Goal: Task Accomplishment & Management: Use online tool/utility

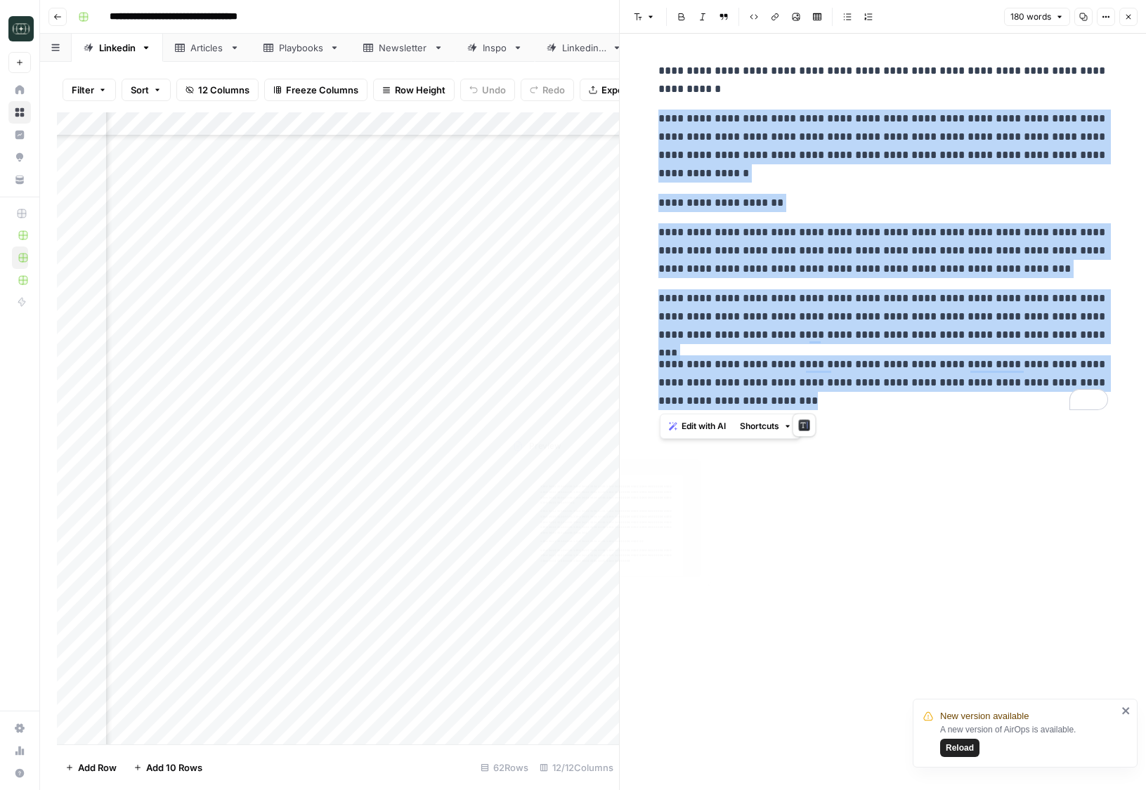
scroll to position [477, 426]
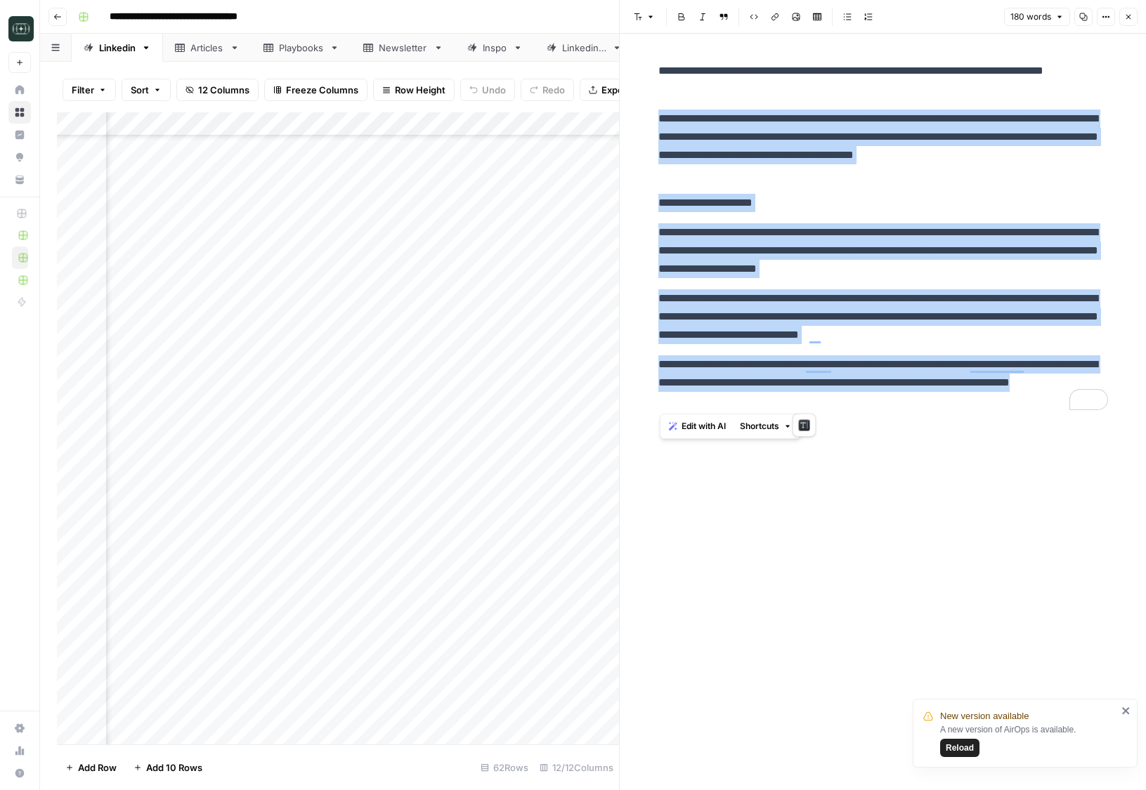
click at [866, 505] on div "**********" at bounding box center [883, 412] width 467 height 757
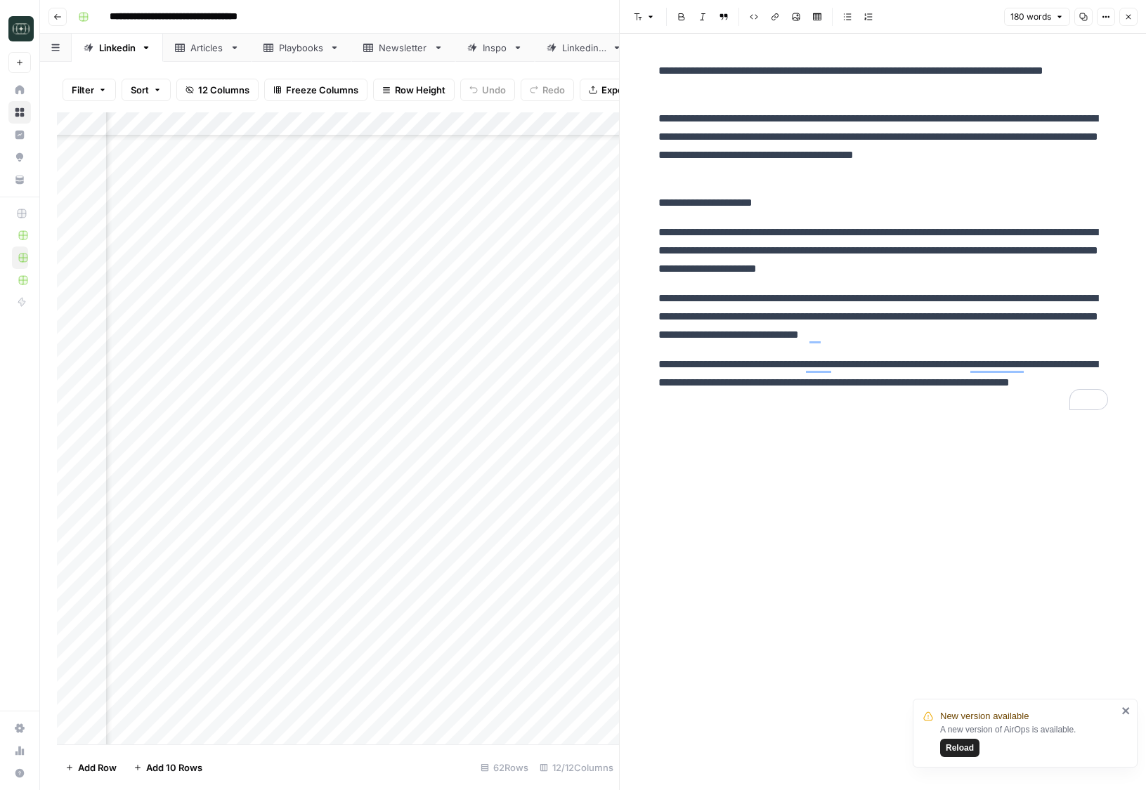
click at [1125, 19] on icon "button" at bounding box center [1128, 17] width 8 height 8
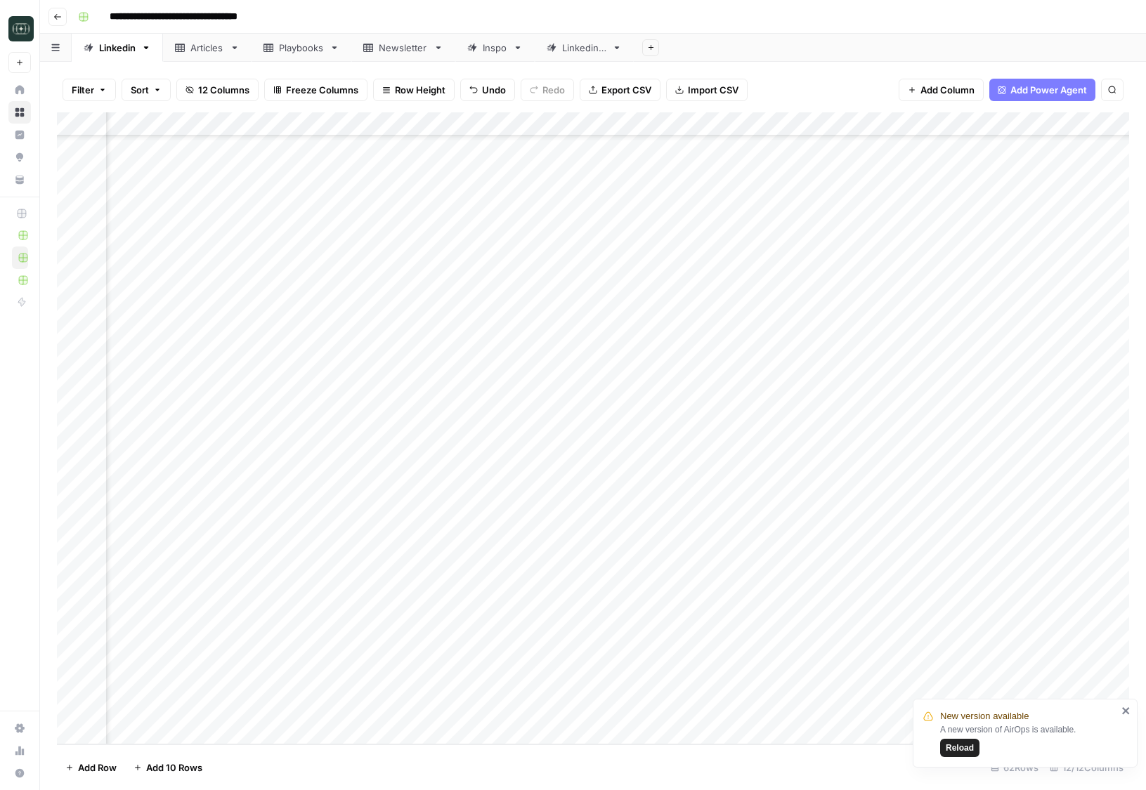
scroll to position [895, 0]
click at [578, 53] on div "Linkedin 2" at bounding box center [584, 48] width 44 height 14
click at [331, 308] on div "Add Column" at bounding box center [593, 231] width 1072 height 238
type textarea "**********"
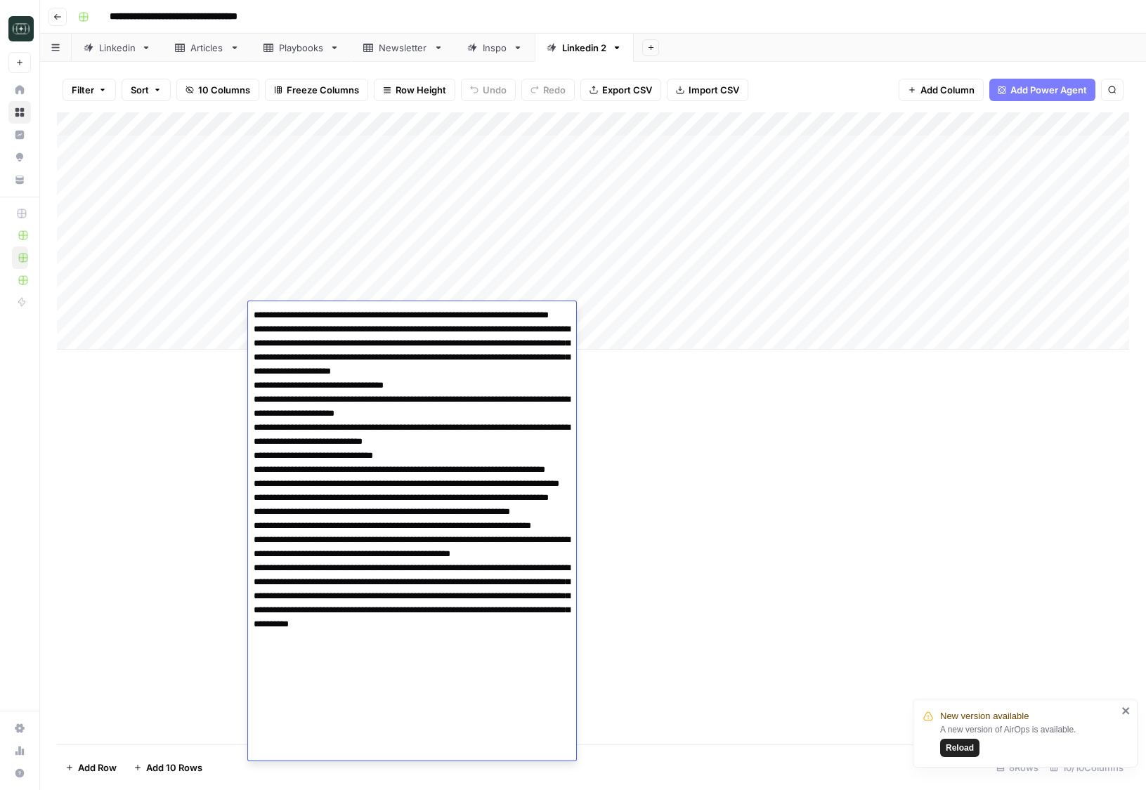
click at [601, 422] on div "Add Column" at bounding box center [593, 428] width 1072 height 632
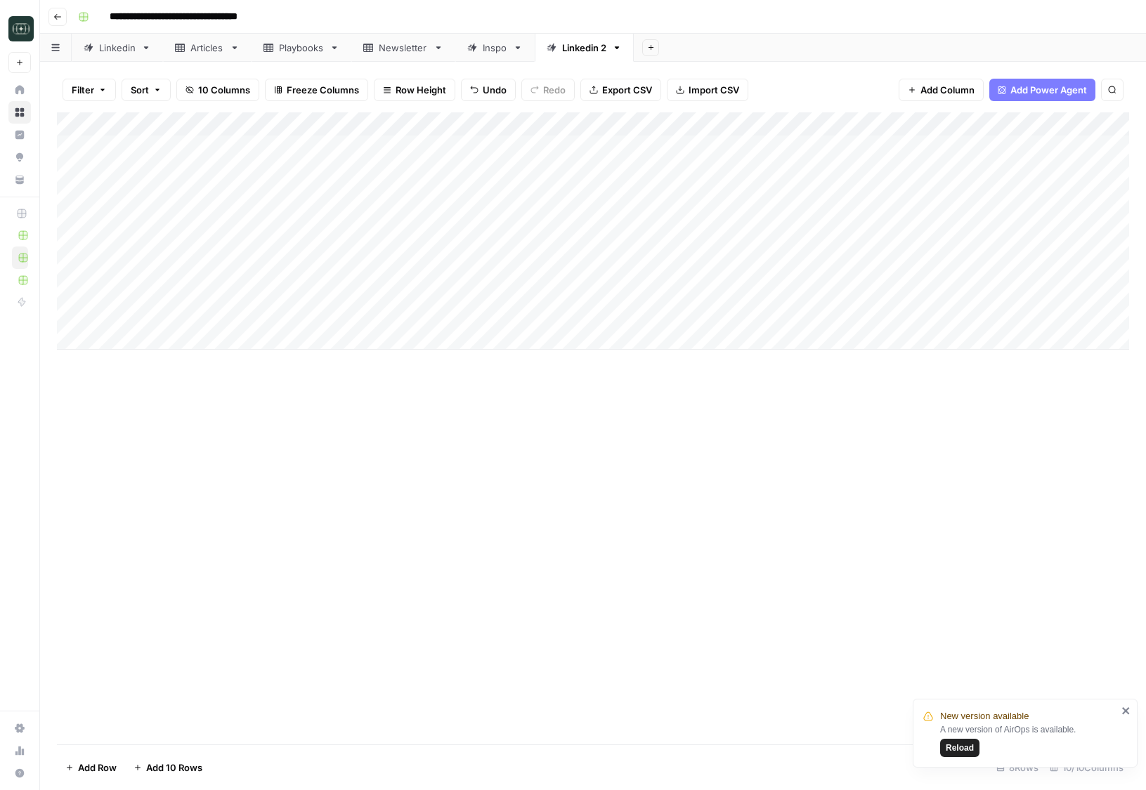
click at [646, 313] on div "Add Column" at bounding box center [593, 231] width 1072 height 238
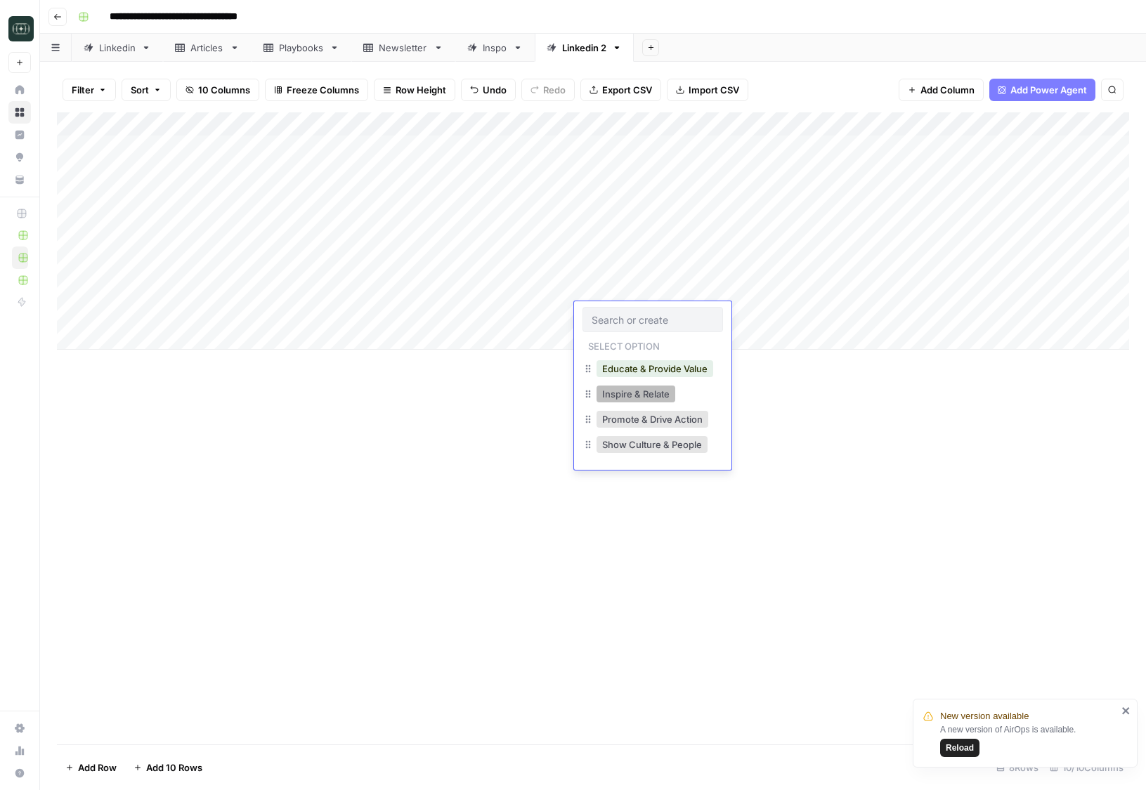
click at [663, 395] on button "Inspire & Relate" at bounding box center [636, 394] width 79 height 17
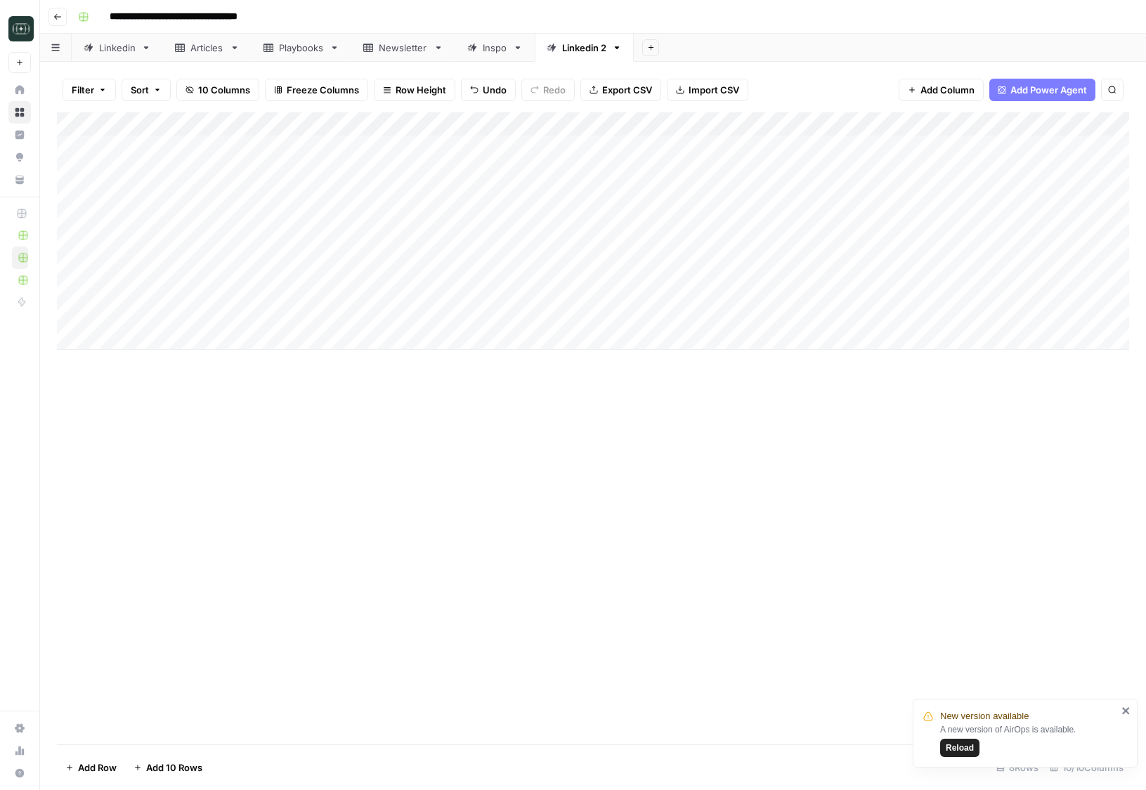
click at [757, 313] on div "Add Column" at bounding box center [593, 231] width 1072 height 238
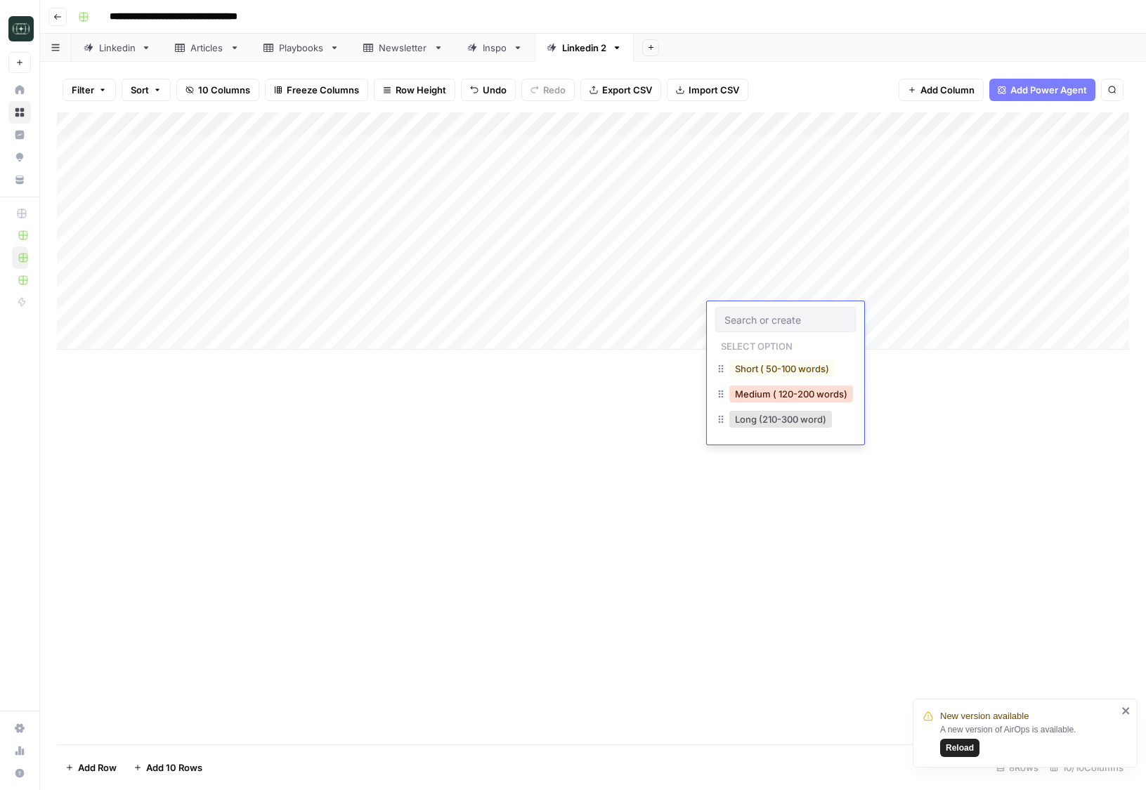
click at [769, 393] on button "Medium ( 120-200 words)" at bounding box center [791, 394] width 124 height 17
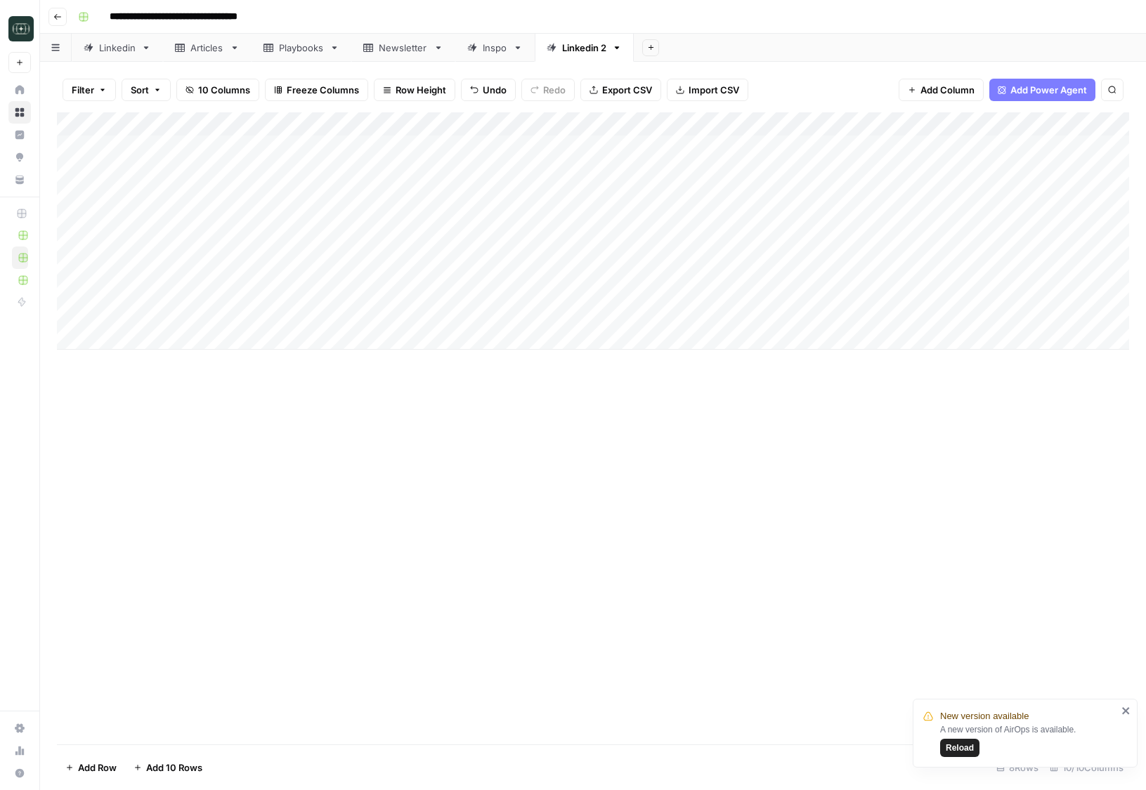
click at [905, 313] on div "Add Column" at bounding box center [593, 231] width 1072 height 238
click at [119, 52] on div "Linkedin" at bounding box center [117, 48] width 37 height 14
click at [372, 686] on div "Add Column" at bounding box center [593, 428] width 1072 height 632
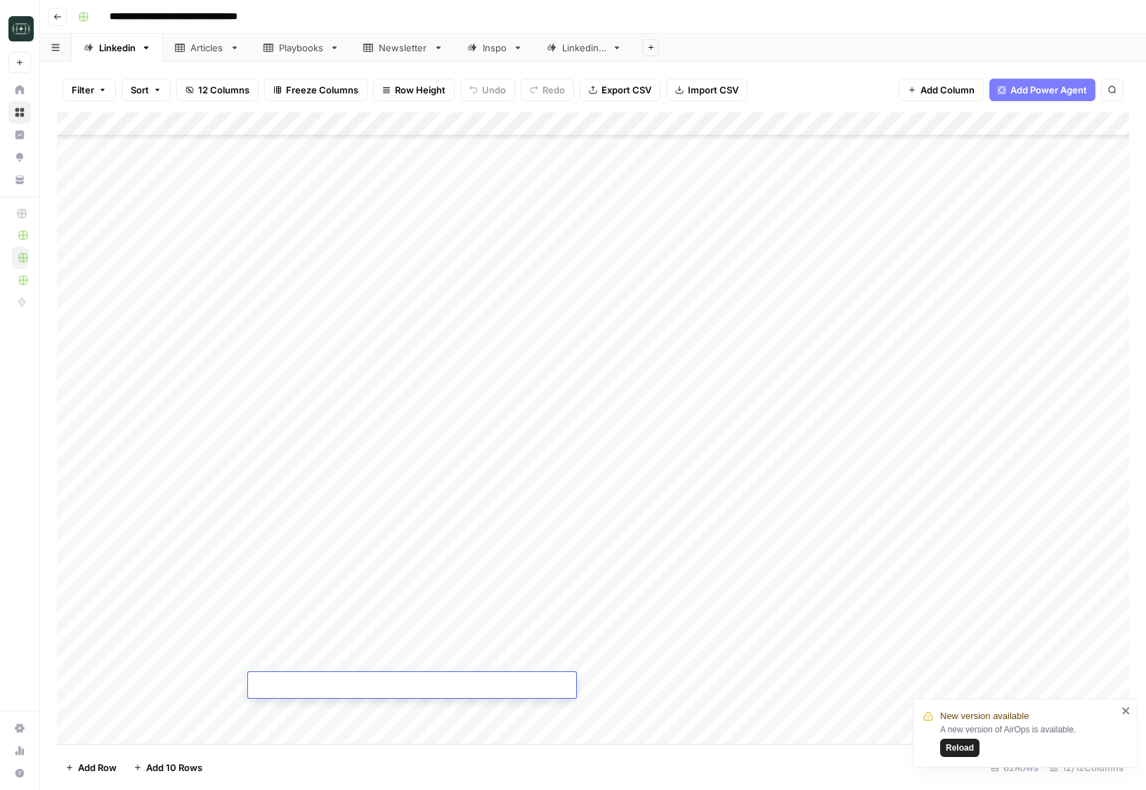
type textarea "**********"
click at [625, 683] on div "Add Column" at bounding box center [593, 428] width 1072 height 632
click at [623, 743] on button "Comparison" at bounding box center [629, 739] width 65 height 17
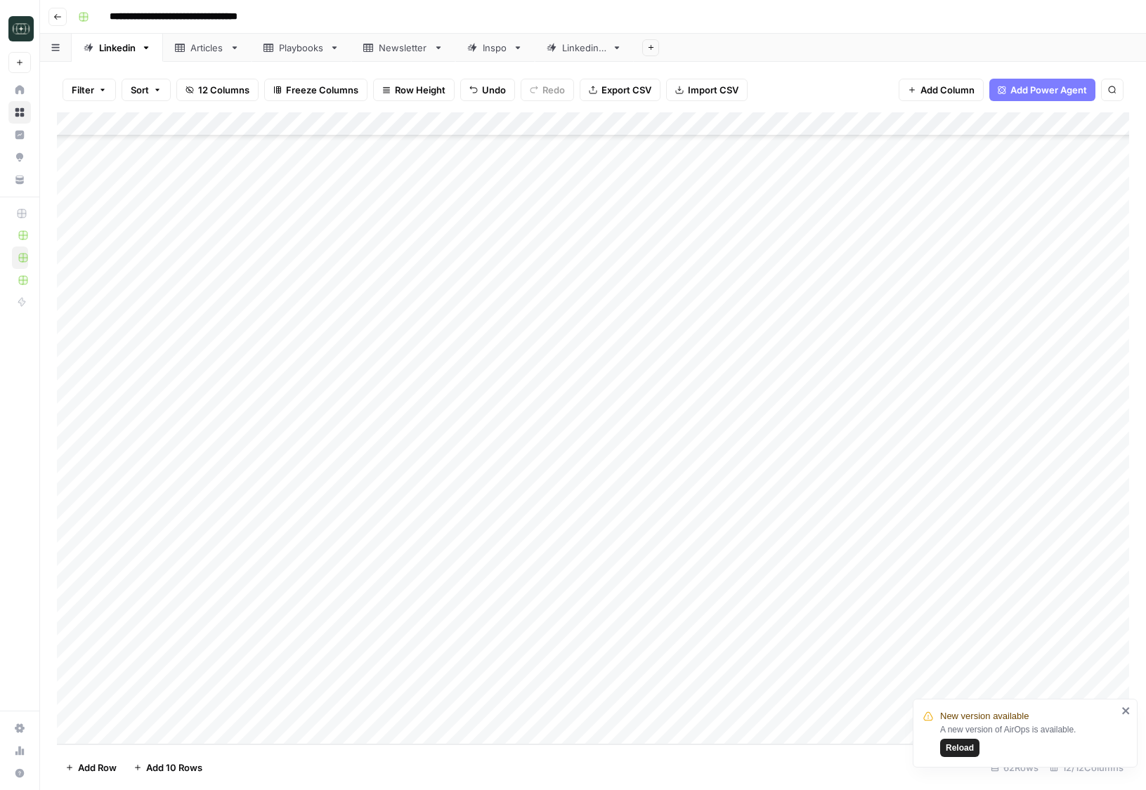
click at [683, 687] on div "Add Column" at bounding box center [593, 428] width 1072 height 632
click at [694, 764] on button "Medium ( 120-200 words)" at bounding box center [746, 765] width 124 height 17
click at [814, 689] on div "Add Column" at bounding box center [593, 428] width 1072 height 632
click at [588, 56] on link "Linkedin 2" at bounding box center [584, 48] width 99 height 28
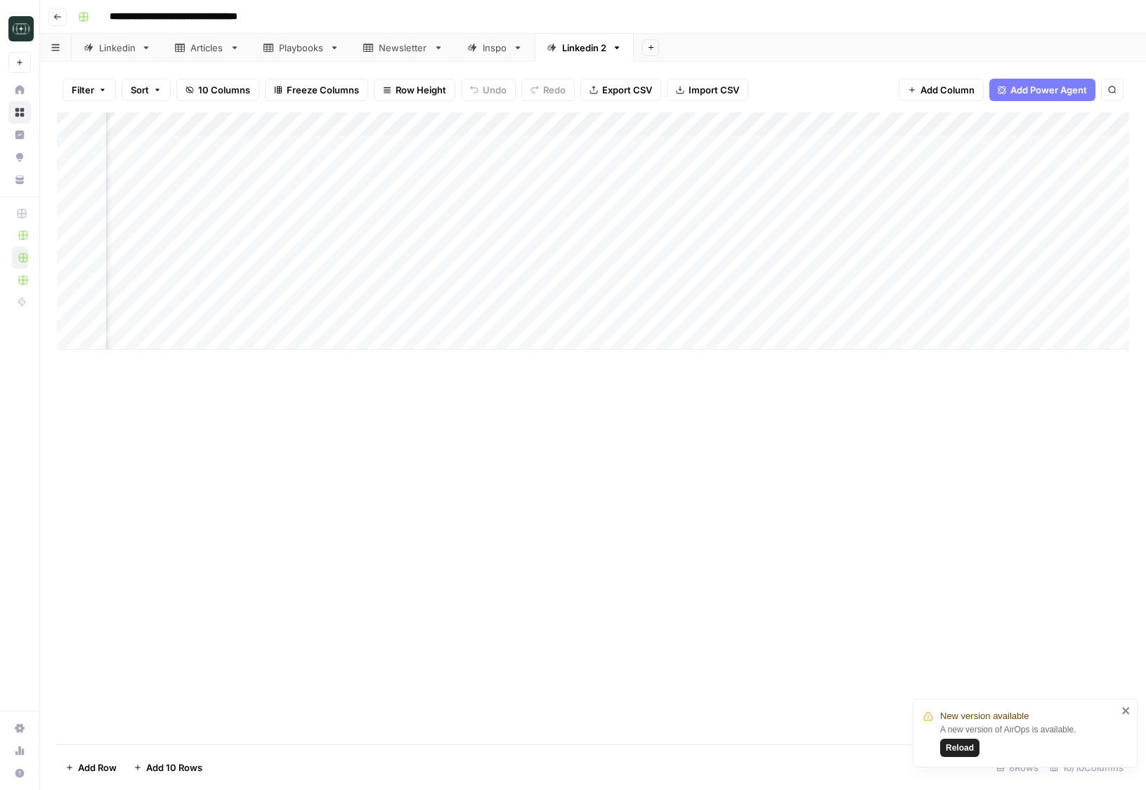
scroll to position [0, 266]
click at [736, 314] on div "Add Column" at bounding box center [593, 231] width 1072 height 238
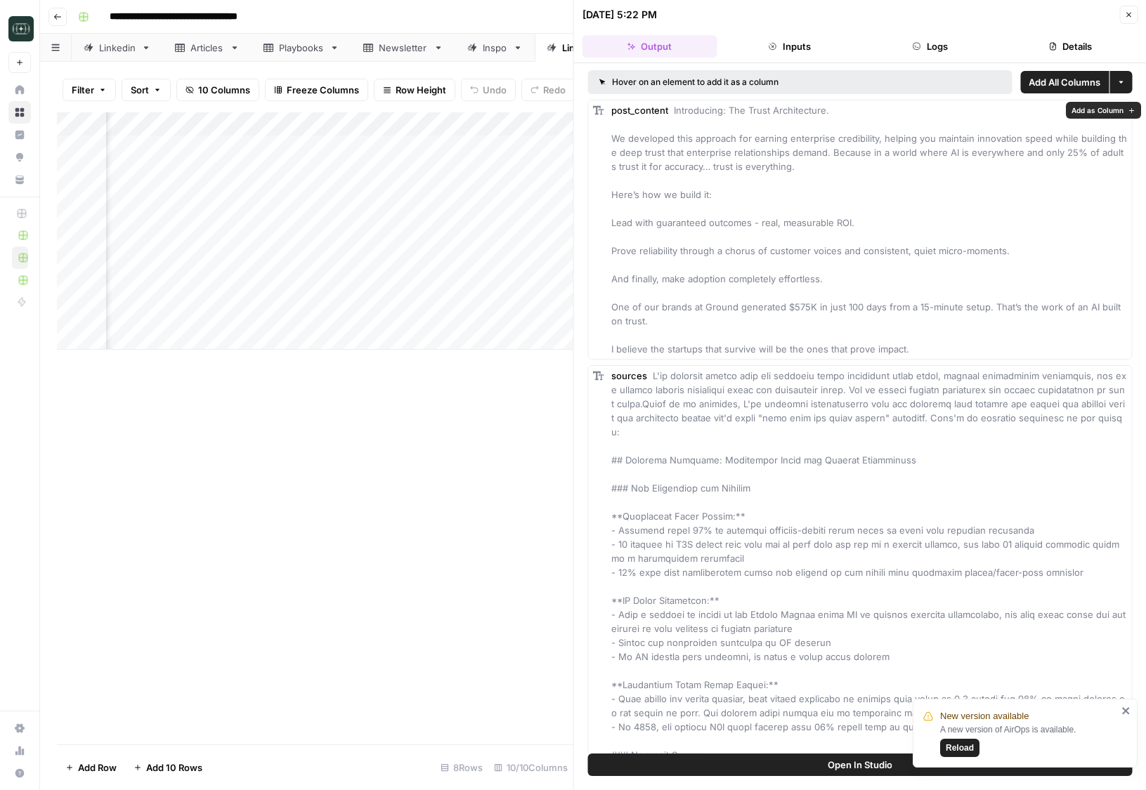
click at [916, 34] on header "09/05/25 at 5:22 PM Close Output Inputs Logs Details" at bounding box center [860, 31] width 573 height 63
click at [914, 49] on icon "button" at bounding box center [917, 46] width 8 height 8
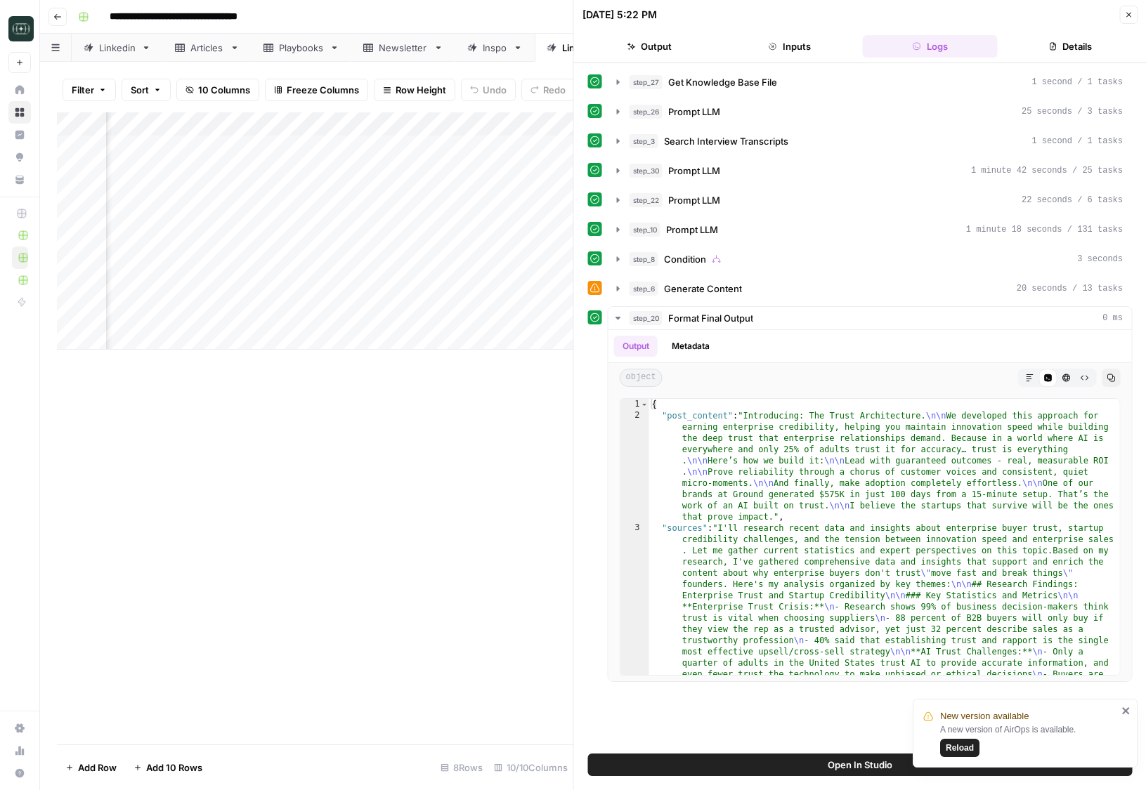
click at [753, 128] on div "step_27 Get Knowledge Base File 1 second / 1 tasks step_26 Prompt LLM 25 second…" at bounding box center [860, 376] width 545 height 612
click at [753, 115] on div "step_26 Prompt LLM 25 seconds / 3 tasks" at bounding box center [877, 112] width 494 height 14
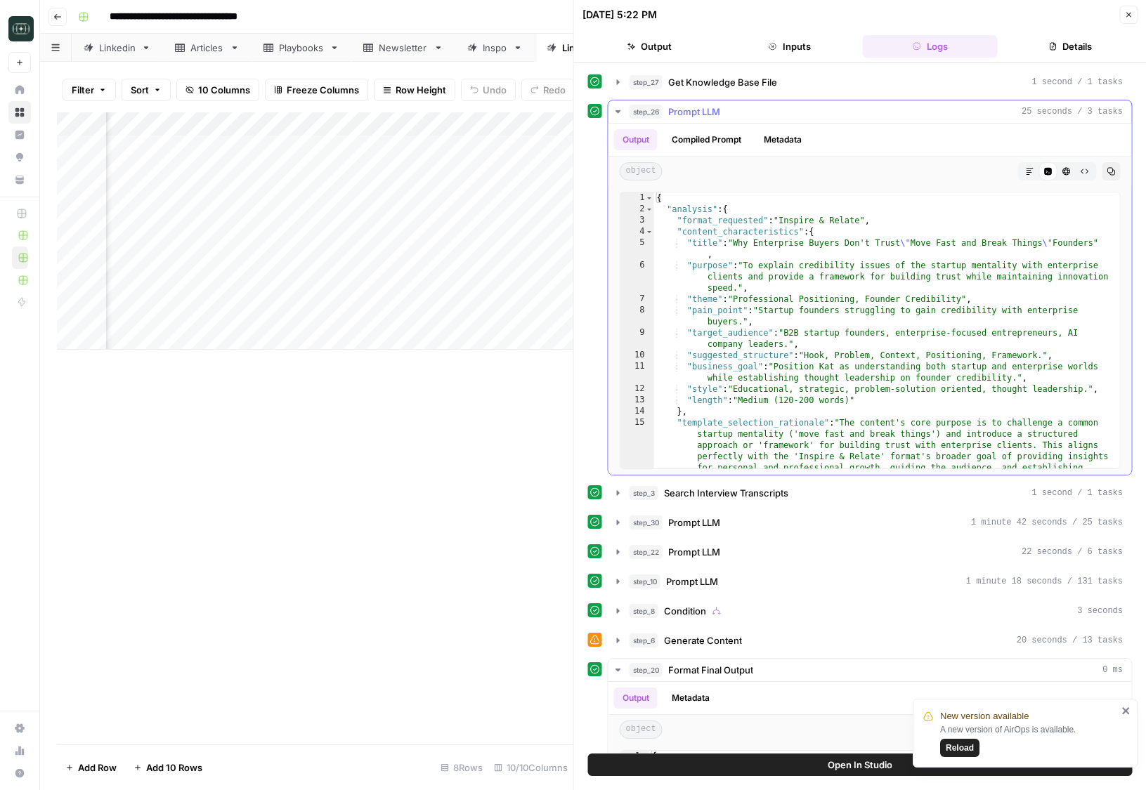
click at [753, 115] on div "step_26 Prompt LLM 25 seconds / 3 tasks" at bounding box center [877, 112] width 494 height 14
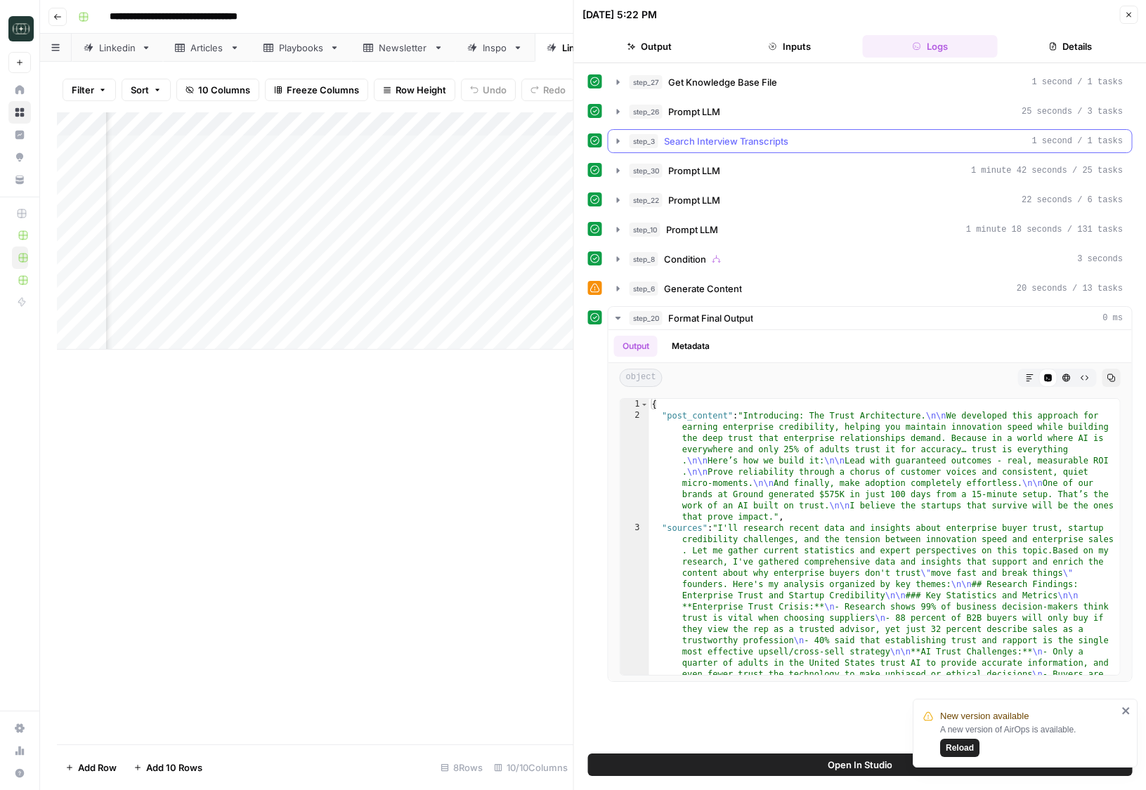
click at [750, 138] on span "Search Interview Transcripts" at bounding box center [726, 141] width 124 height 14
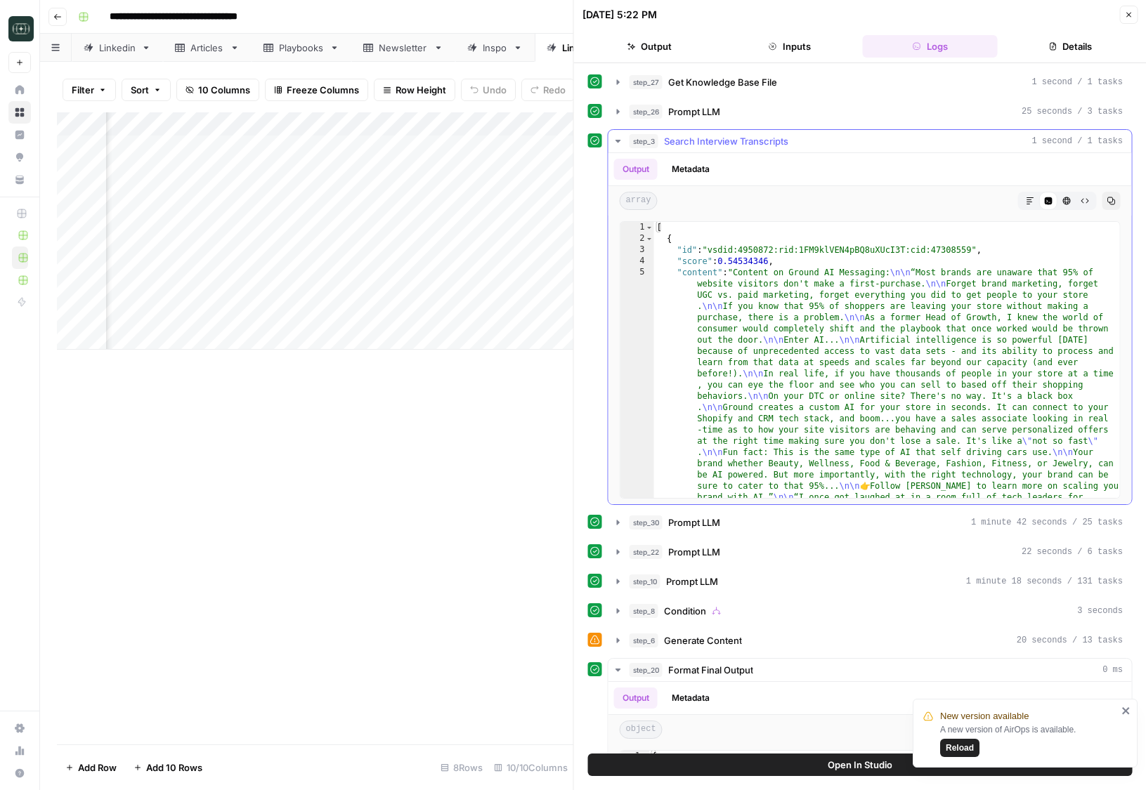
click at [750, 138] on span "Search Interview Transcripts" at bounding box center [726, 141] width 124 height 14
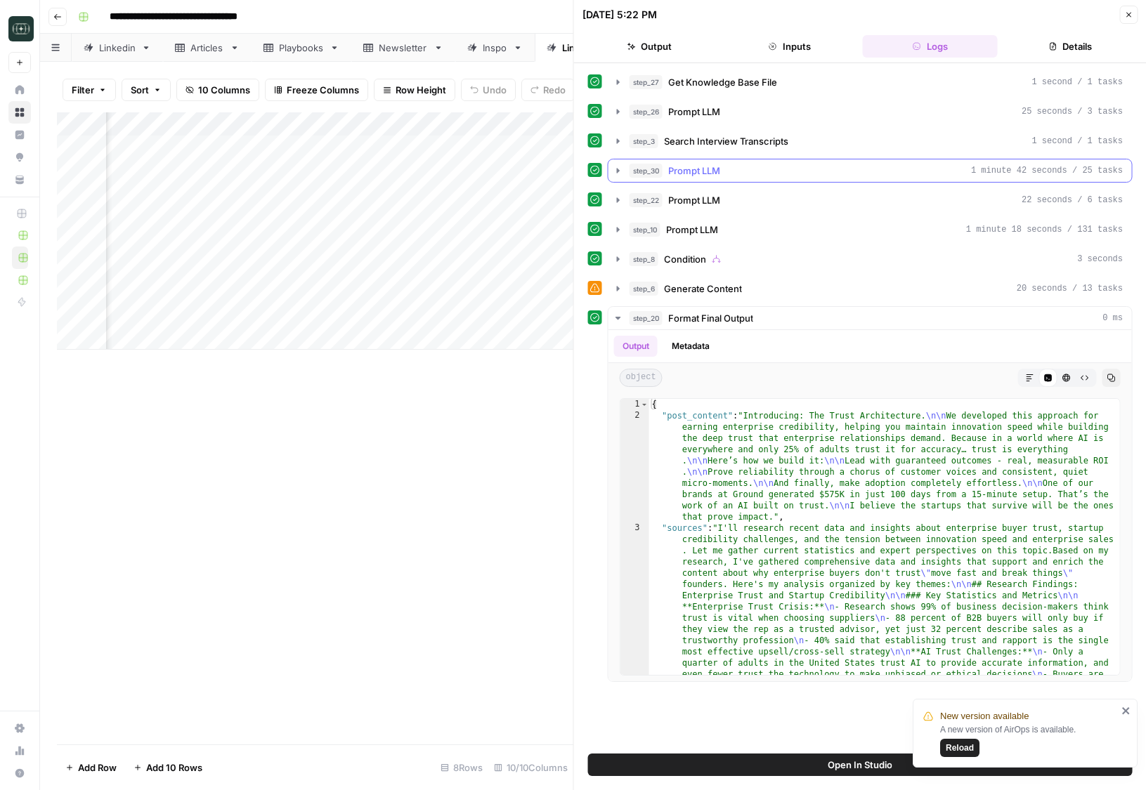
click at [741, 162] on button "step_30 Prompt LLM 1 minute 42 seconds / 25 tasks" at bounding box center [870, 171] width 523 height 22
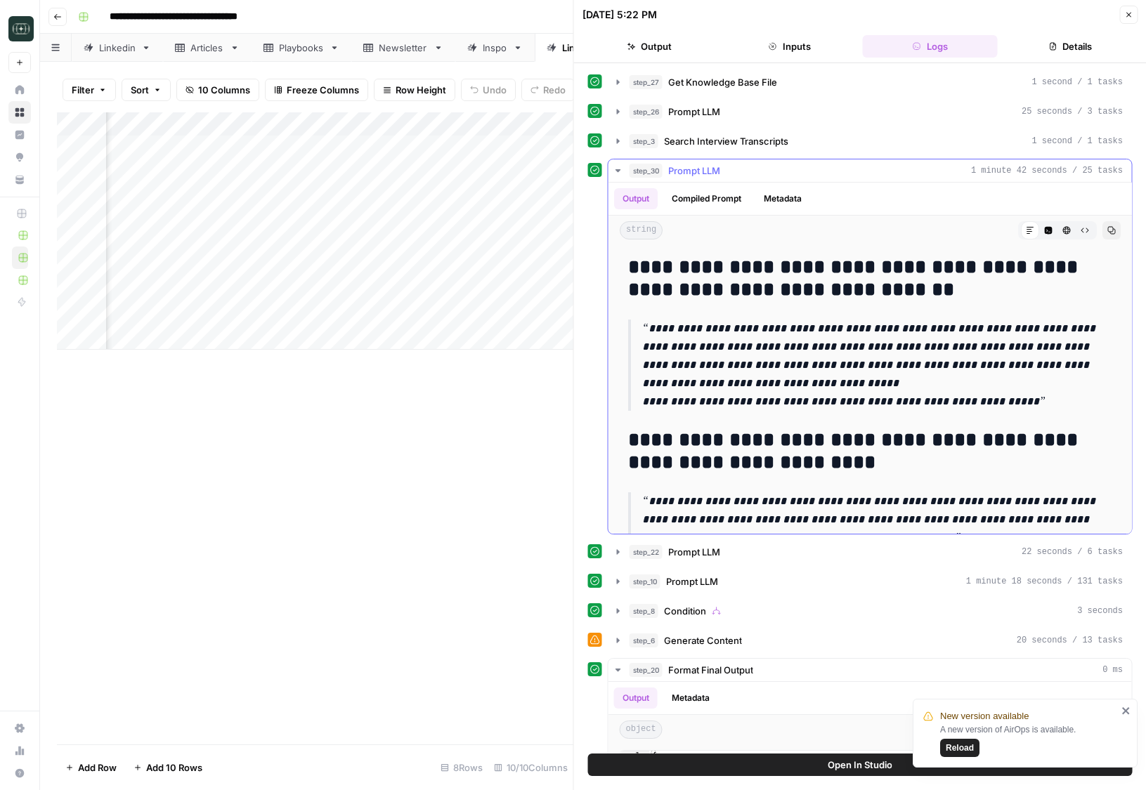
click at [741, 162] on button "step_30 Prompt LLM 1 minute 42 seconds / 25 tasks" at bounding box center [870, 171] width 523 height 22
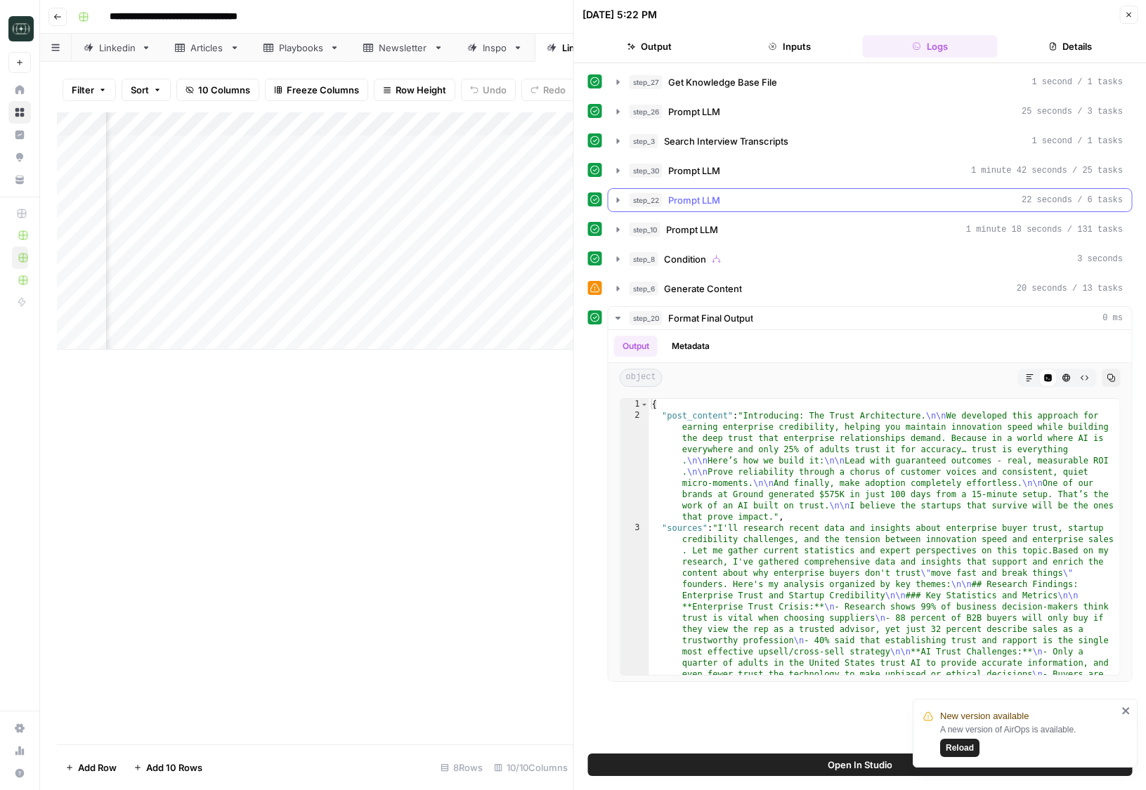
click at [718, 195] on span "Prompt LLM" at bounding box center [694, 200] width 52 height 14
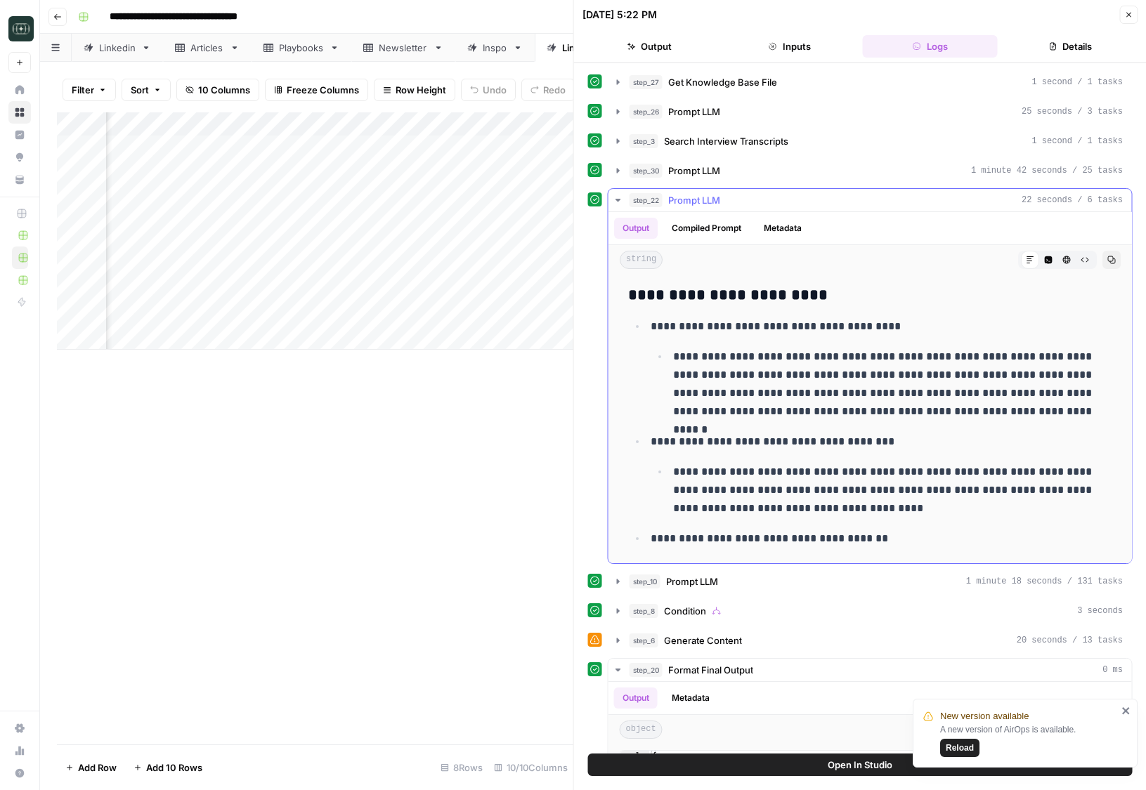
click at [718, 195] on span "Prompt LLM" at bounding box center [694, 200] width 52 height 14
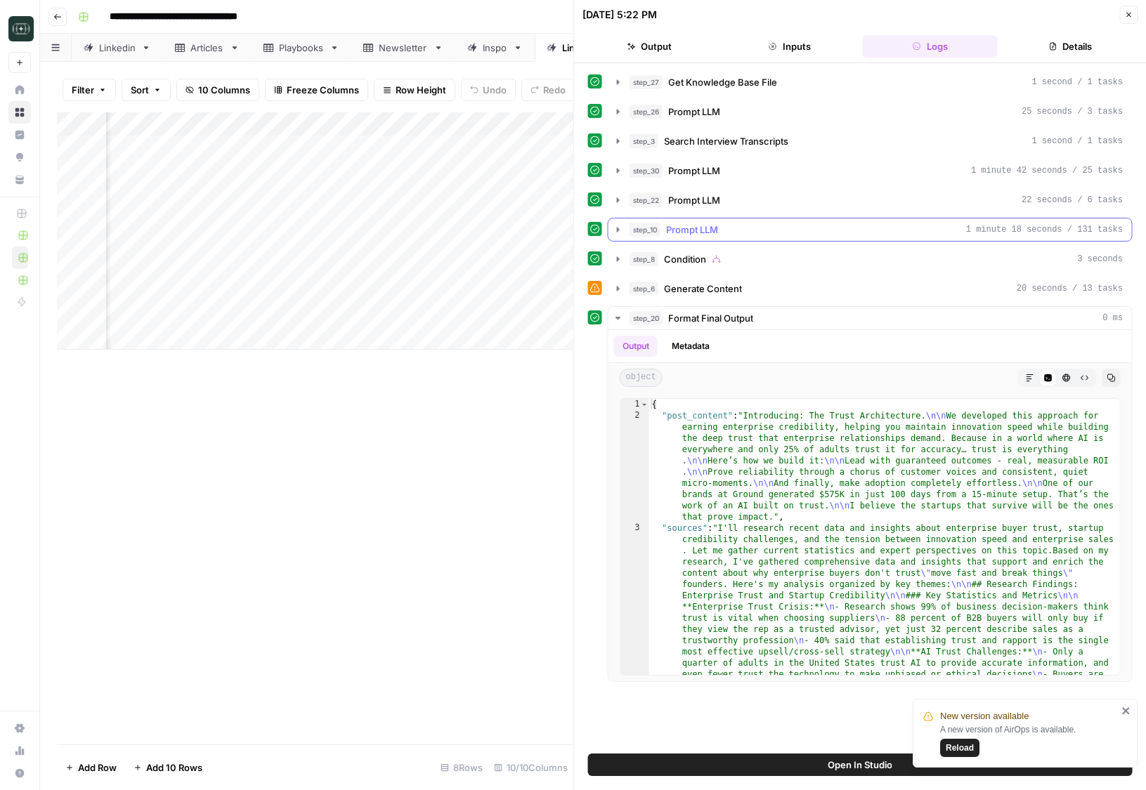
click at [710, 235] on span "Prompt LLM" at bounding box center [692, 230] width 52 height 14
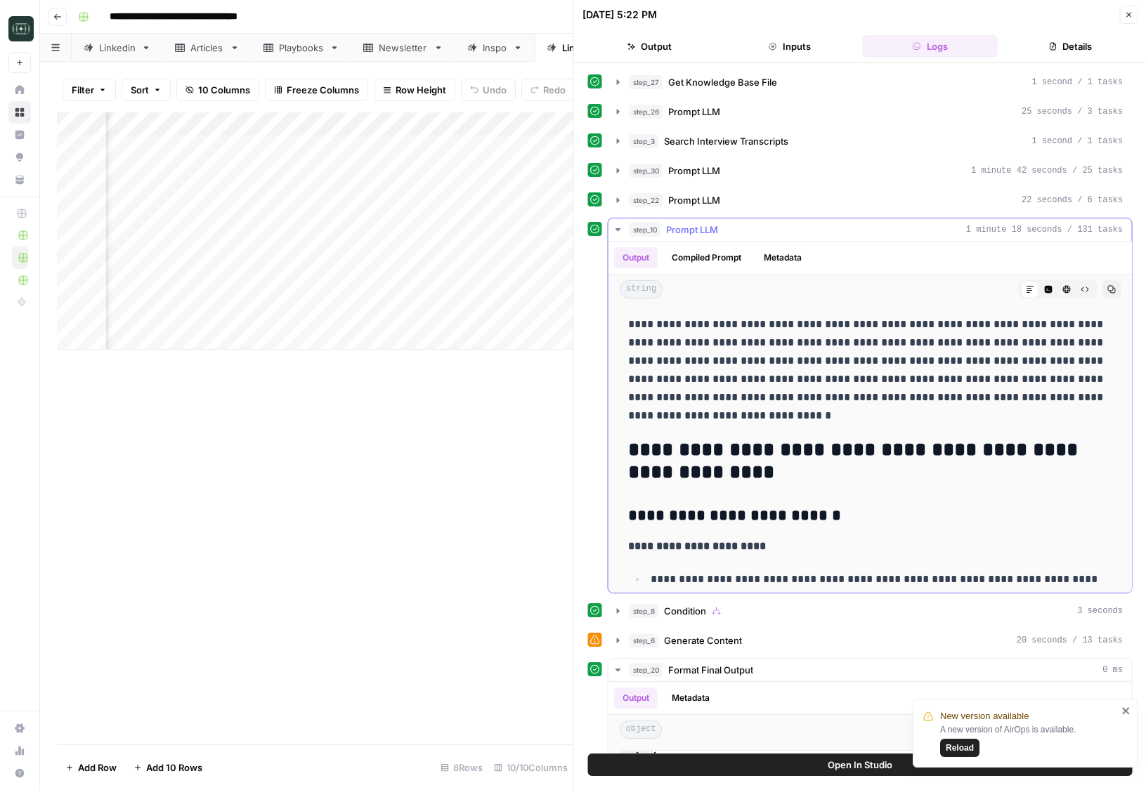
click at [710, 228] on span "Prompt LLM" at bounding box center [692, 230] width 52 height 14
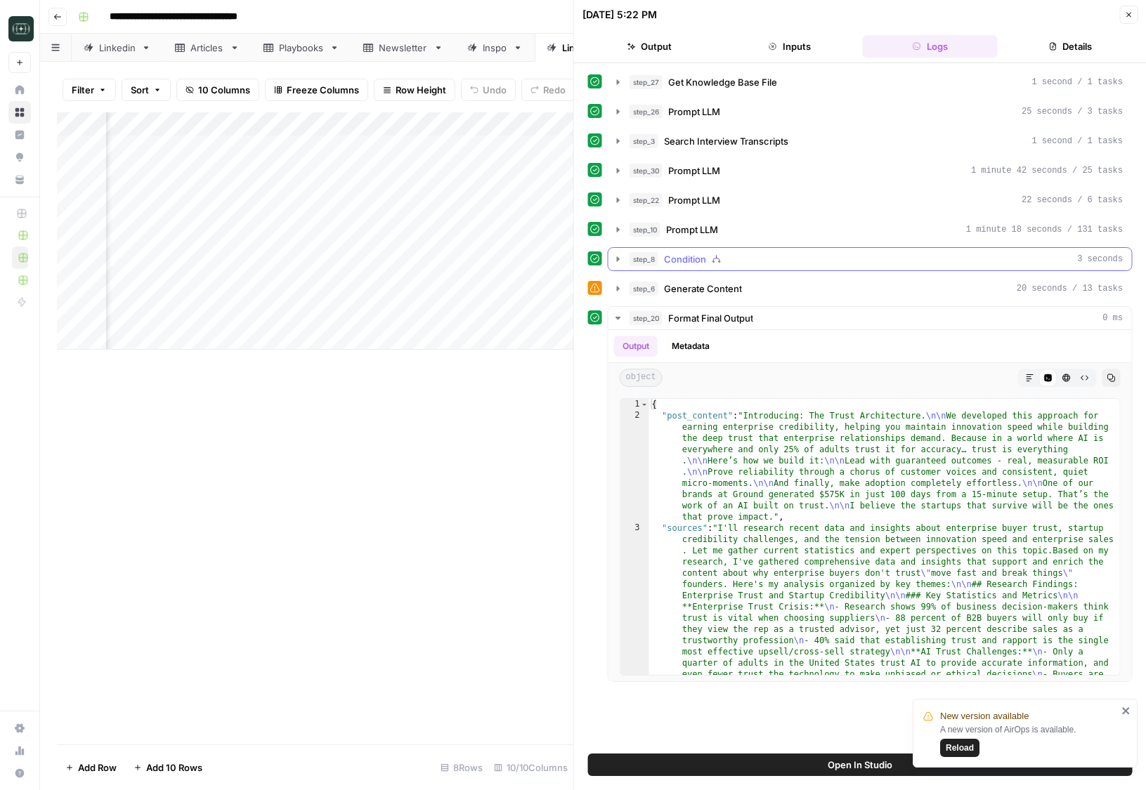
click at [705, 254] on span "Condition" at bounding box center [685, 259] width 42 height 14
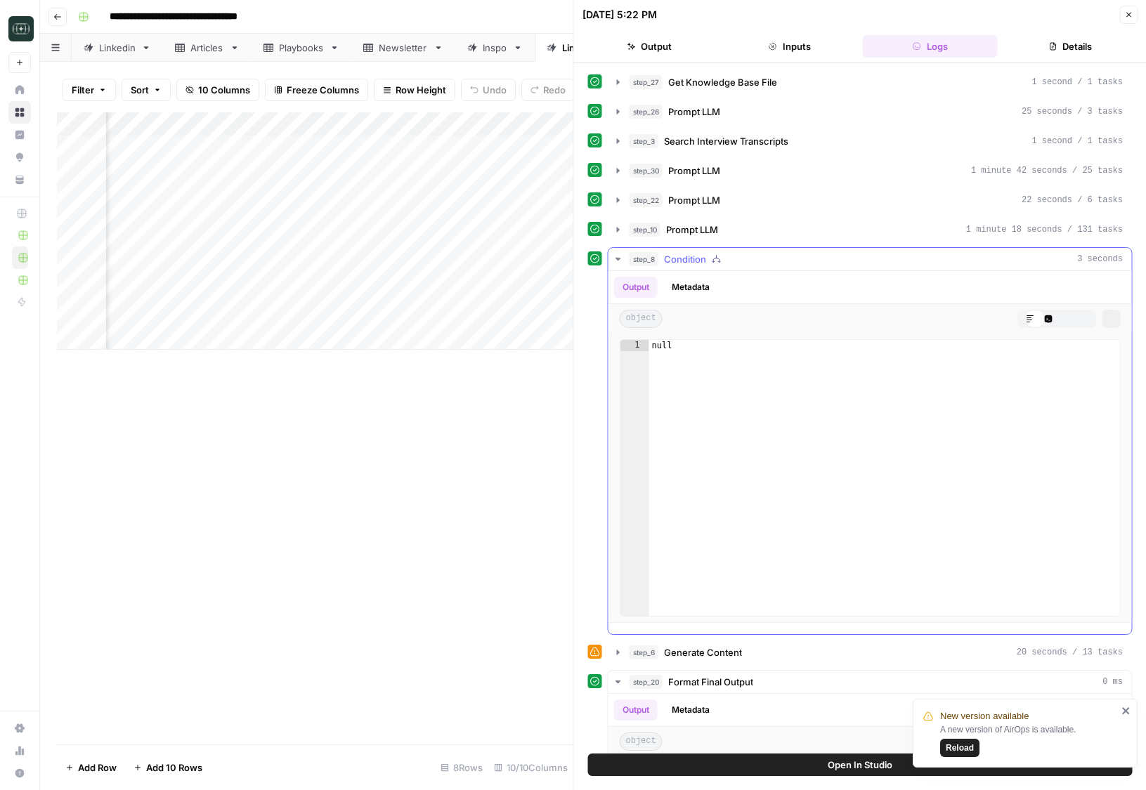
click at [705, 254] on span "Condition" at bounding box center [685, 259] width 42 height 14
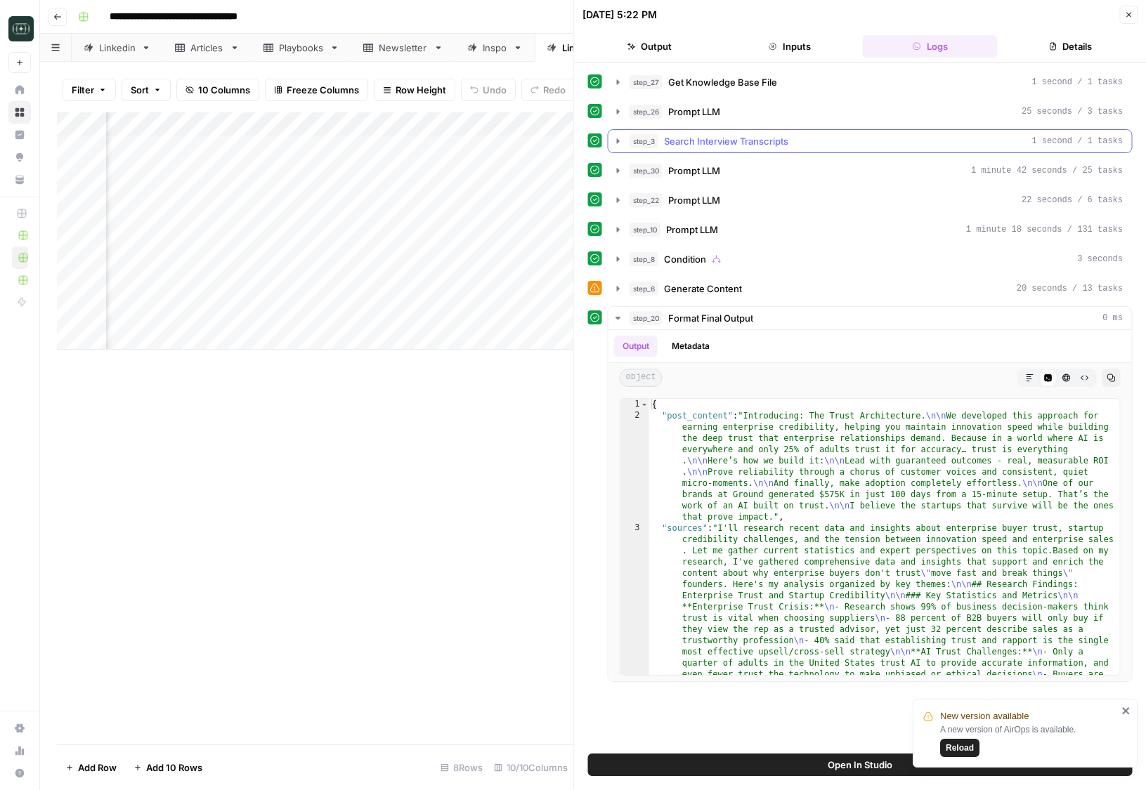
click at [710, 145] on span "Search Interview Transcripts" at bounding box center [726, 141] width 124 height 14
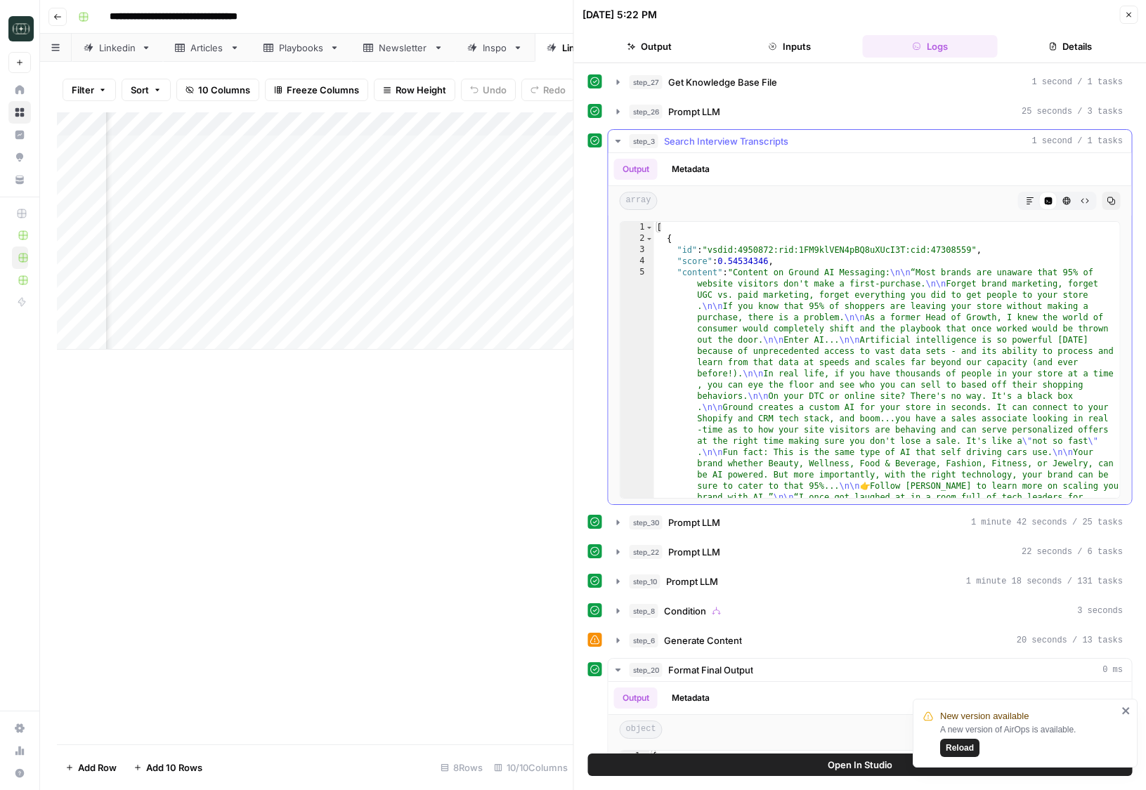
click at [710, 145] on span "Search Interview Transcripts" at bounding box center [726, 141] width 124 height 14
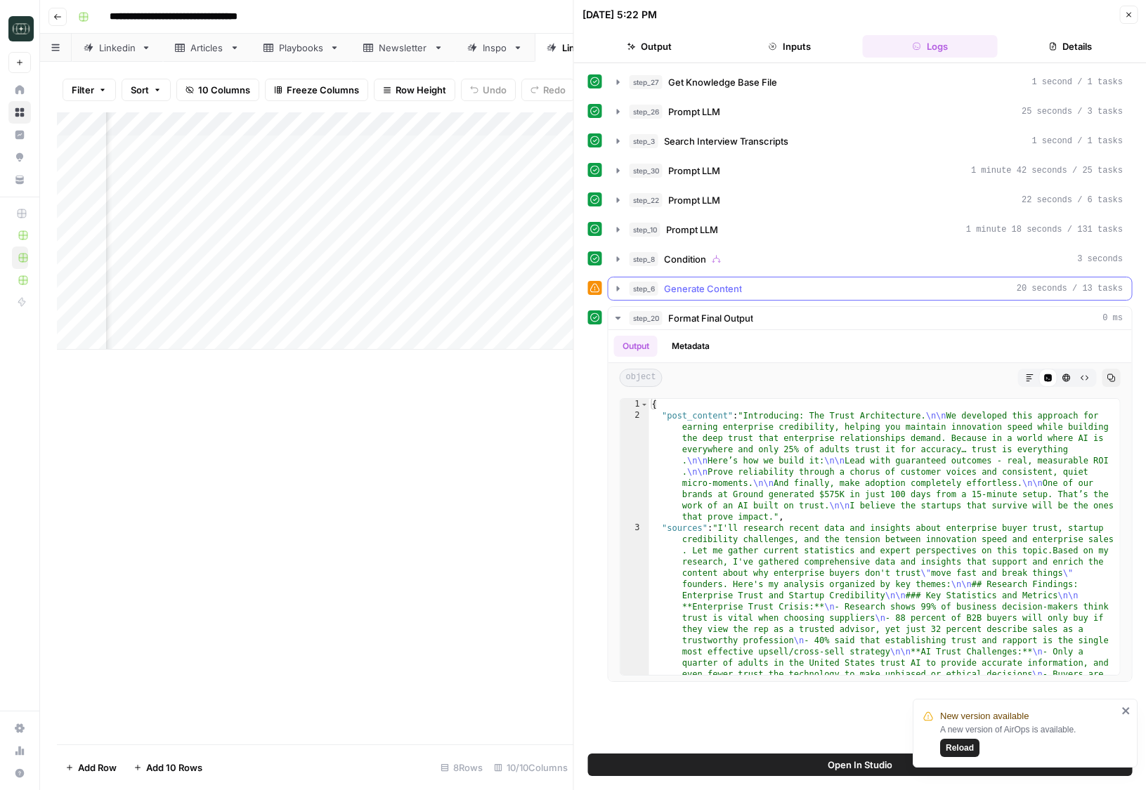
click at [704, 290] on span "Generate Content" at bounding box center [703, 289] width 78 height 14
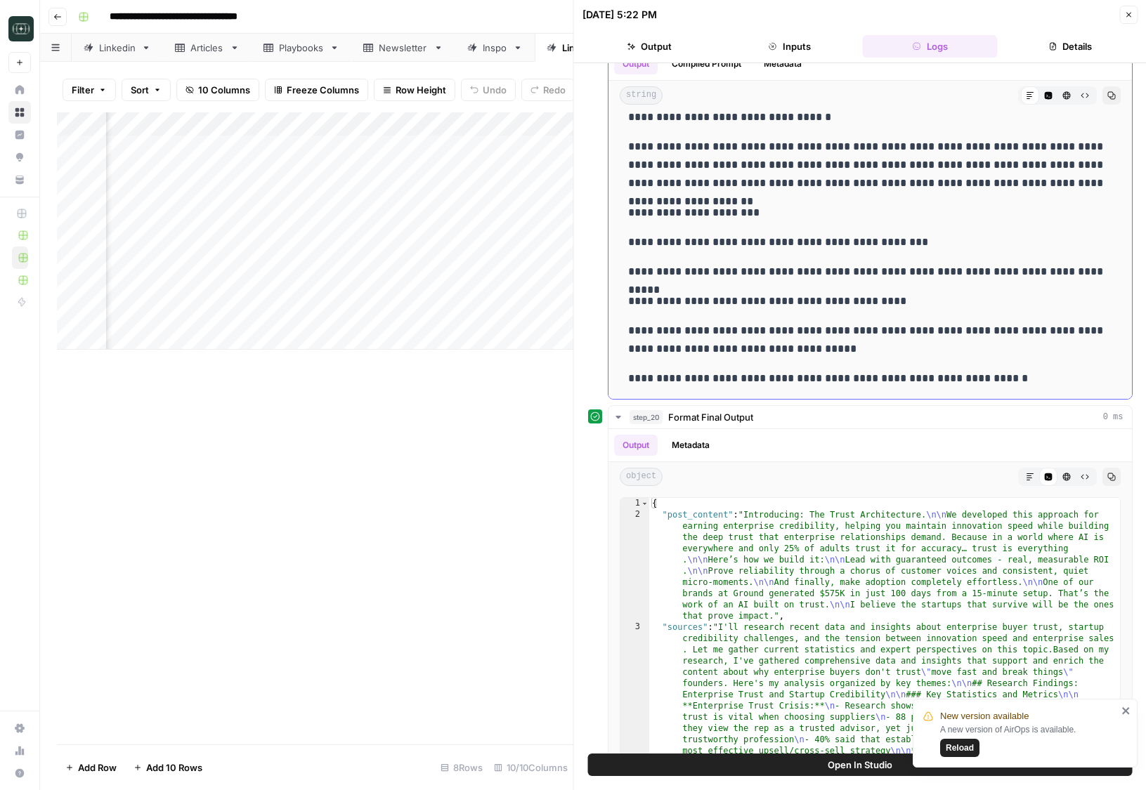
scroll to position [344, 0]
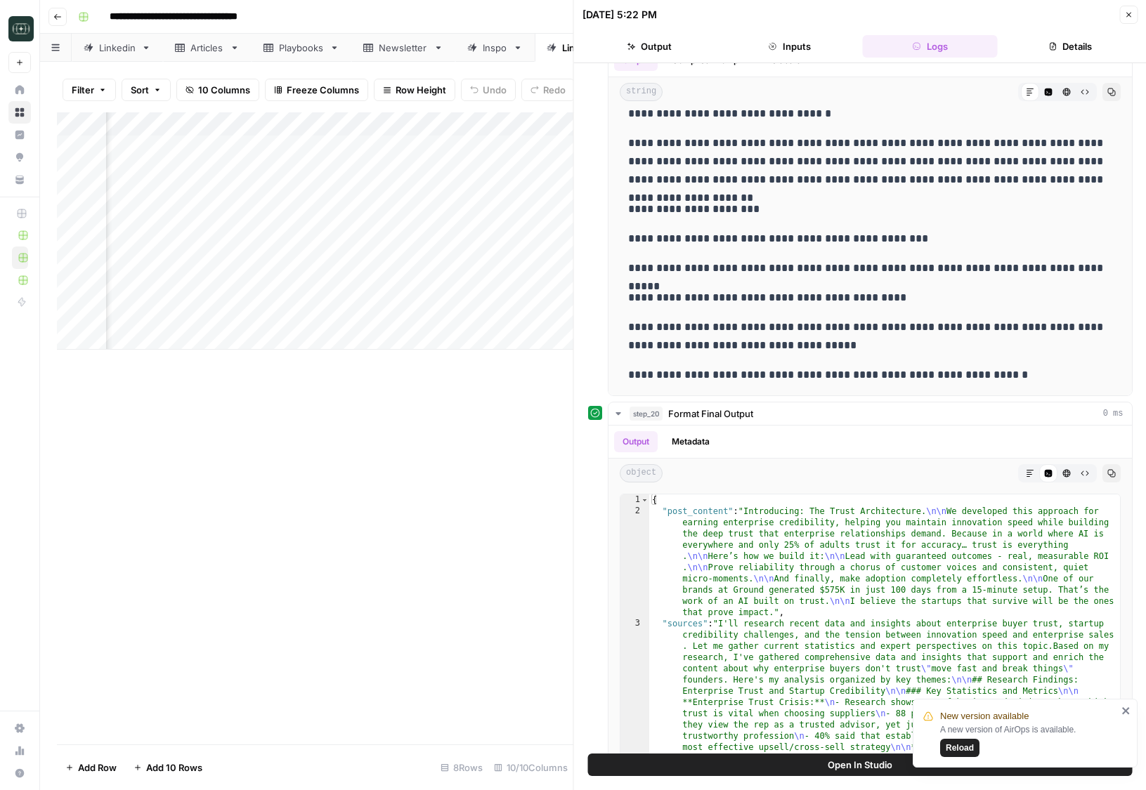
click at [1134, 13] on button "Close" at bounding box center [1128, 15] width 18 height 18
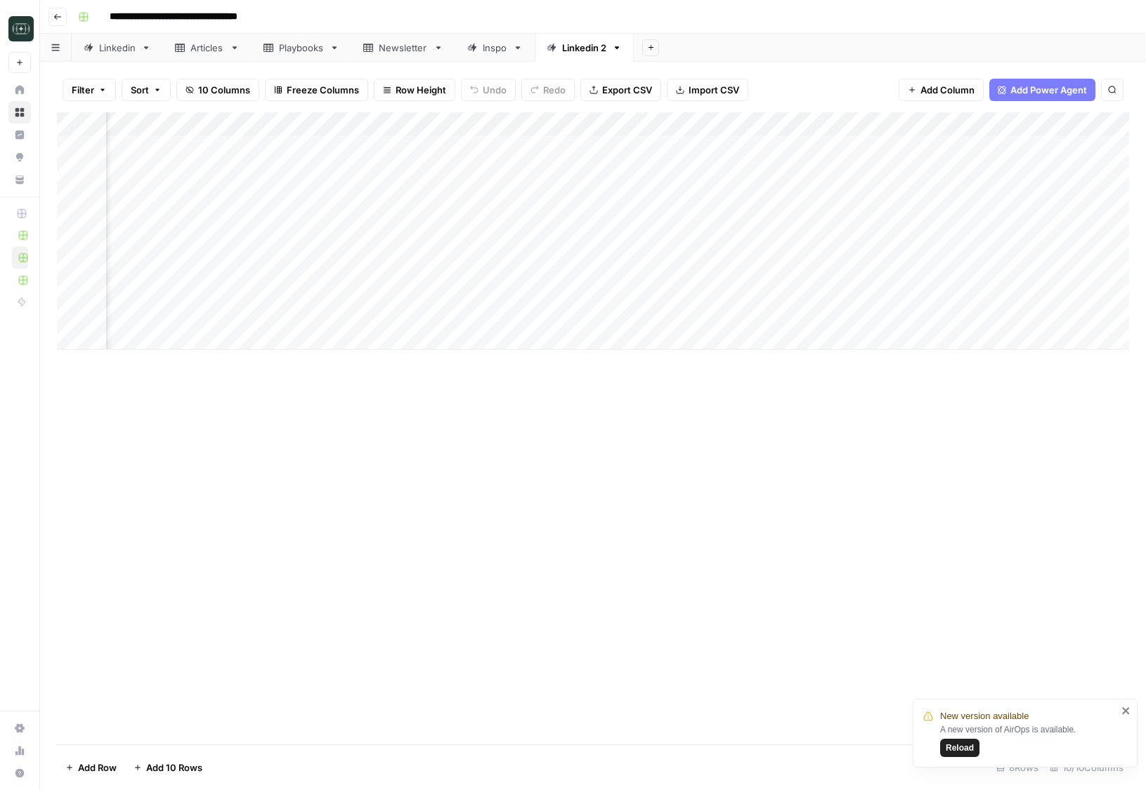
click at [125, 52] on div "Linkedin" at bounding box center [117, 48] width 37 height 14
click at [1131, 718] on div "New version available A new version of AirOps is available. Reload" at bounding box center [1025, 733] width 225 height 69
click at [1125, 712] on icon "close" at bounding box center [1125, 711] width 7 height 7
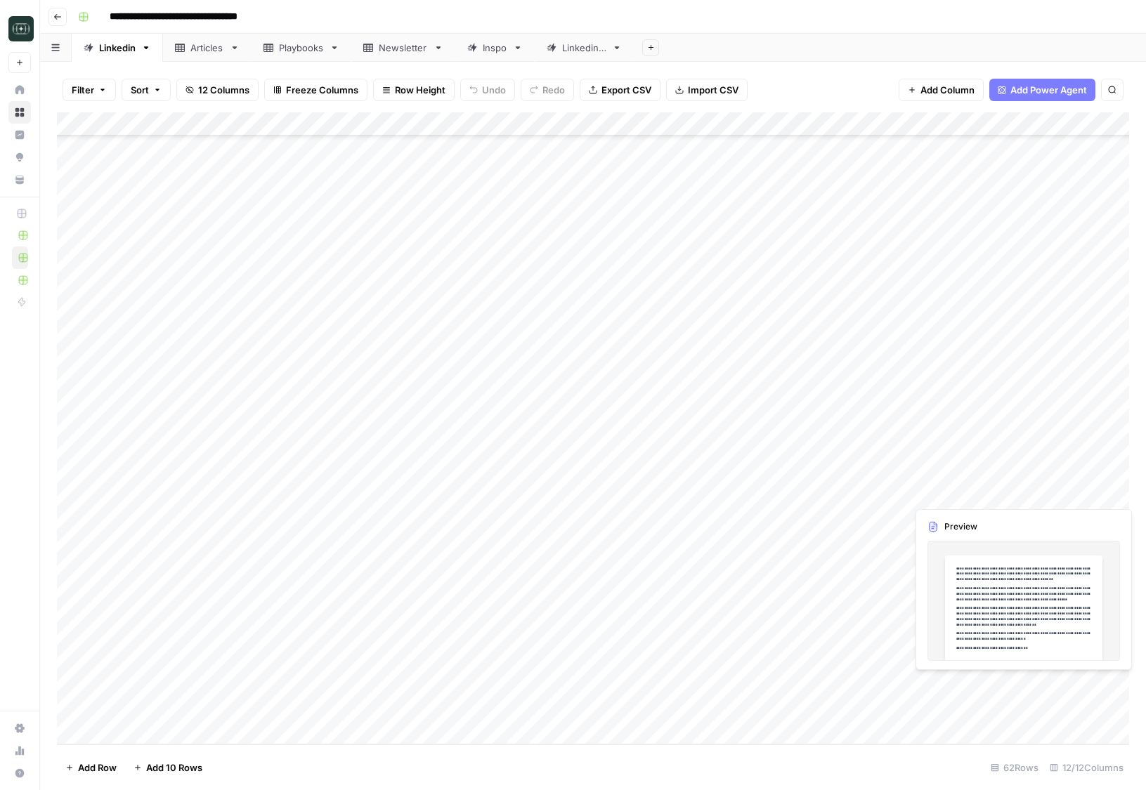
click at [1045, 686] on div "Add Column" at bounding box center [593, 428] width 1072 height 632
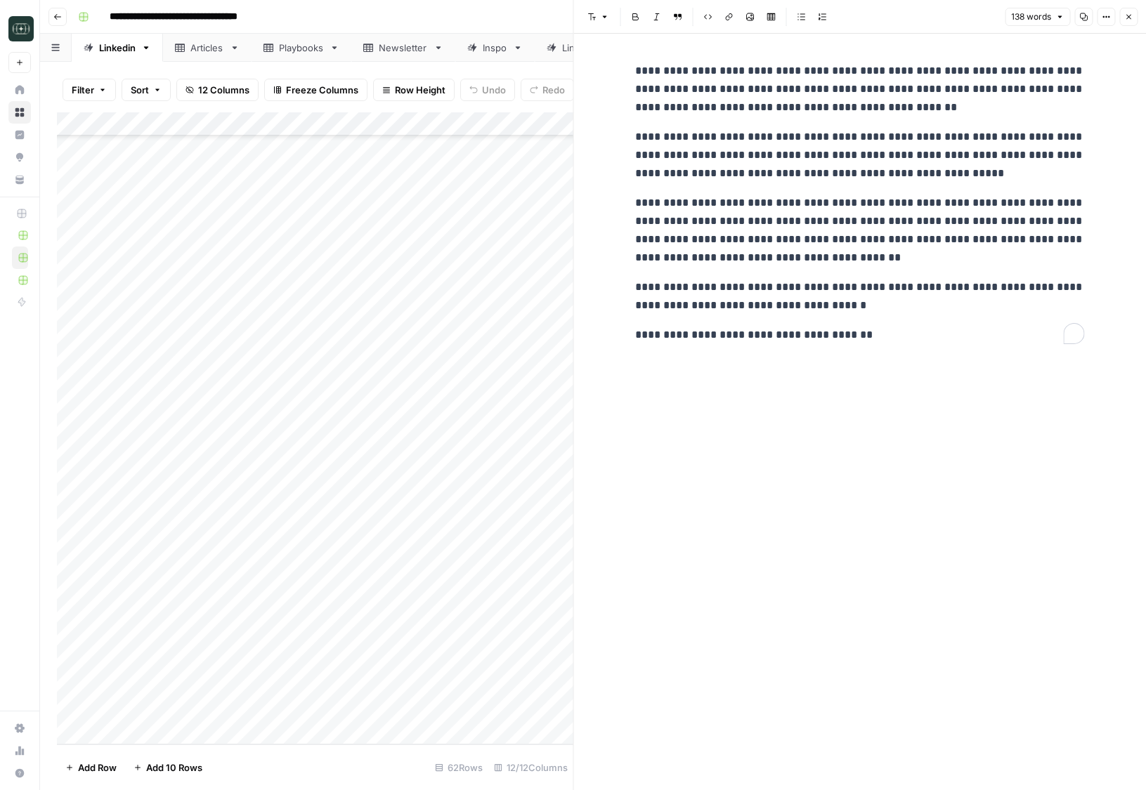
click at [860, 330] on p "**********" at bounding box center [860, 335] width 450 height 18
click at [860, 340] on p "**********" at bounding box center [860, 335] width 450 height 18
copy div "**********"
click at [886, 341] on p "**********" at bounding box center [860, 335] width 450 height 18
click at [302, 705] on div "Add Column" at bounding box center [315, 428] width 516 height 632
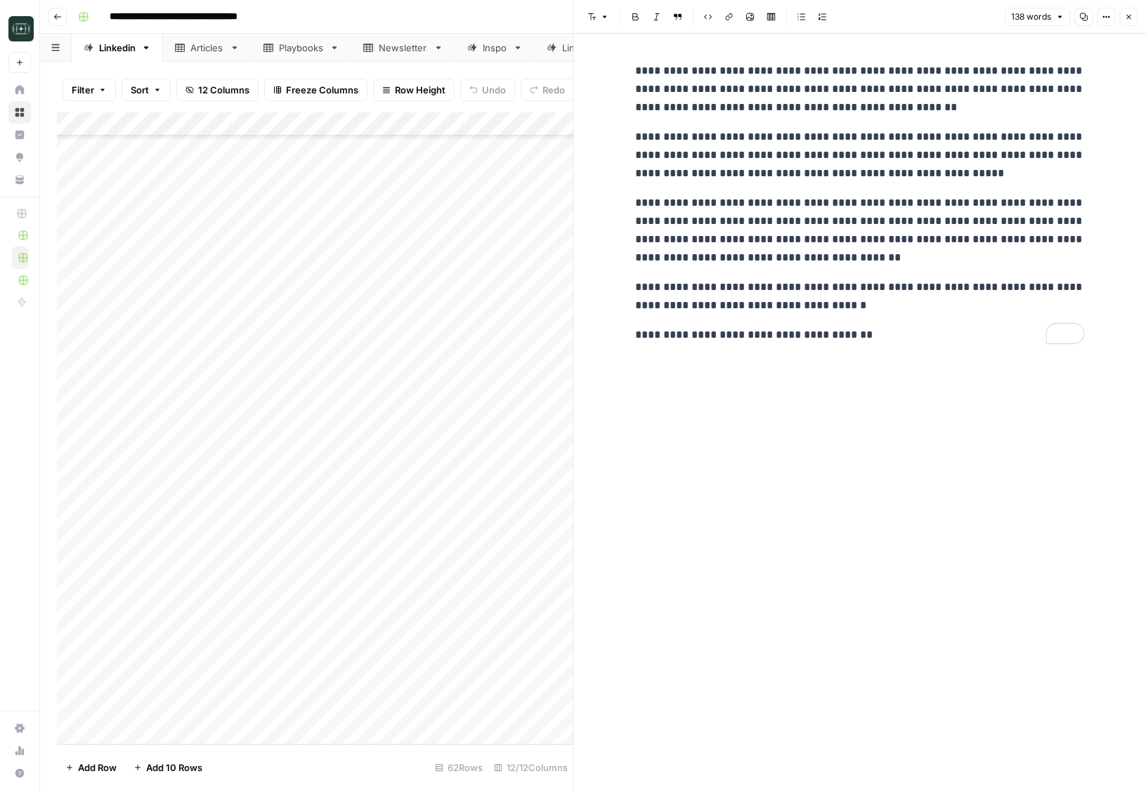
click at [302, 705] on div "Add Column" at bounding box center [315, 428] width 516 height 632
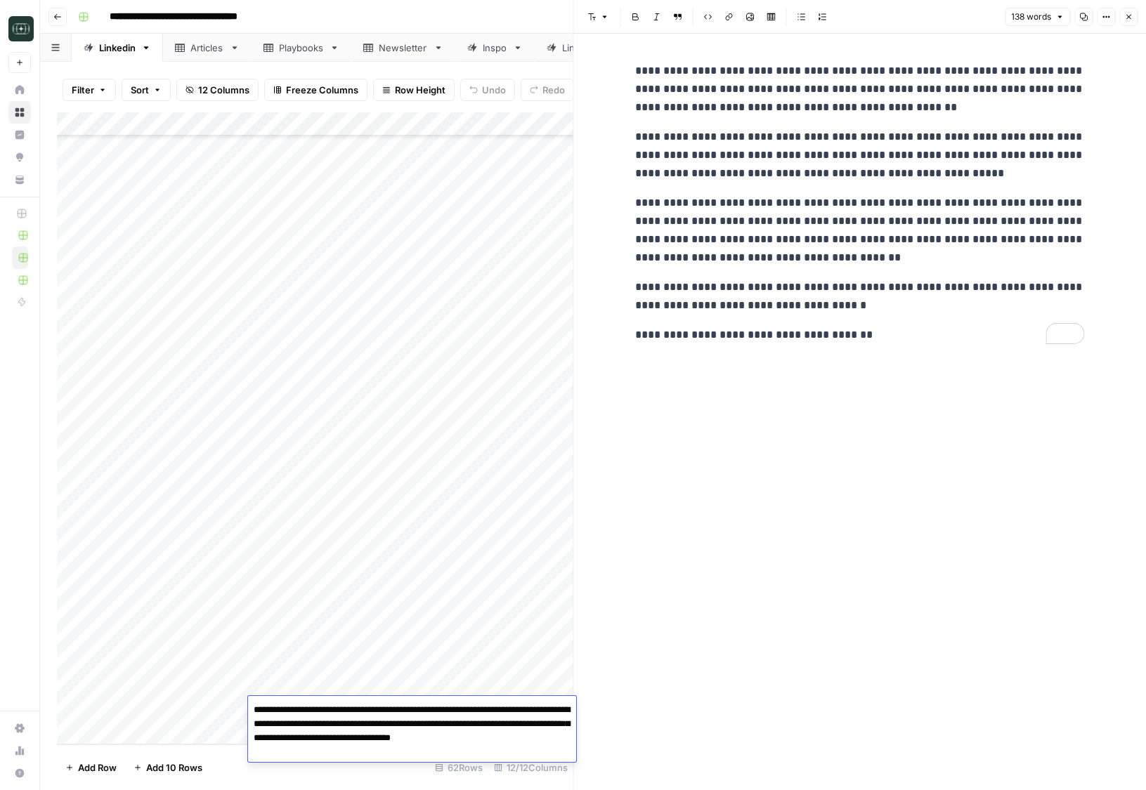
paste textarea "**********"
type textarea "**********"
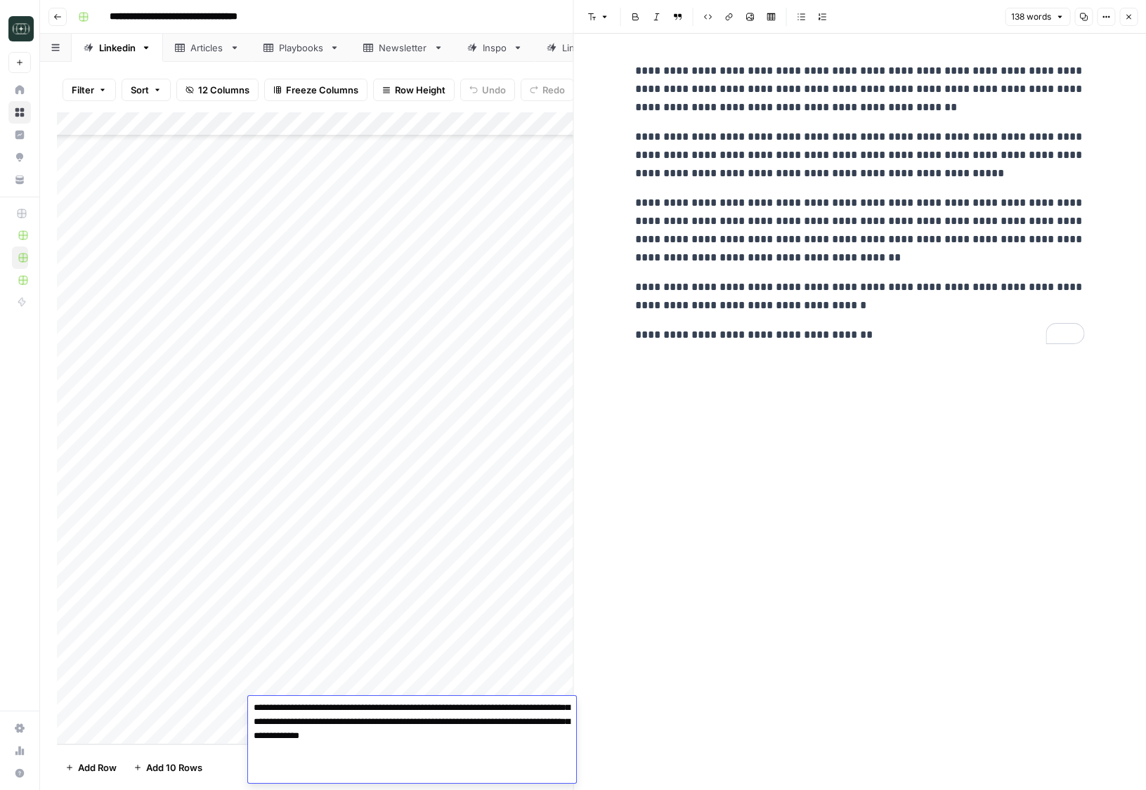
scroll to position [895, 2]
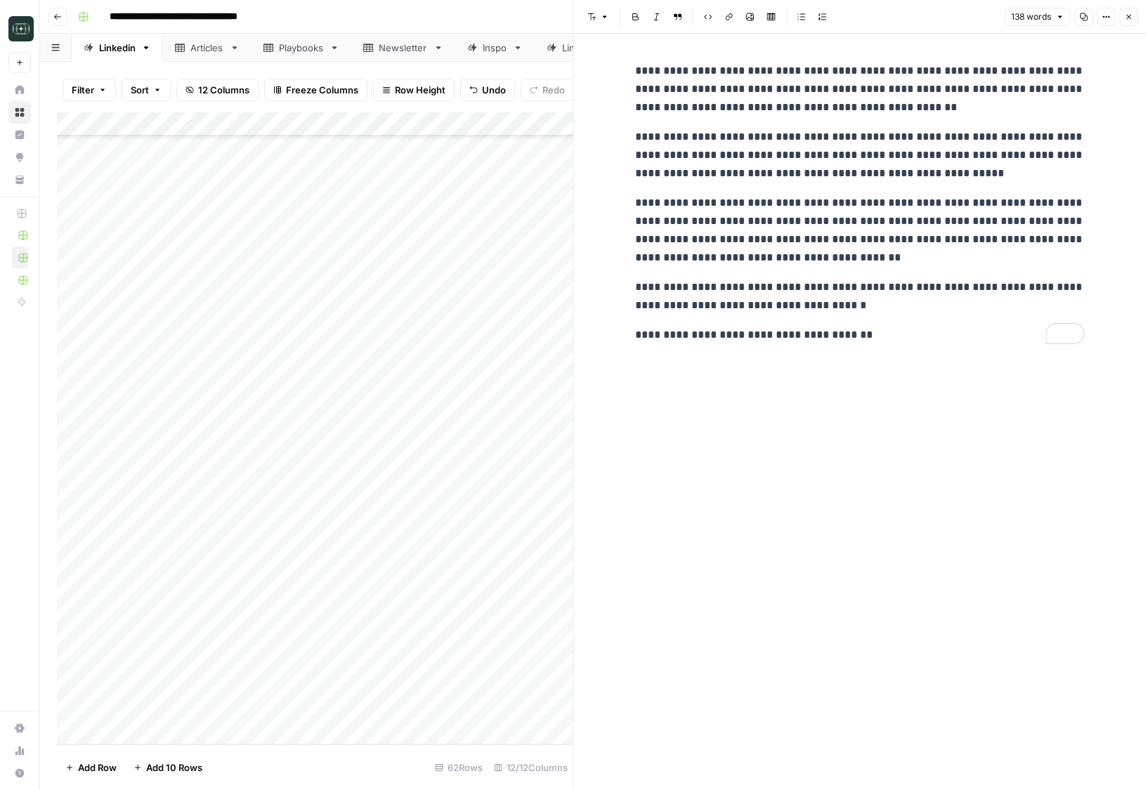
click at [1127, 16] on icon "button" at bounding box center [1128, 17] width 8 height 8
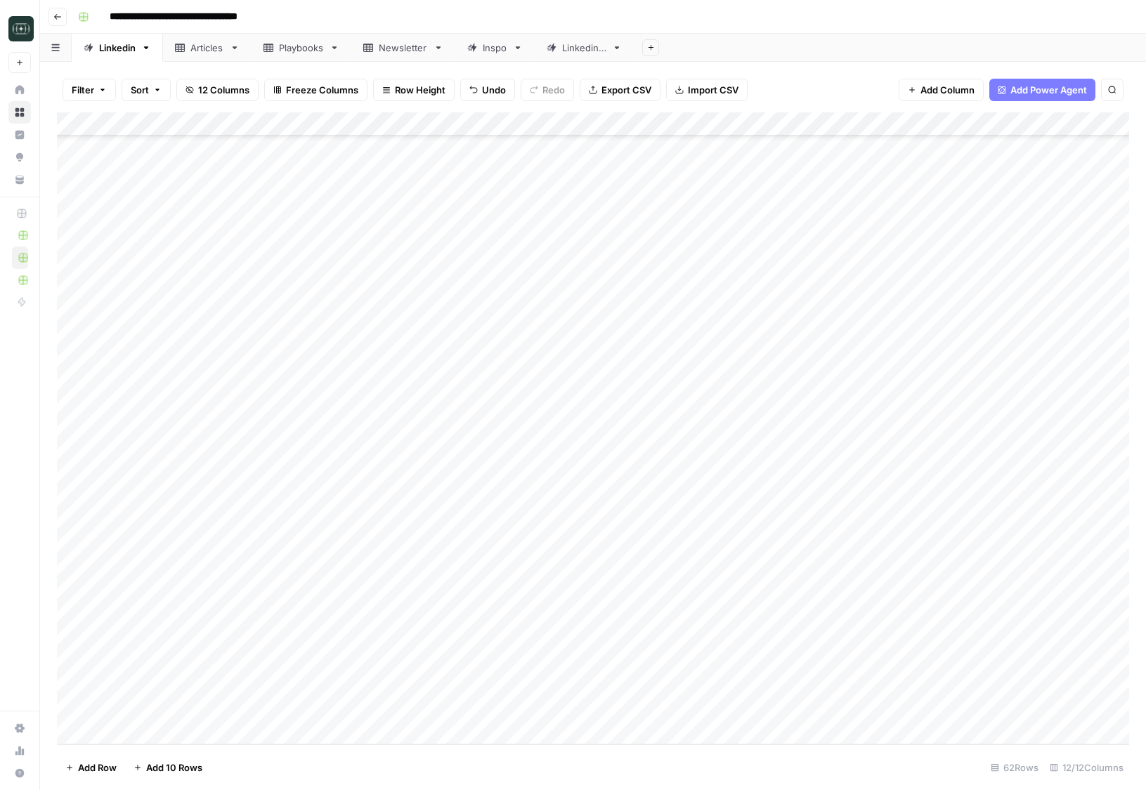
click at [626, 703] on div "Add Column" at bounding box center [593, 428] width 1072 height 632
click at [650, 758] on button "Comparison" at bounding box center [626, 763] width 65 height 17
click at [715, 705] on div "Add Column" at bounding box center [593, 428] width 1072 height 632
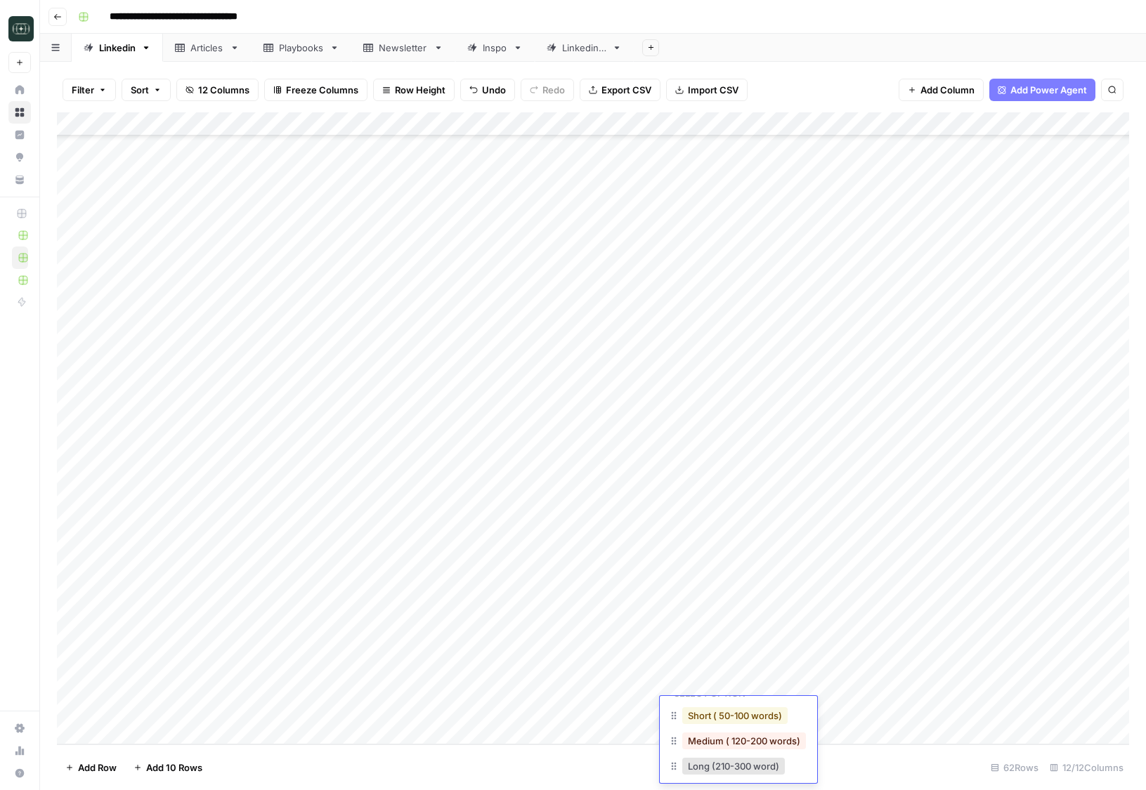
scroll to position [50, 0]
click at [718, 740] on button "Medium ( 120-200 words)" at bounding box center [744, 739] width 124 height 17
click at [857, 705] on div "Add Column" at bounding box center [593, 428] width 1072 height 632
click at [462, 731] on div "Add Column" at bounding box center [593, 428] width 1072 height 632
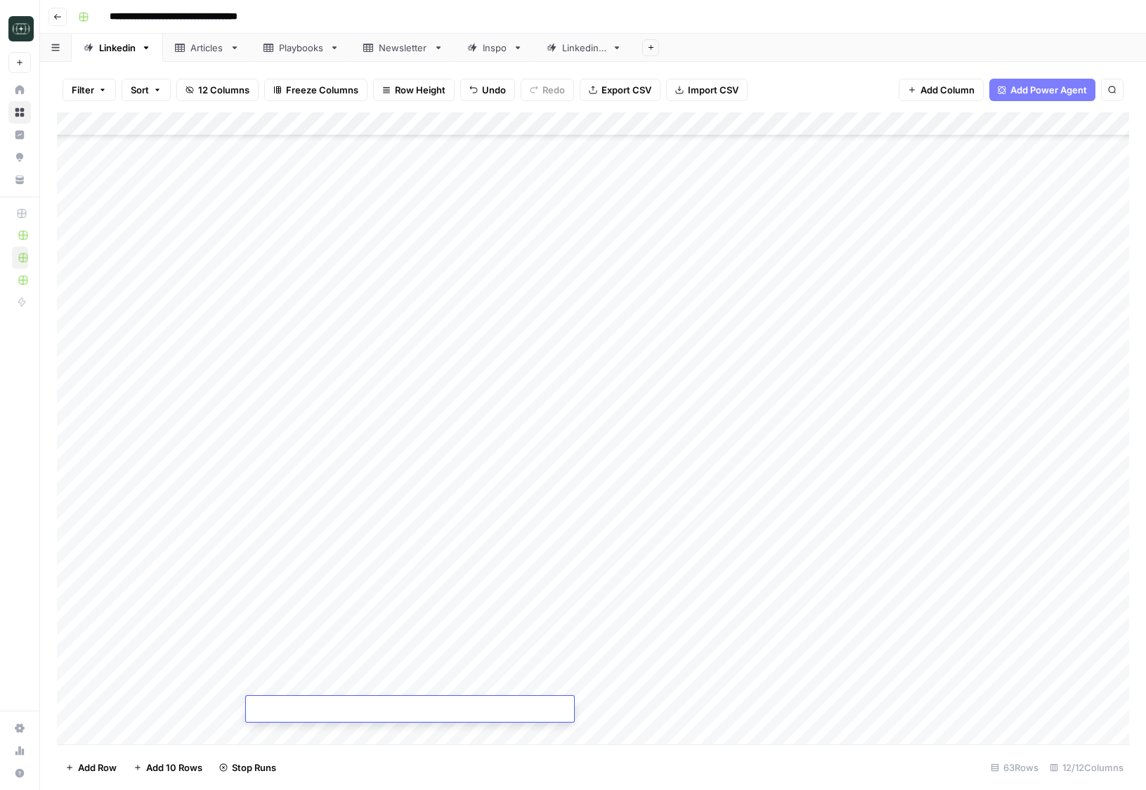
scroll to position [919, 2]
click at [462, 731] on div "Add Column" at bounding box center [593, 428] width 1072 height 632
type textarea "**********"
click at [601, 709] on div "Add Column" at bounding box center [593, 428] width 1072 height 632
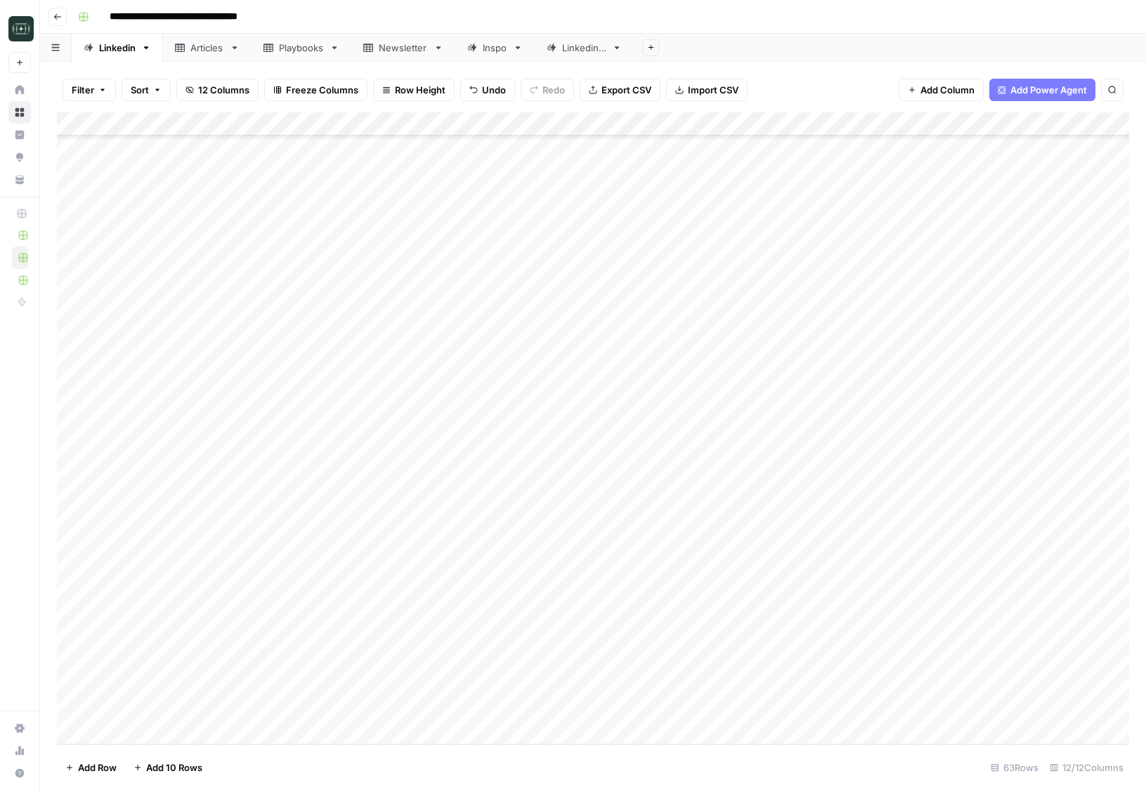
click at [601, 709] on div "Add Column" at bounding box center [593, 428] width 1072 height 632
click at [637, 772] on button "Comparison" at bounding box center [626, 763] width 65 height 17
click at [707, 713] on div "Add Column" at bounding box center [593, 428] width 1072 height 632
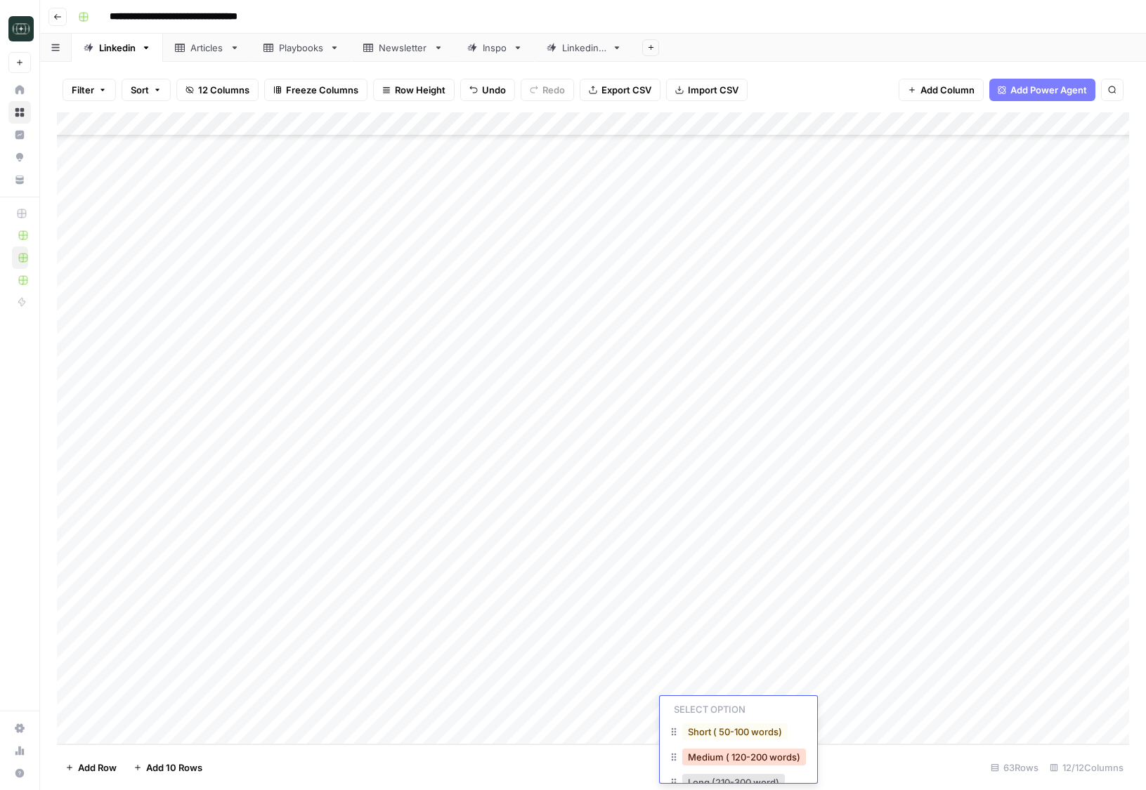
click at [713, 758] on button "Medium ( 120-200 words)" at bounding box center [744, 757] width 124 height 17
click at [858, 716] on div "Add Column" at bounding box center [593, 428] width 1072 height 632
click at [389, 724] on div "Add Column" at bounding box center [593, 428] width 1072 height 632
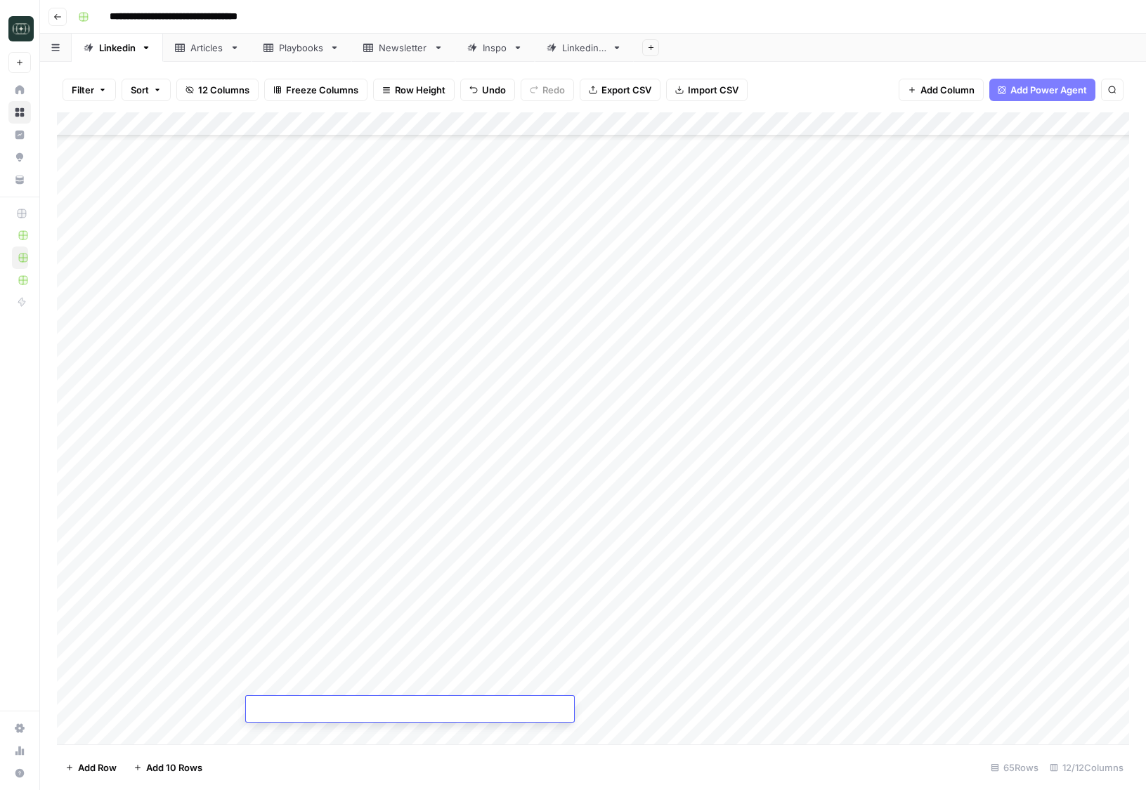
scroll to position [967, 2]
type textarea "**********"
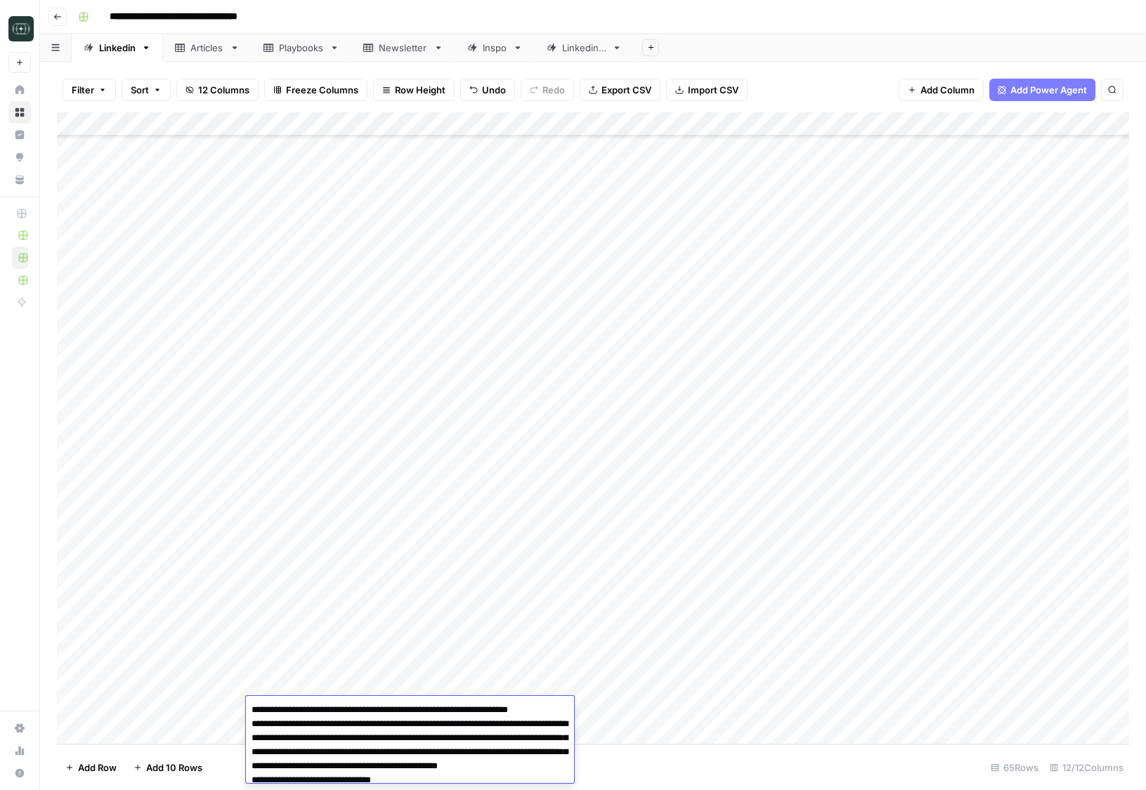
scroll to position [325, 0]
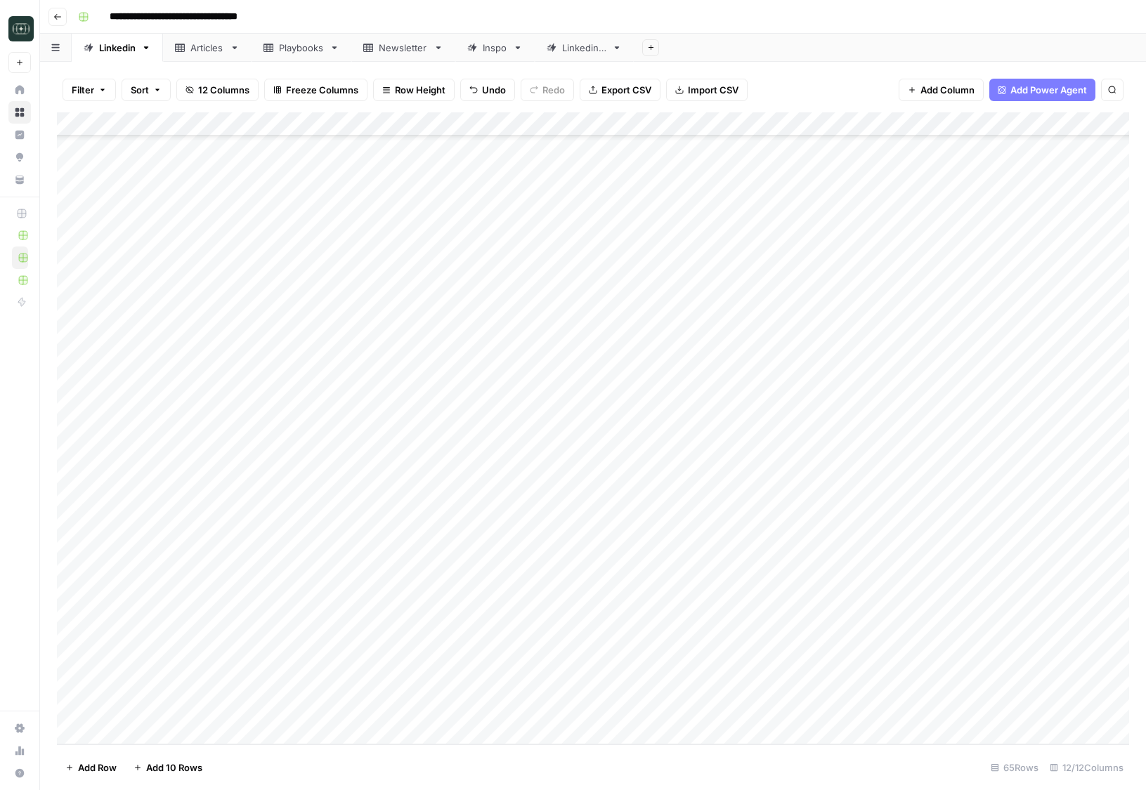
click at [516, 687] on div "Add Column" at bounding box center [593, 428] width 1072 height 632
type textarea "**********"
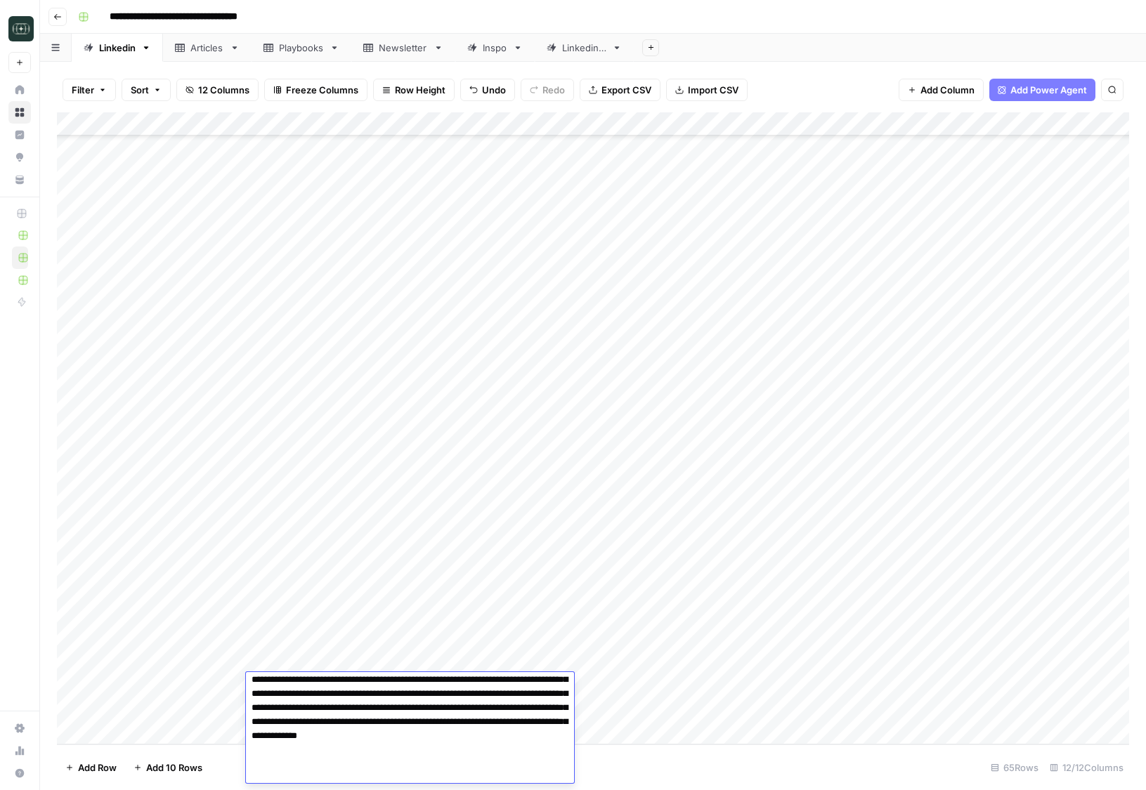
click at [609, 689] on div "Add Column" at bounding box center [593, 428] width 1072 height 632
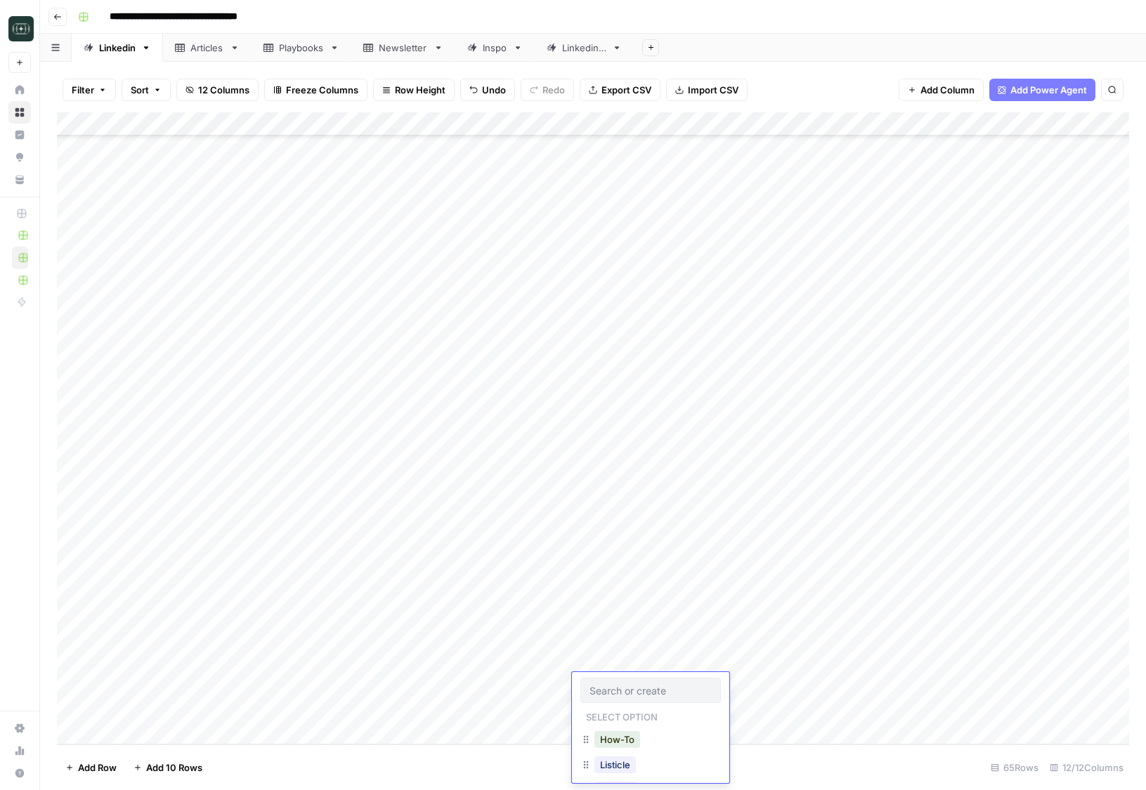
scroll to position [27, 0]
click at [625, 740] on button "How-To" at bounding box center [617, 738] width 46 height 17
click at [624, 711] on div "Add Column" at bounding box center [593, 428] width 1072 height 632
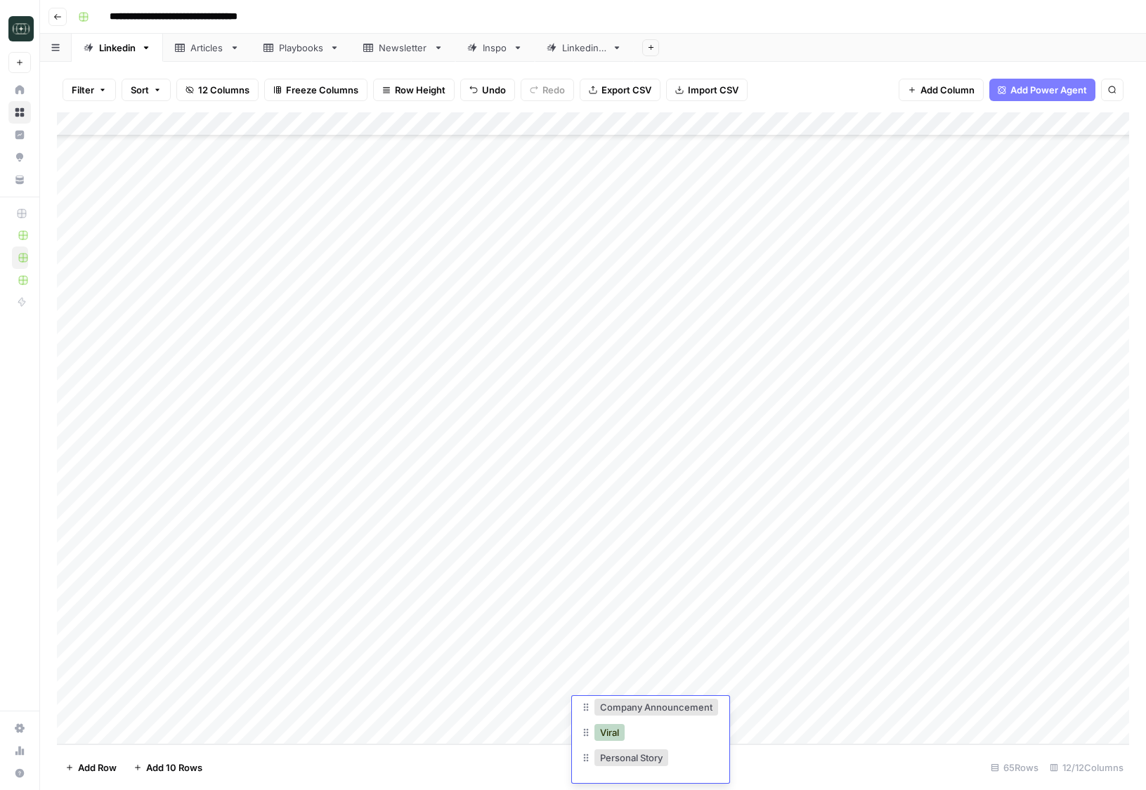
click at [618, 732] on button "Viral" at bounding box center [609, 732] width 30 height 17
click at [705, 690] on div "Add Column" at bounding box center [593, 428] width 1072 height 632
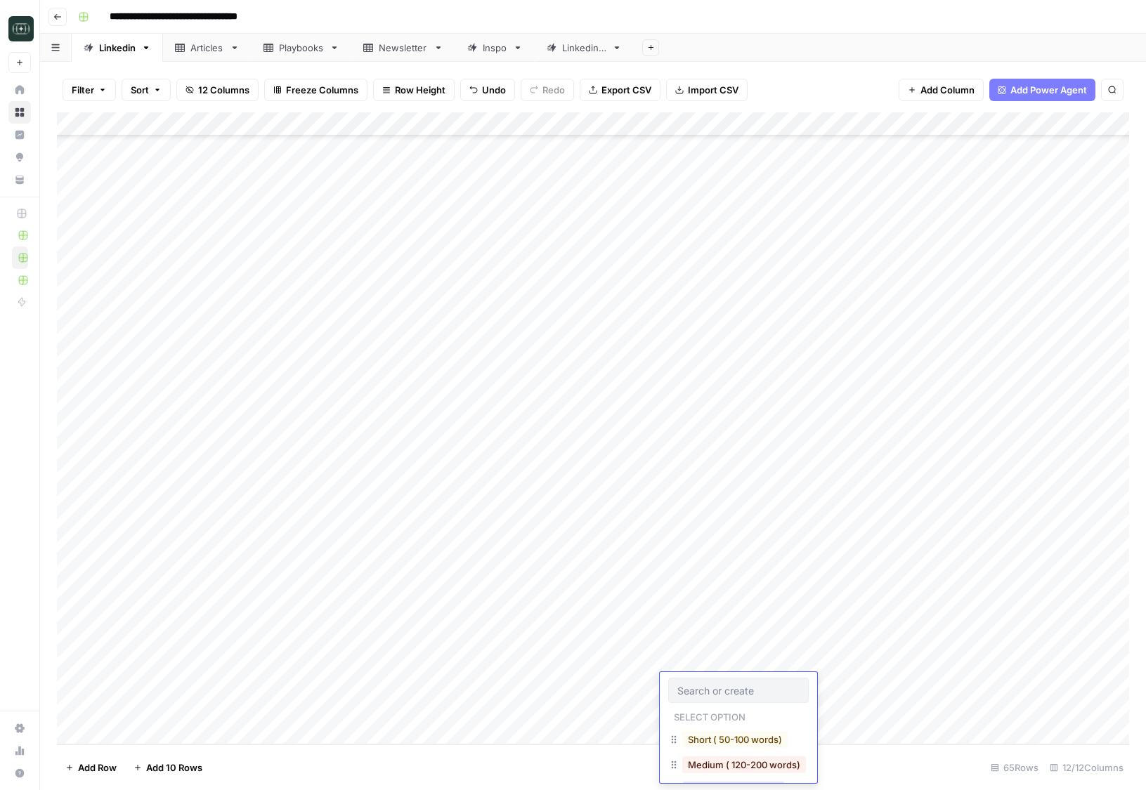
scroll to position [32, 0]
click at [737, 736] on button "Medium ( 120-200 words)" at bounding box center [744, 732] width 124 height 17
click at [734, 702] on div "Add Column" at bounding box center [593, 428] width 1072 height 632
click at [743, 714] on div "Add Column" at bounding box center [593, 428] width 1072 height 632
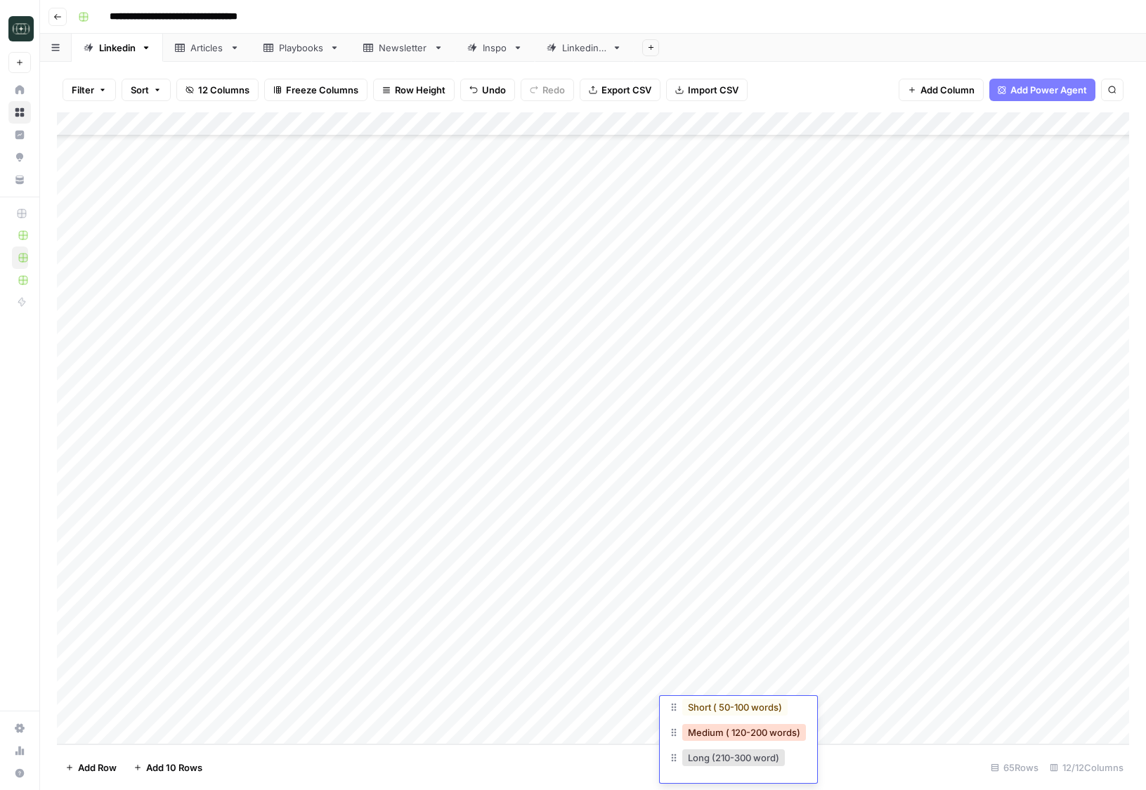
click at [729, 736] on button "Medium ( 120-200 words)" at bounding box center [744, 732] width 124 height 17
click at [845, 689] on div "Add Column" at bounding box center [593, 428] width 1072 height 632
click at [843, 705] on div "Add Column" at bounding box center [593, 428] width 1072 height 632
click at [464, 740] on div "Add Column" at bounding box center [593, 428] width 1072 height 632
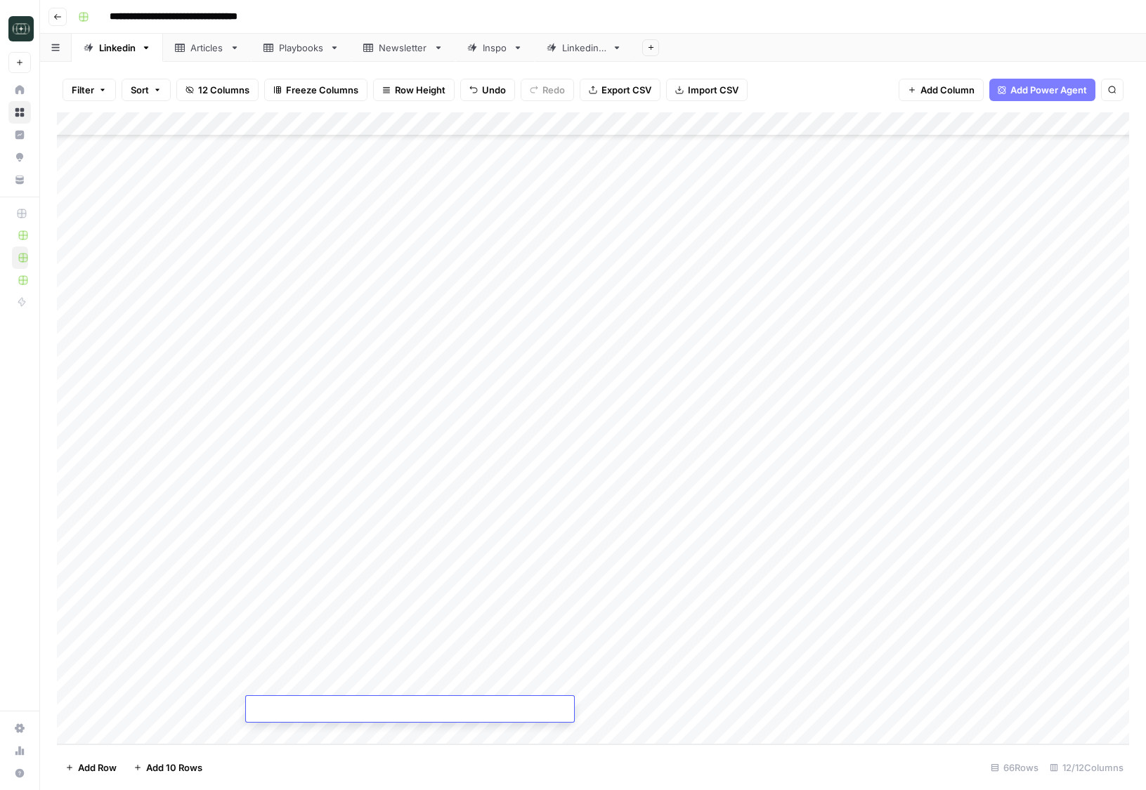
type textarea "**********"
click at [289, 710] on div "Add Column" at bounding box center [593, 428] width 1072 height 632
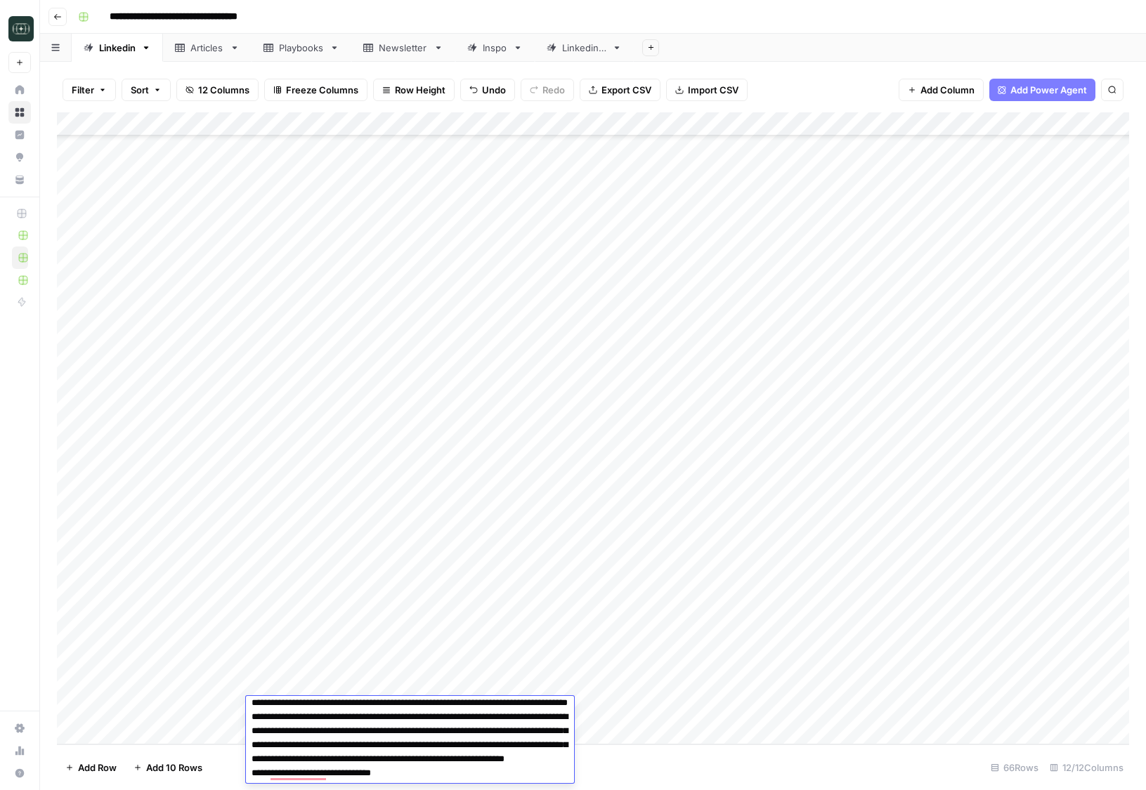
scroll to position [0, 0]
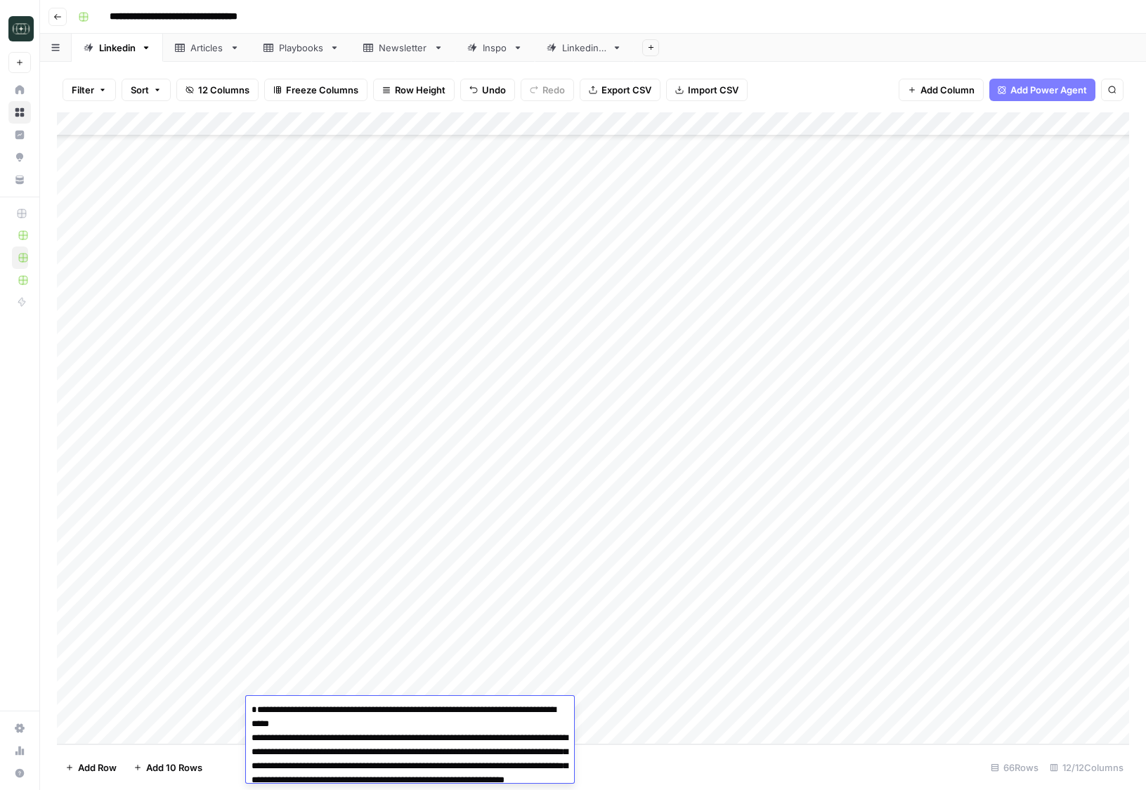
type textarea "**********"
click at [317, 687] on div "Add Column" at bounding box center [593, 428] width 1072 height 632
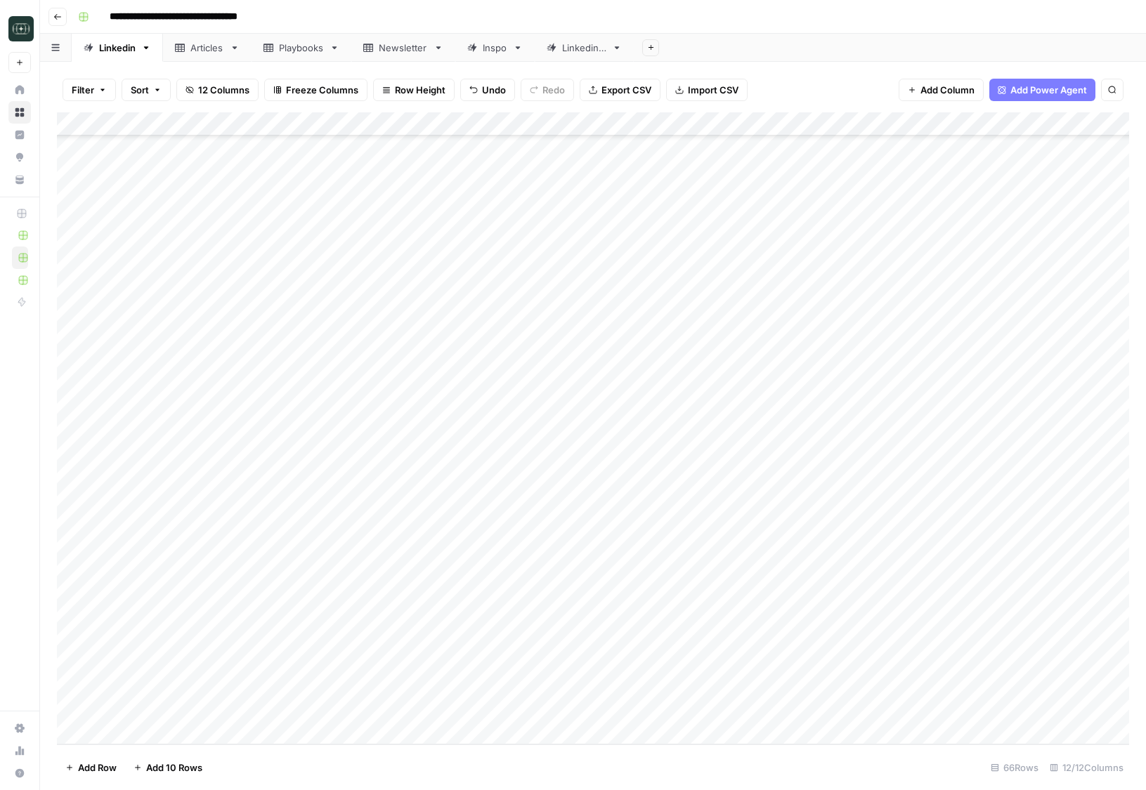
click at [303, 734] on div "Add Column" at bounding box center [593, 428] width 1072 height 632
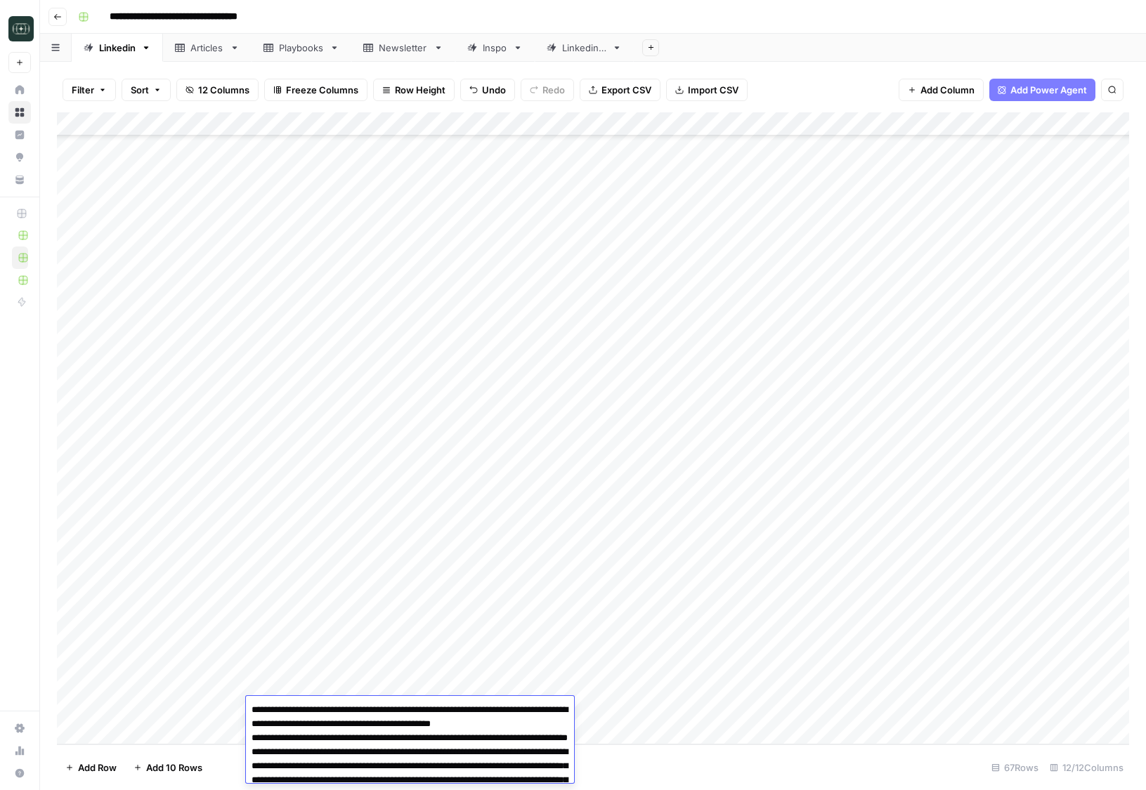
drag, startPoint x: 261, startPoint y: 738, endPoint x: 249, endPoint y: 706, distance: 33.6
type textarea "**********"
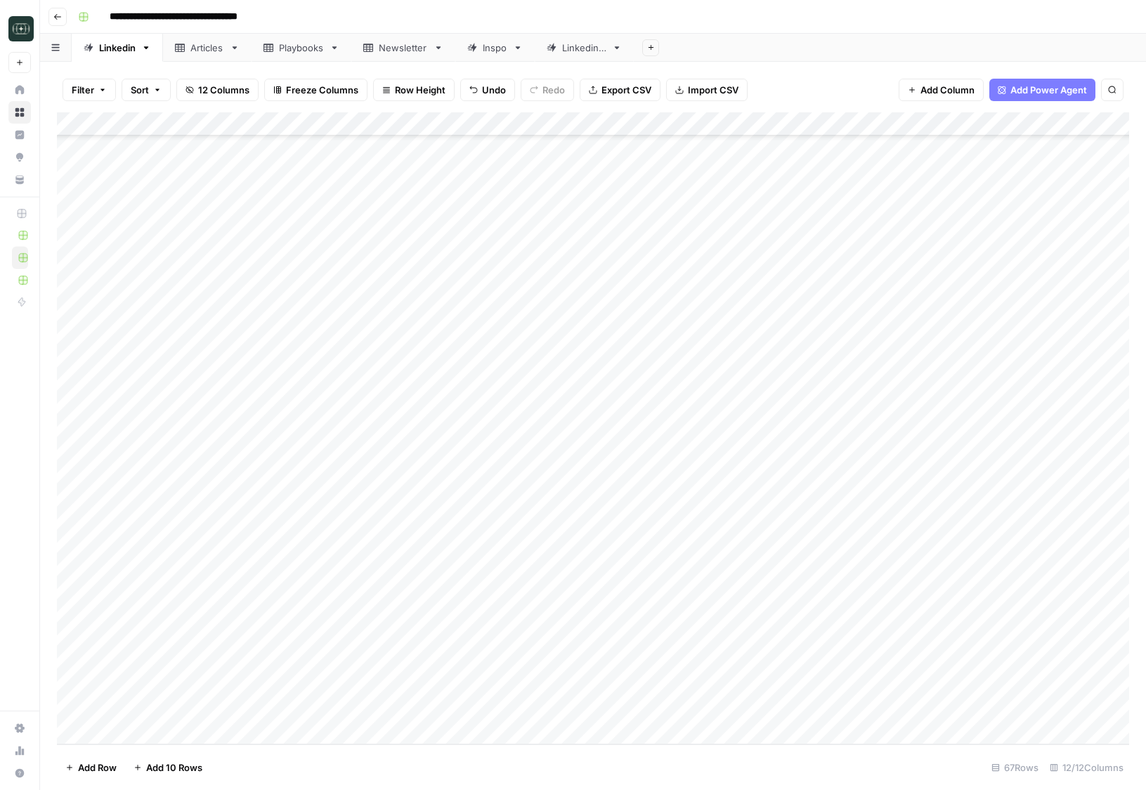
click at [610, 690] on div "Add Column" at bounding box center [593, 428] width 1072 height 632
click at [610, 735] on button "Comparison" at bounding box center [626, 739] width 65 height 17
click at [614, 708] on div "Add Column" at bounding box center [593, 428] width 1072 height 632
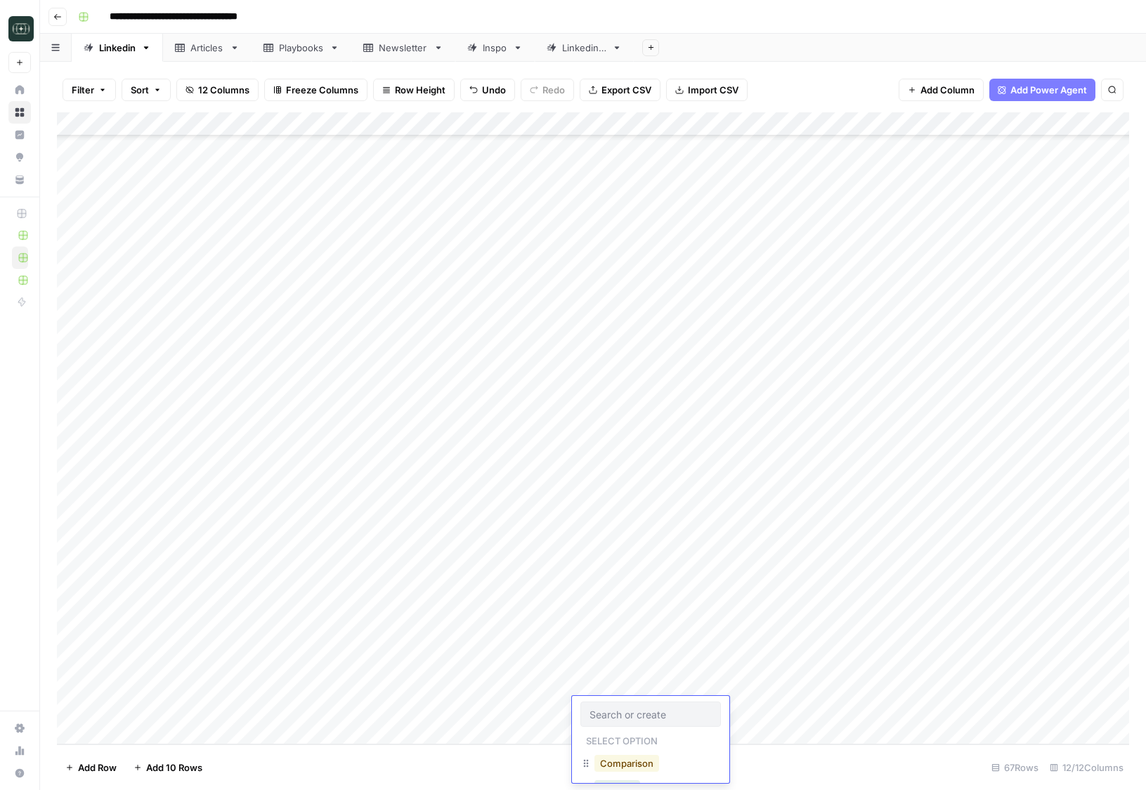
click at [632, 761] on button "Comparison" at bounding box center [626, 763] width 65 height 17
click at [727, 690] on div "Add Column" at bounding box center [593, 428] width 1072 height 632
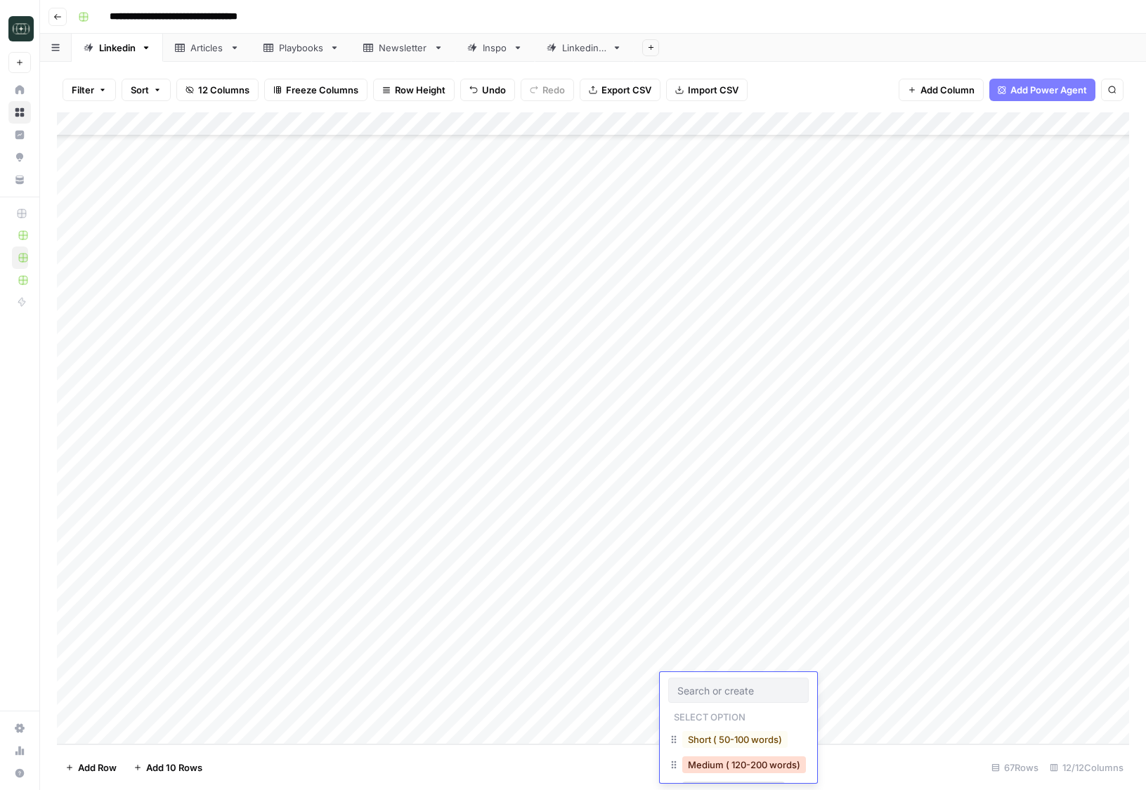
click at [722, 760] on button "Medium ( 120-200 words)" at bounding box center [744, 765] width 124 height 17
click at [734, 712] on div "Add Column" at bounding box center [593, 428] width 1072 height 632
click at [734, 756] on button "Medium ( 120-200 words)" at bounding box center [744, 756] width 124 height 17
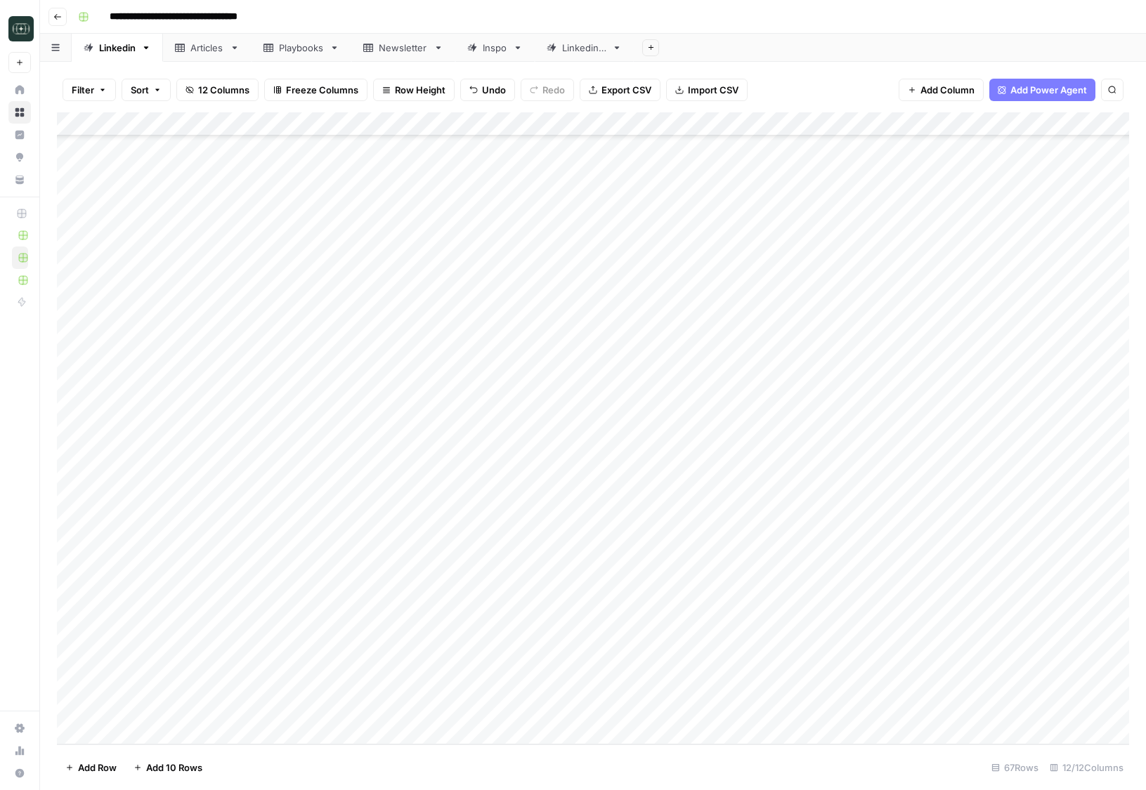
click at [842, 684] on div "Add Column" at bounding box center [593, 428] width 1072 height 632
click at [846, 710] on div "Add Column" at bounding box center [593, 428] width 1072 height 632
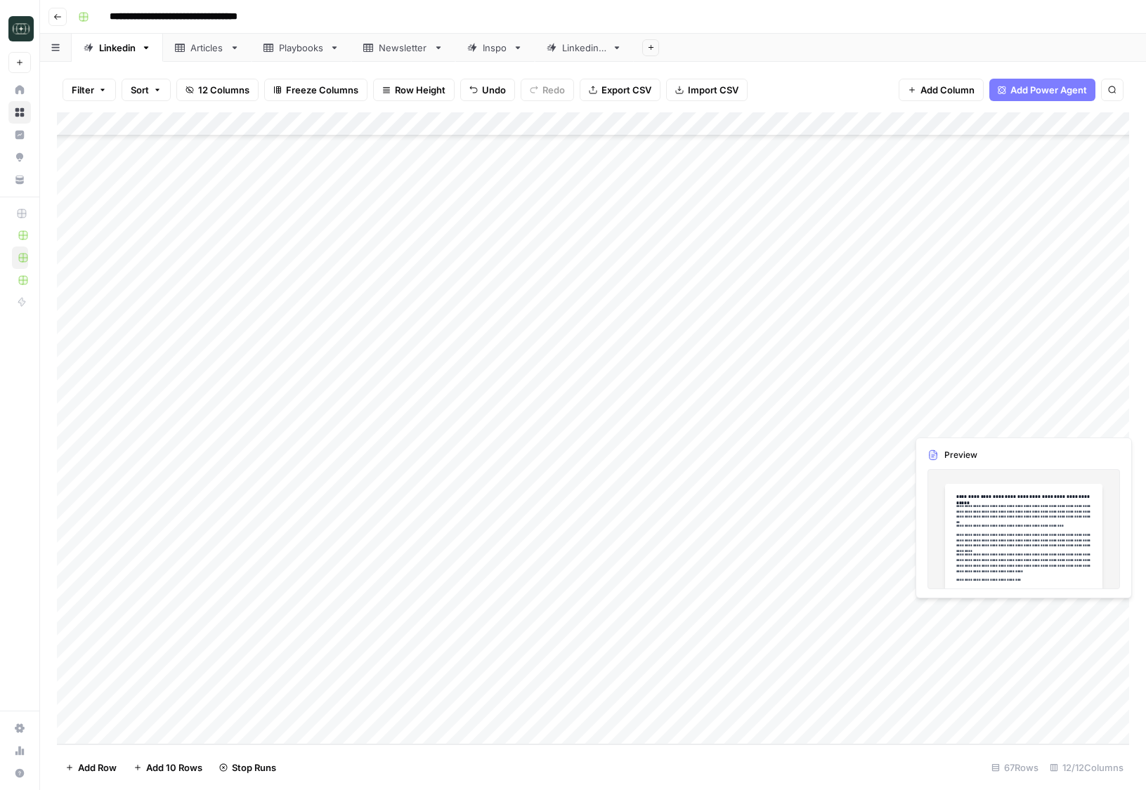
click at [989, 618] on div "Add Column" at bounding box center [593, 428] width 1072 height 632
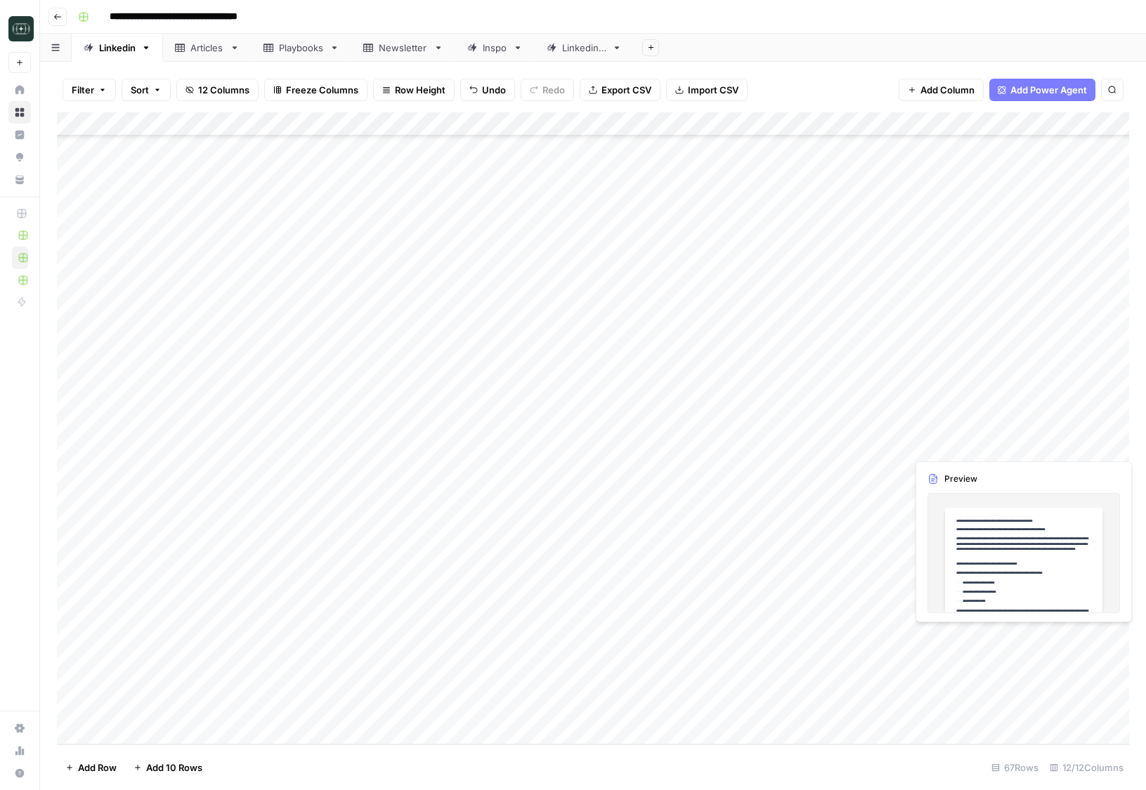
click at [988, 638] on div "Add Column" at bounding box center [593, 428] width 1072 height 632
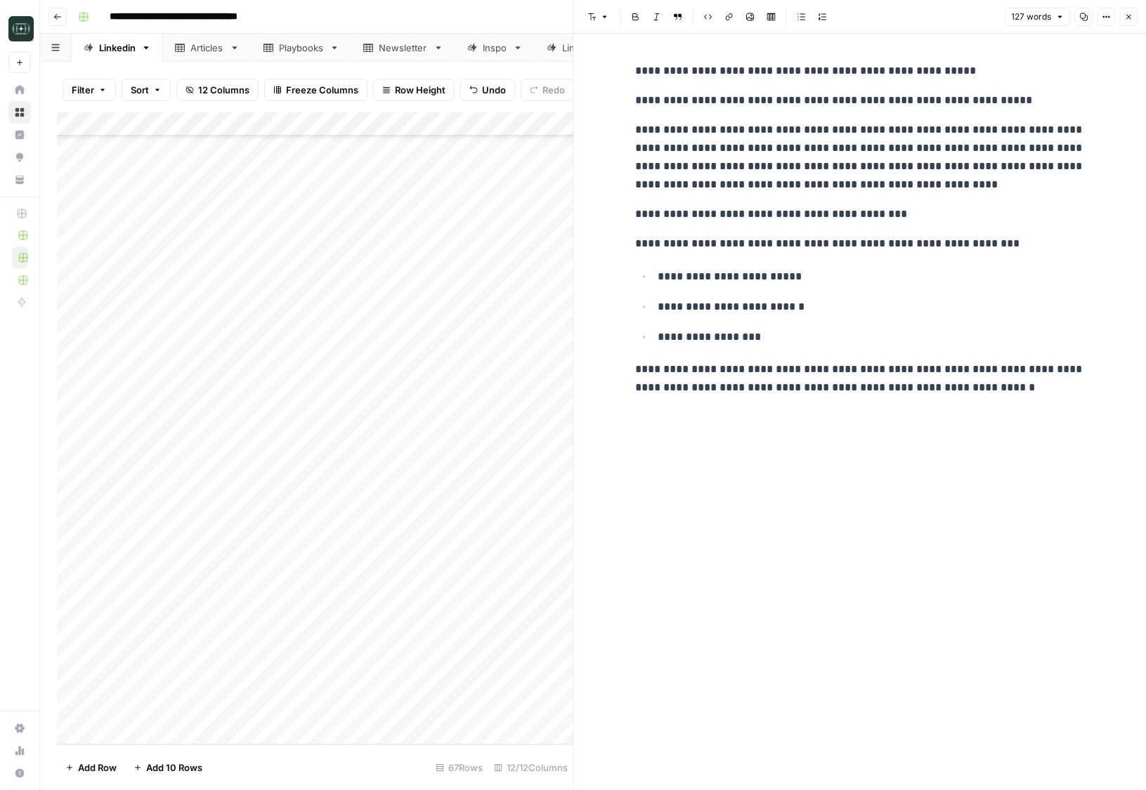
click at [1127, 23] on button "Close" at bounding box center [1128, 17] width 18 height 18
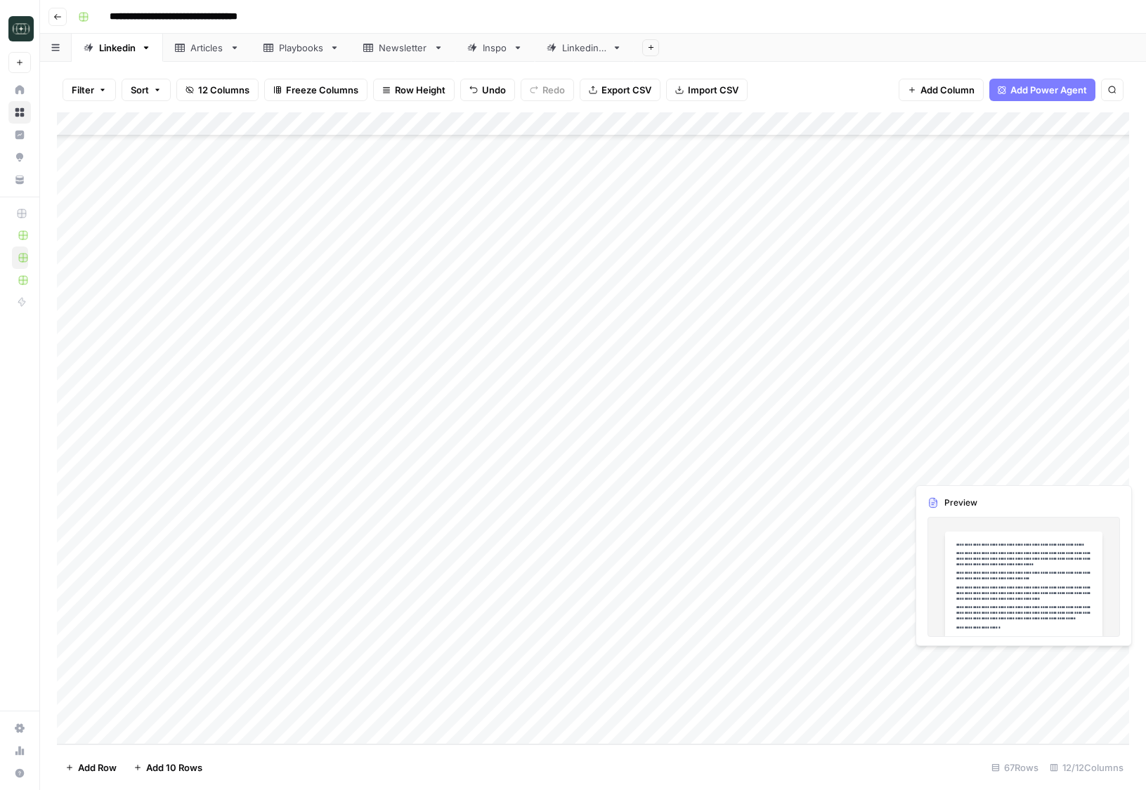
click at [954, 663] on div "Add Column" at bounding box center [593, 428] width 1072 height 632
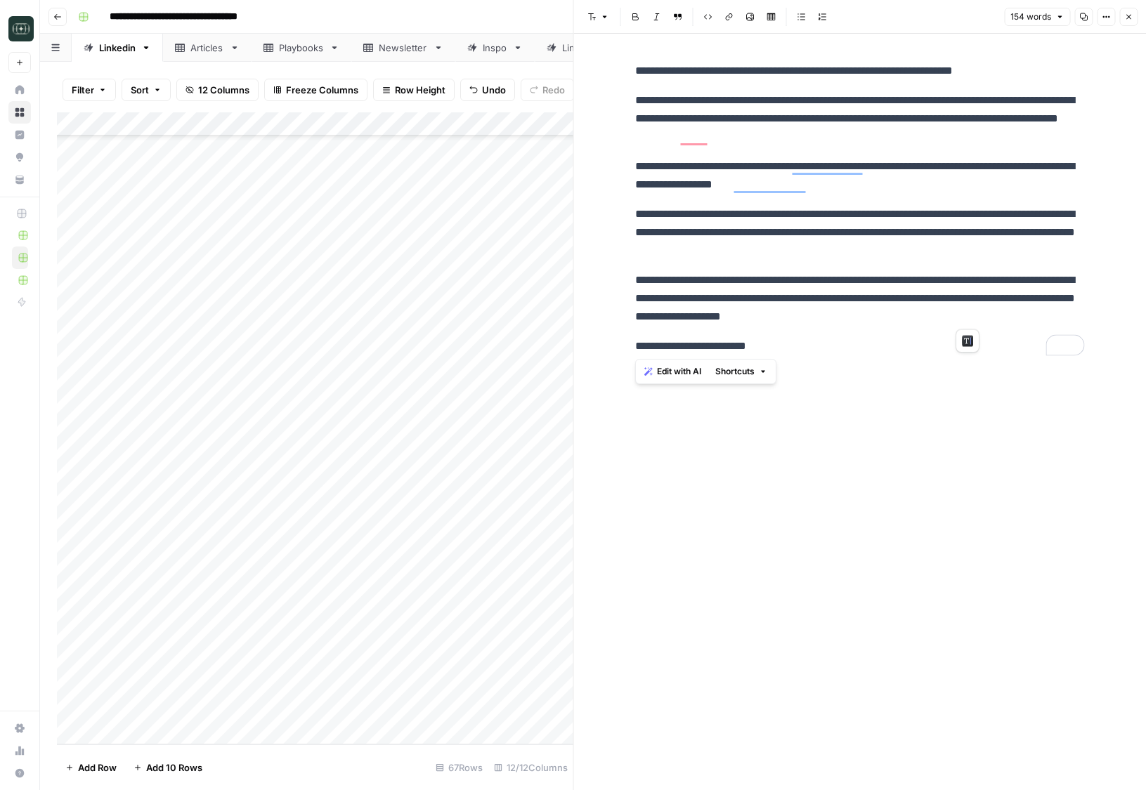
drag, startPoint x: 638, startPoint y: 71, endPoint x: 1028, endPoint y: 332, distance: 469.1
click at [1028, 332] on div "**********" at bounding box center [860, 208] width 467 height 305
copy div "**********"
click at [958, 481] on div "**********" at bounding box center [860, 412] width 467 height 757
click at [1128, 13] on icon "button" at bounding box center [1128, 17] width 8 height 8
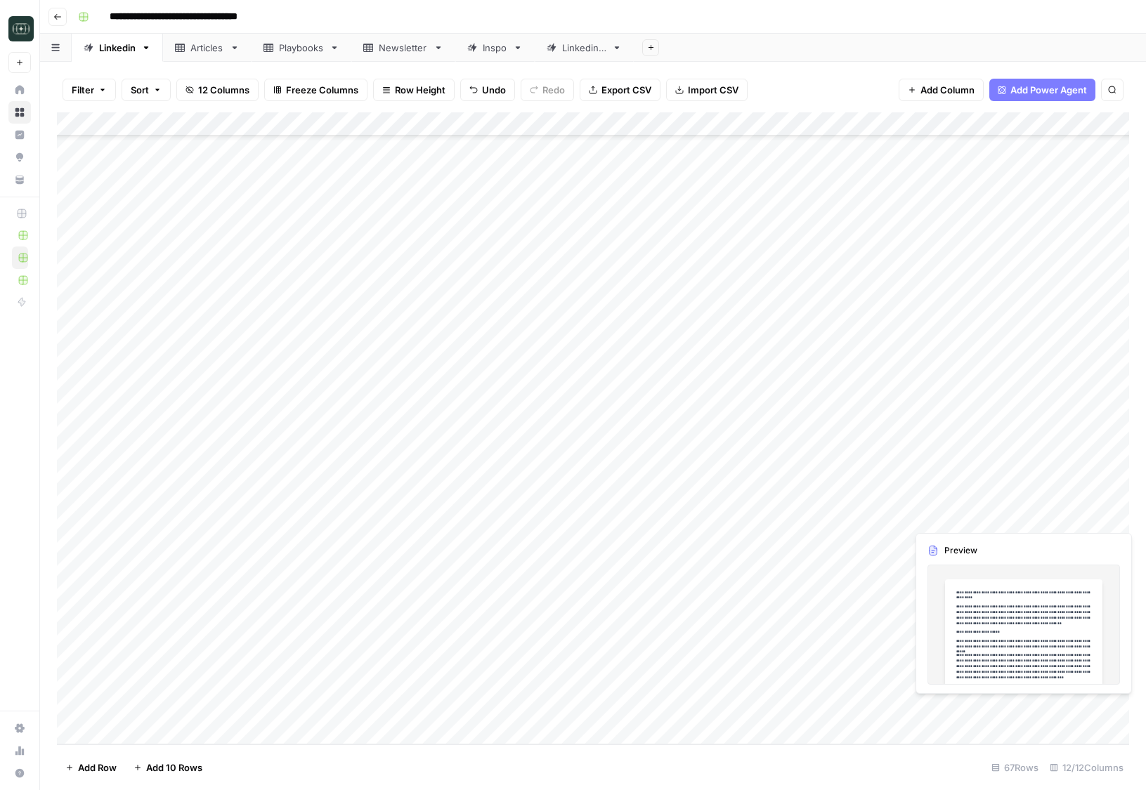
click at [956, 710] on div "Add Column" at bounding box center [593, 428] width 1072 height 632
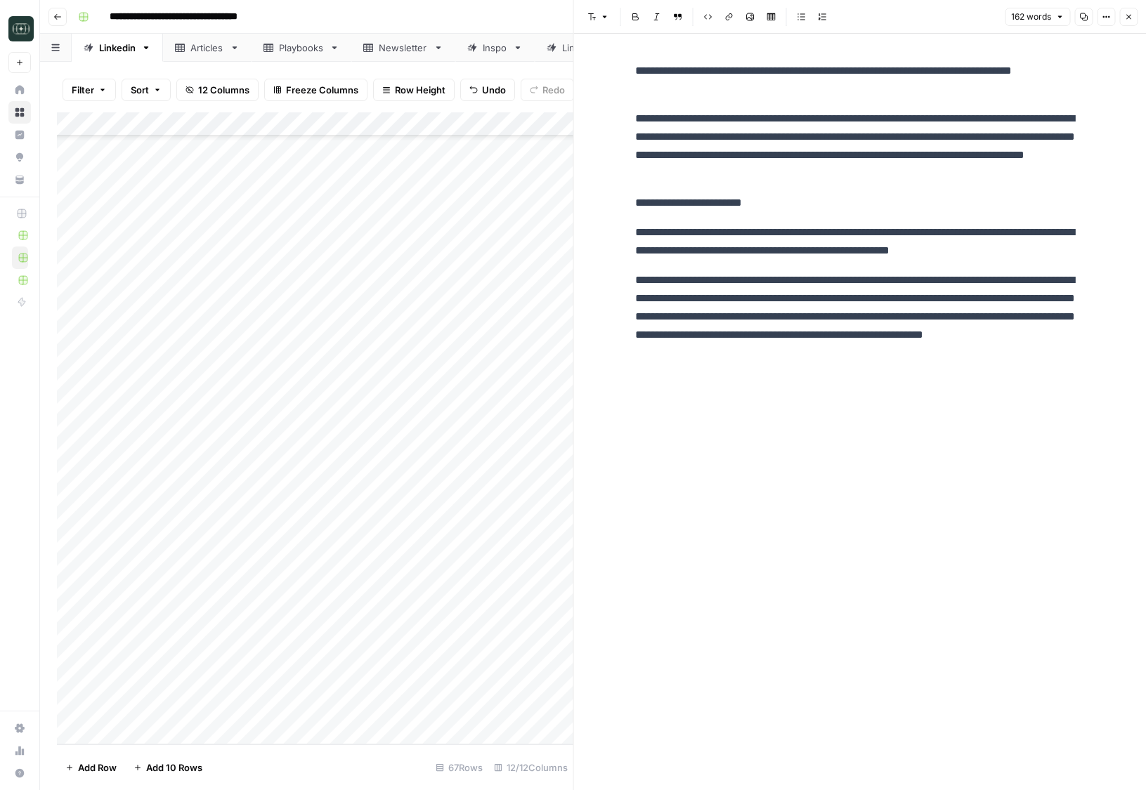
click at [980, 358] on p "**********" at bounding box center [860, 316] width 450 height 91
copy div "**********"
click at [980, 358] on p "**********" at bounding box center [860, 316] width 450 height 91
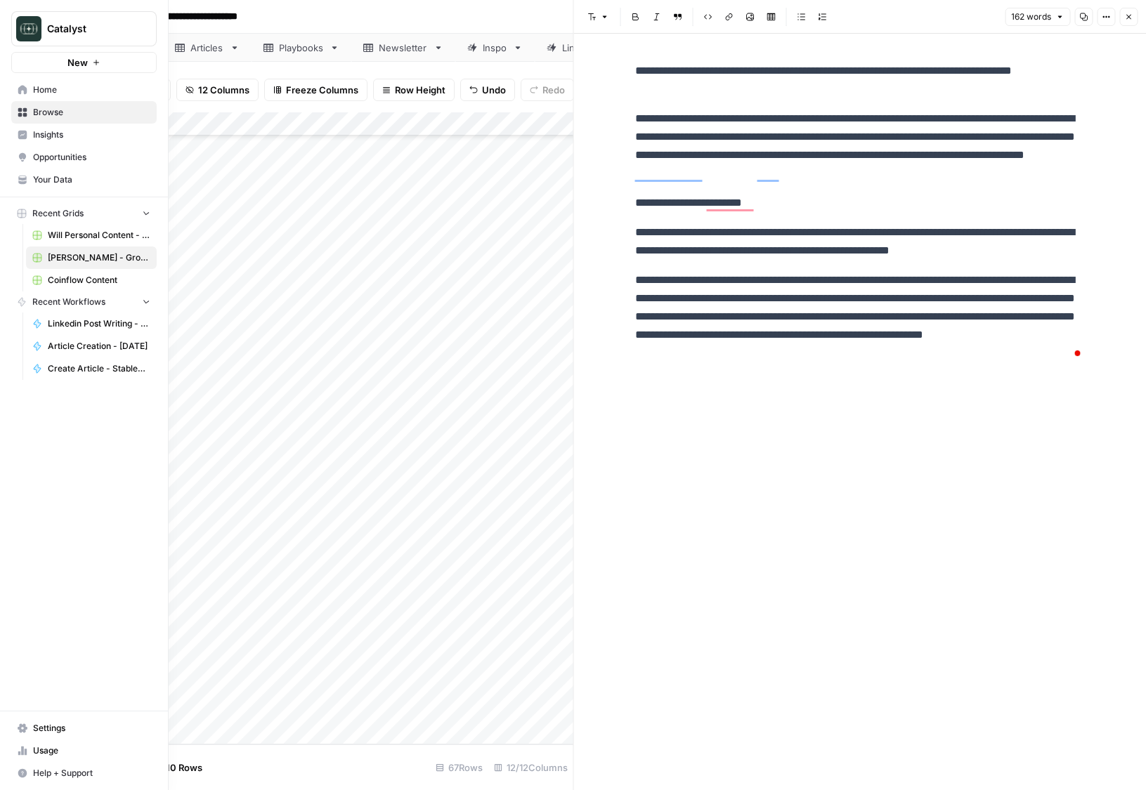
click at [15, 90] on link "Home" at bounding box center [83, 90] width 145 height 22
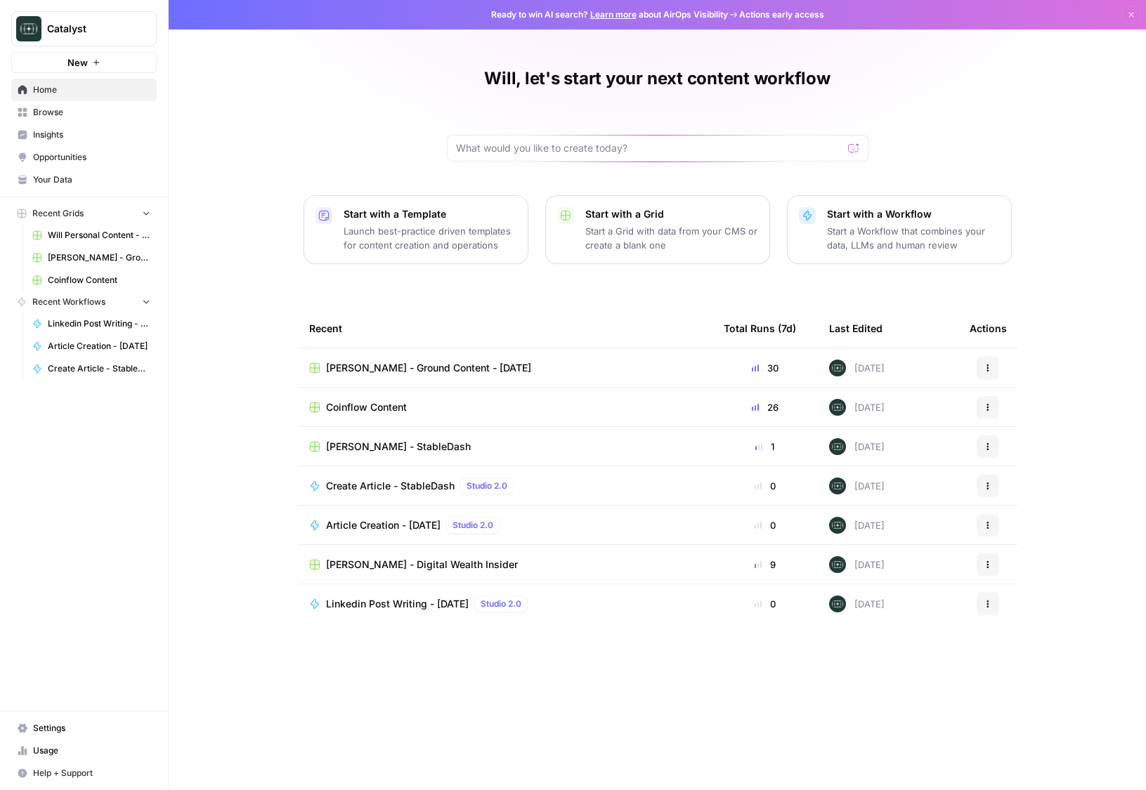
click at [62, 172] on link "Your Data" at bounding box center [83, 180] width 145 height 22
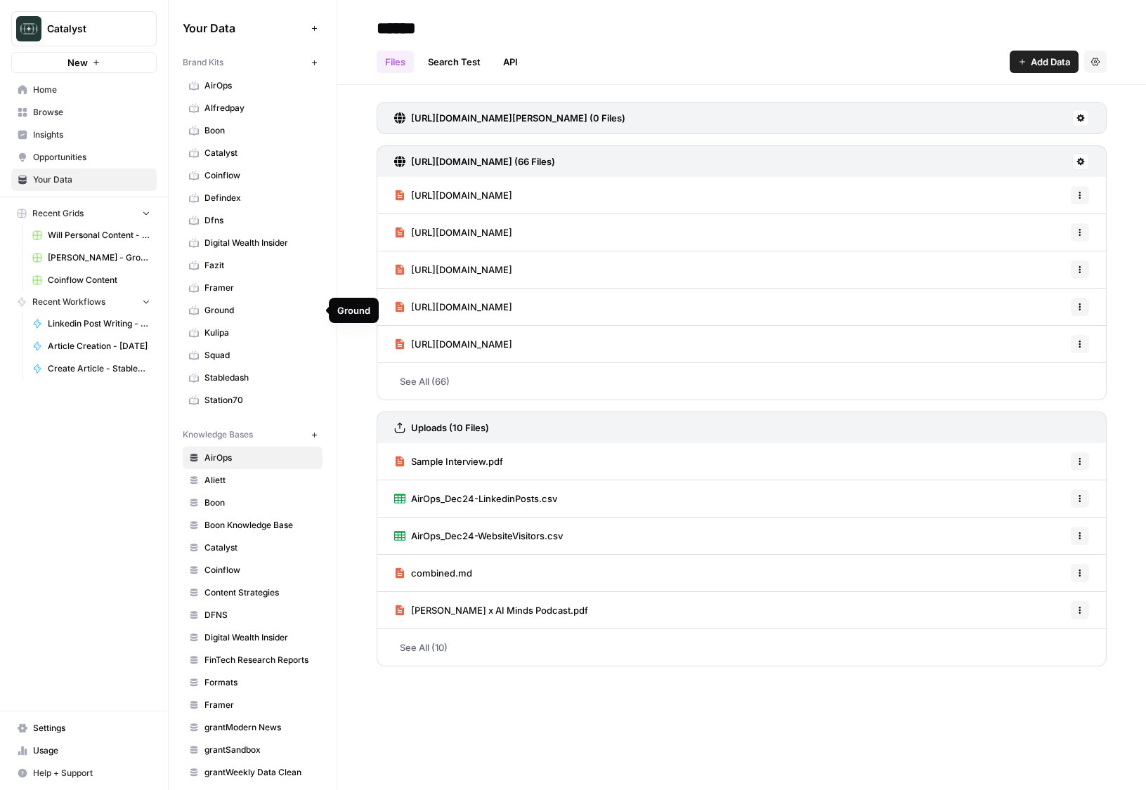
click at [226, 314] on span "Ground" at bounding box center [260, 310] width 112 height 13
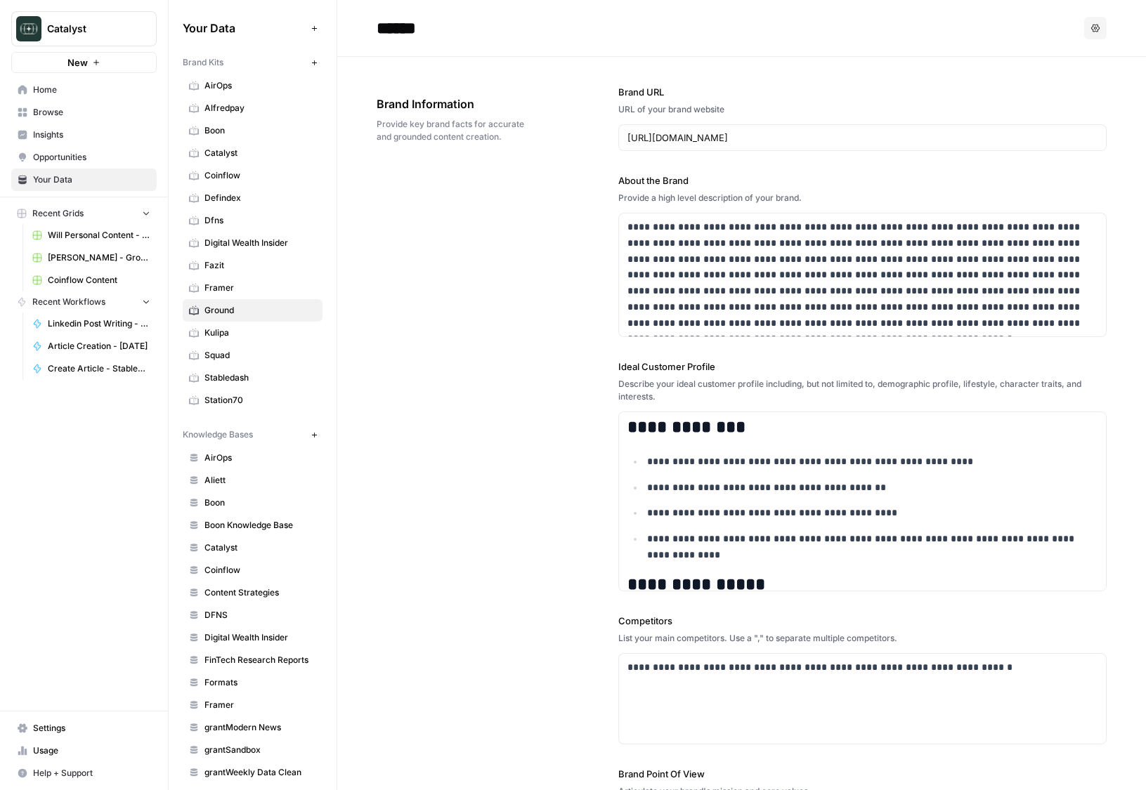
click at [426, 489] on div "**********" at bounding box center [742, 492] width 730 height 871
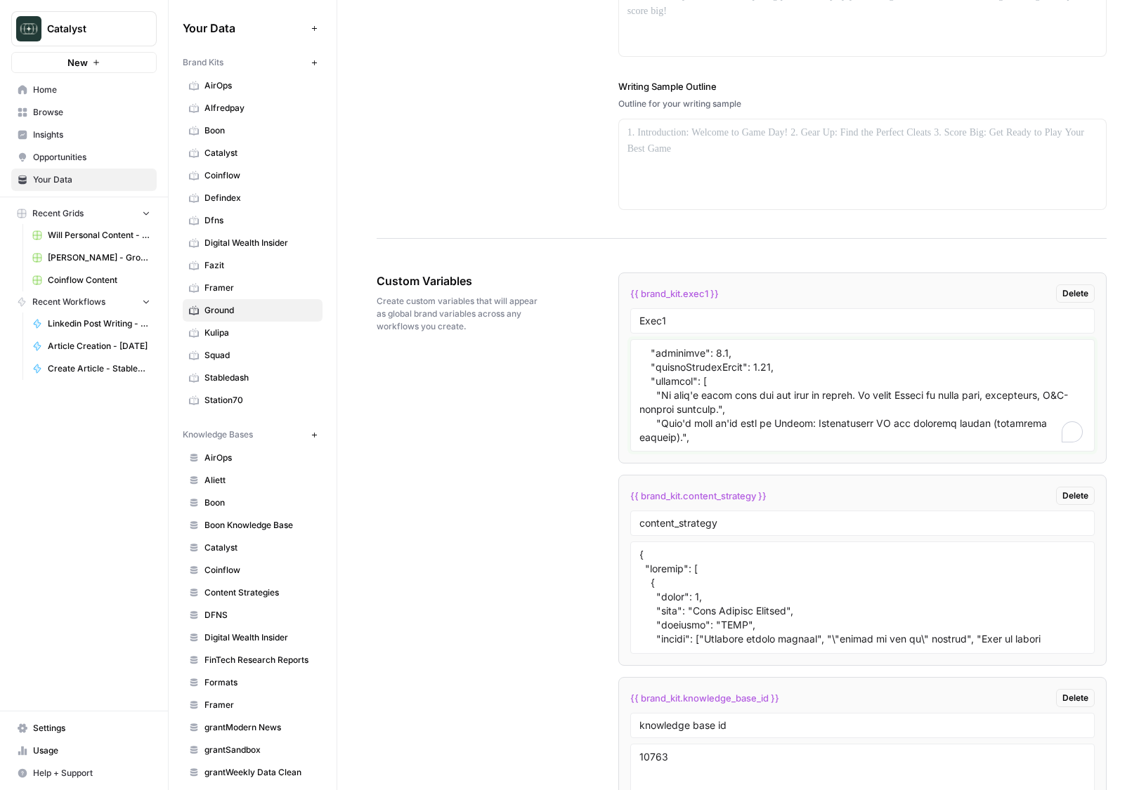
scroll to position [547, 0]
drag, startPoint x: 739, startPoint y: 412, endPoint x: 657, endPoint y: 396, distance: 83.8
click at [657, 396] on textarea "To enrich screen reader interactions, please activate Accessibility in Grammarl…" at bounding box center [862, 396] width 446 height 100
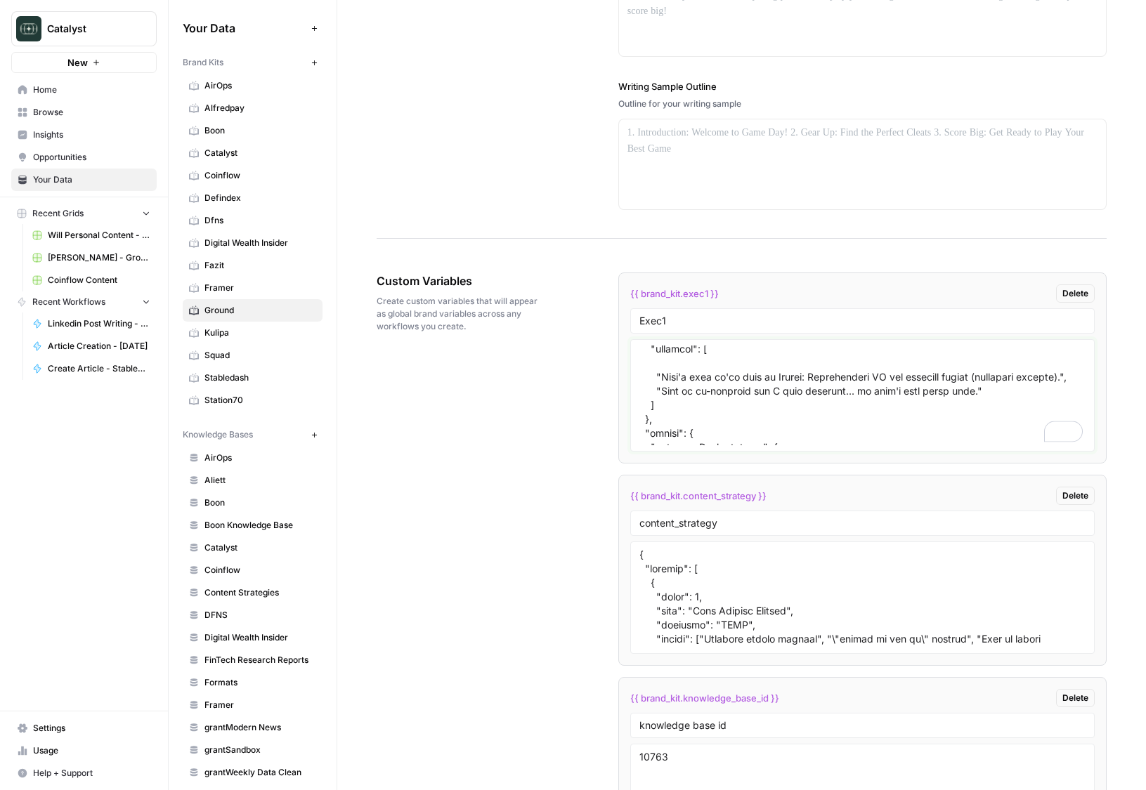
scroll to position [0, 0]
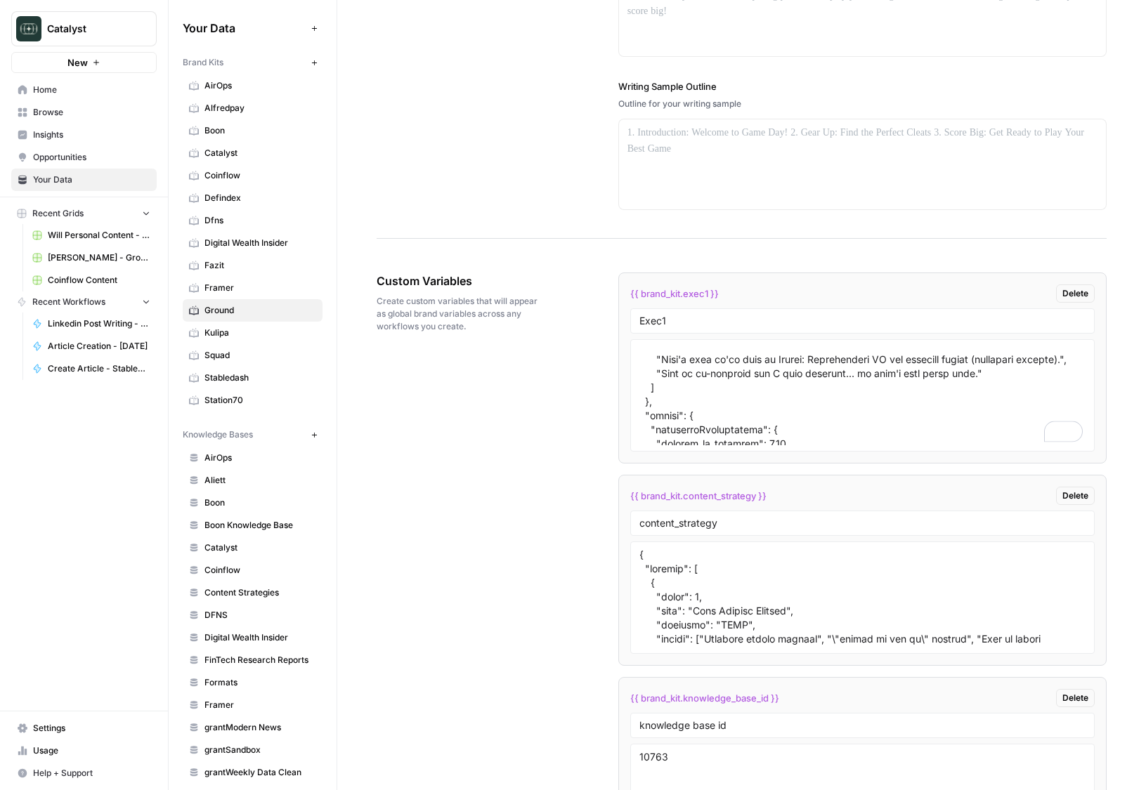
click at [493, 491] on div "Custom Variables Create custom variables that will appear as global brand varia…" at bounding box center [742, 689] width 730 height 888
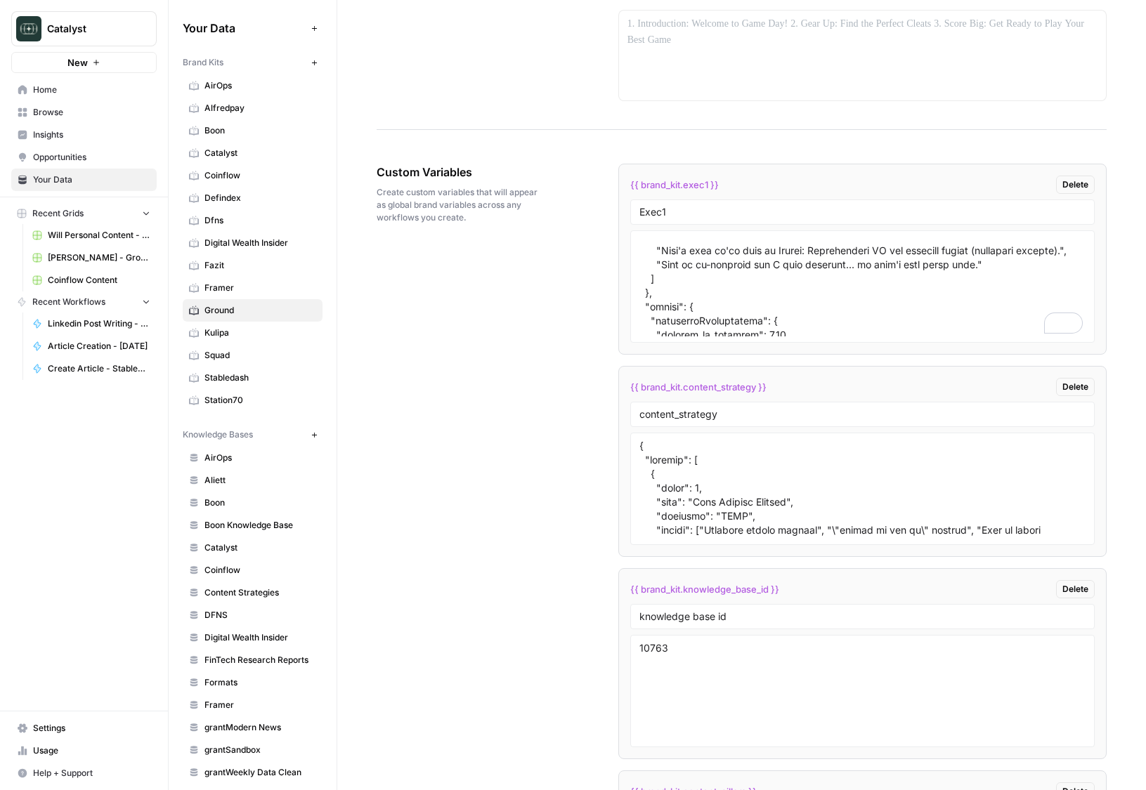
scroll to position [6295, 0]
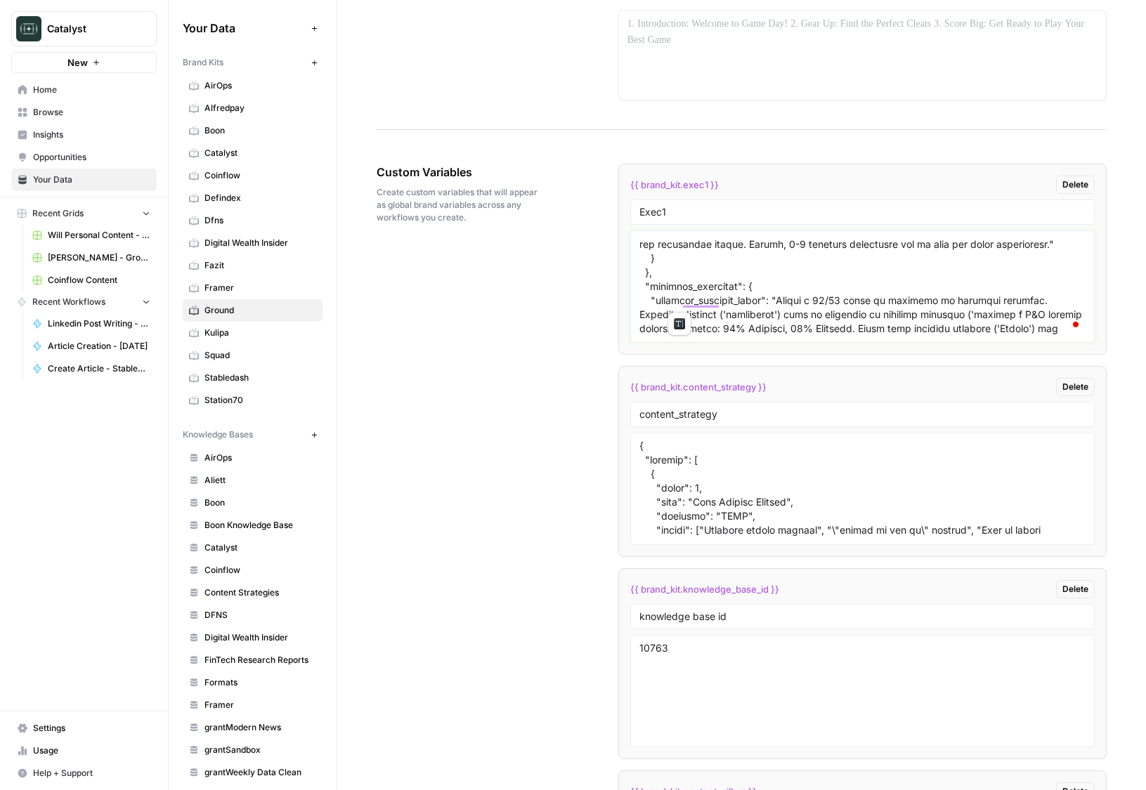
drag, startPoint x: 679, startPoint y: 301, endPoint x: 945, endPoint y: 284, distance: 266.8
click at [945, 284] on textarea "To enrich screen reader interactions, please activate Accessibility in Grammarl…" at bounding box center [862, 287] width 446 height 100
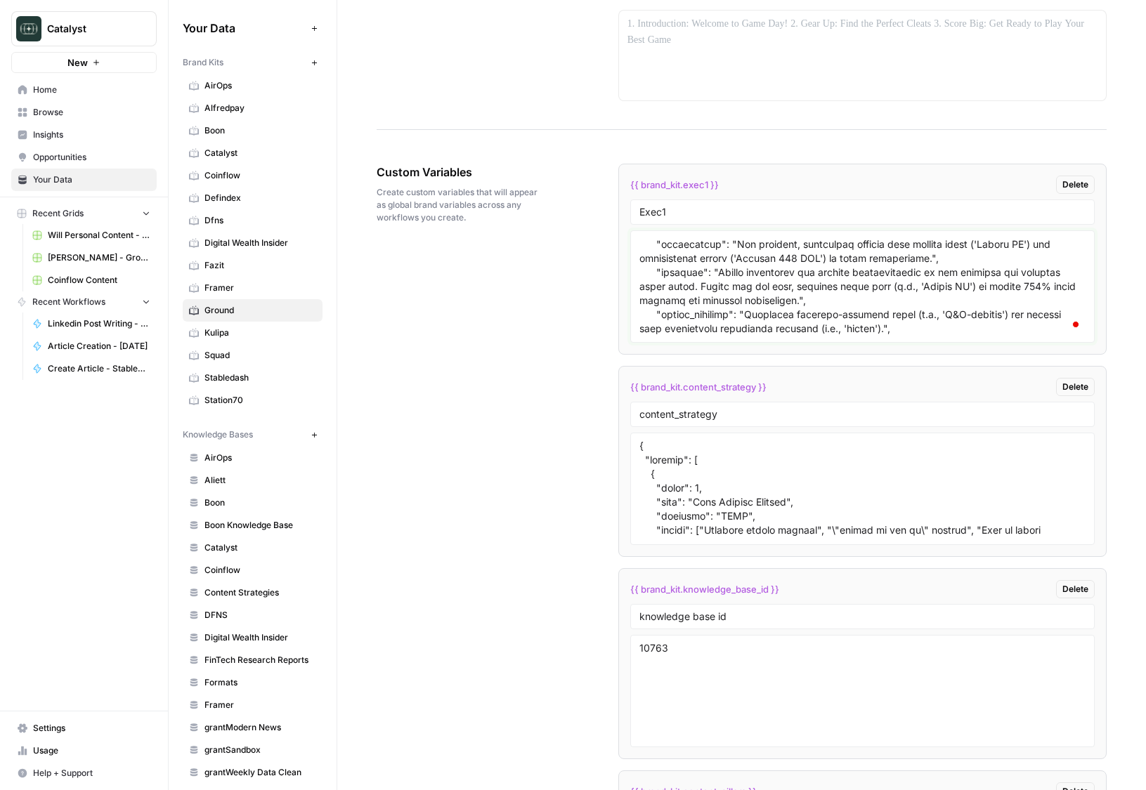
drag, startPoint x: 989, startPoint y: 288, endPoint x: 930, endPoint y: 285, distance: 59.1
click at [930, 285] on textarea "To enrich screen reader interactions, please activate Accessibility in Grammarl…" at bounding box center [862, 287] width 446 height 100
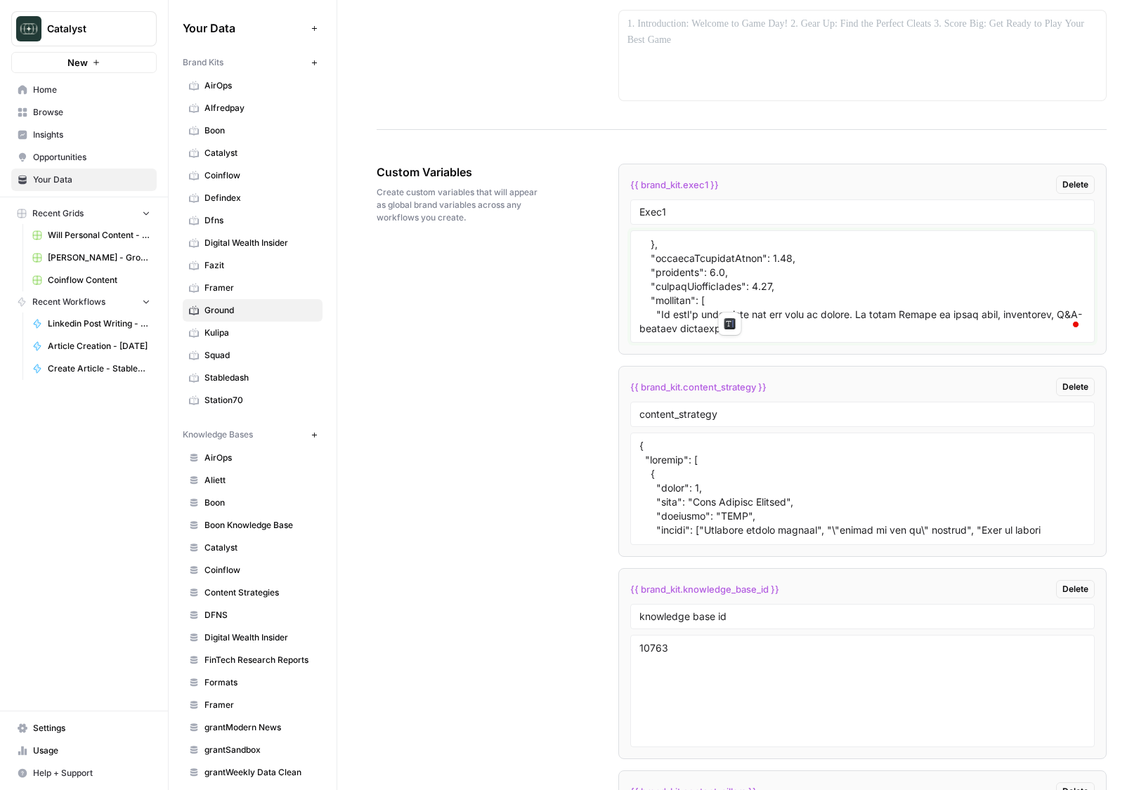
drag, startPoint x: 1050, startPoint y: 285, endPoint x: 725, endPoint y: 299, distance: 325.6
click at [725, 299] on textarea "To enrich screen reader interactions, please activate Accessibility in Grammarl…" at bounding box center [862, 287] width 446 height 100
type textarea "{ "style_name": "The Grounding Narrative", "description": "A comprehensive writ…"
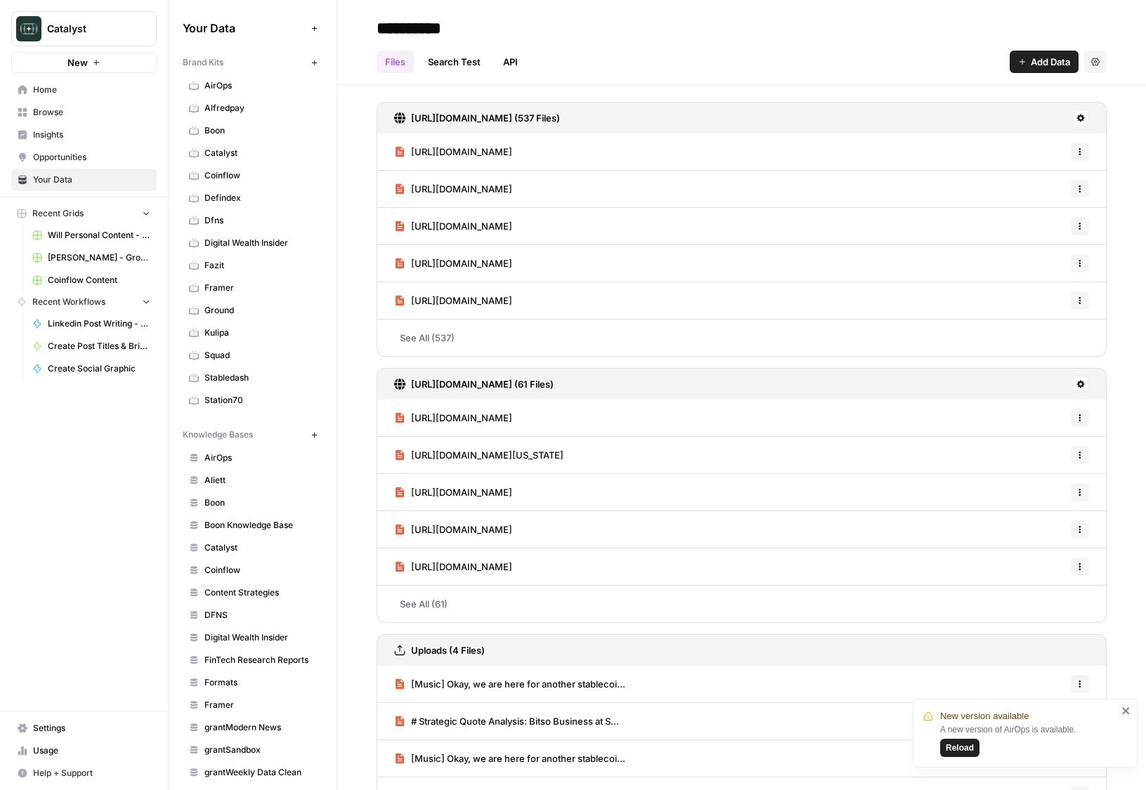
scroll to position [65, 0]
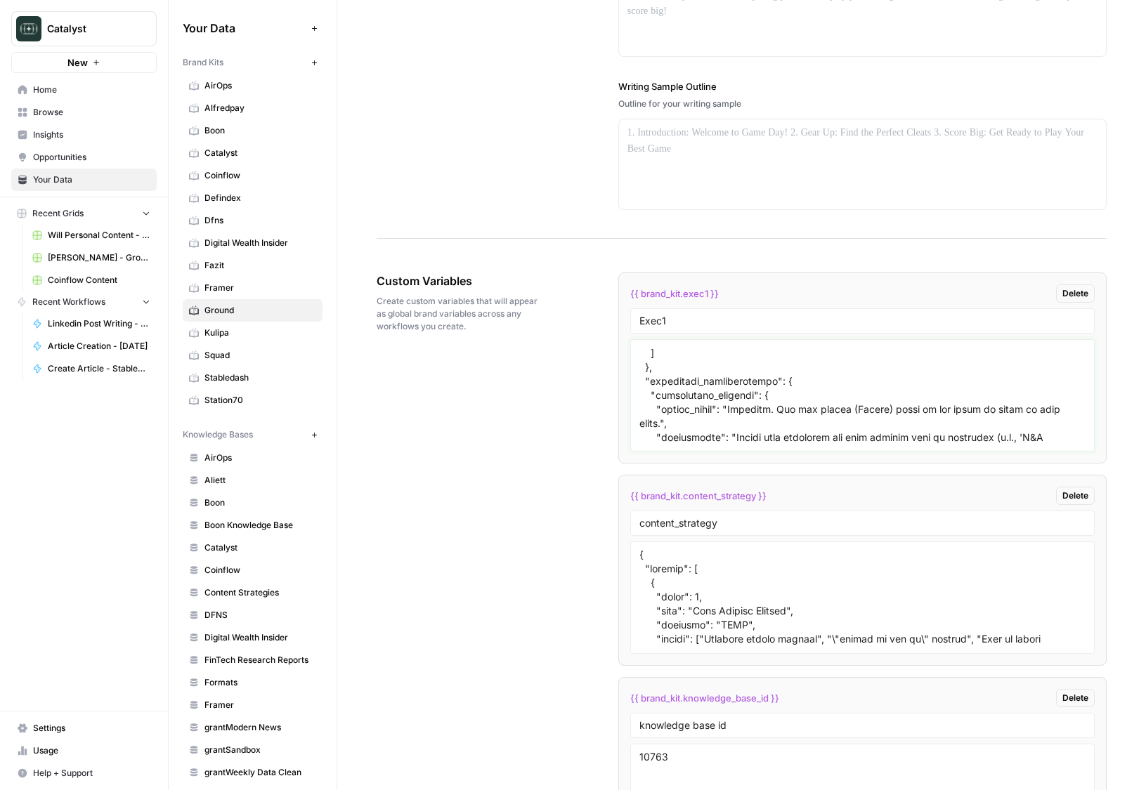
scroll to position [6295, 0]
drag, startPoint x: 1040, startPoint y: 396, endPoint x: 715, endPoint y: 406, distance: 325.5
click at [715, 406] on textarea "To enrich screen reader interactions, please activate Accessibility in Grammarl…" at bounding box center [862, 396] width 446 height 100
type textarea "{ "lorem_ipsu": "Dol Sitametco Adipiscin", "elitseddoei": "T incididuntutl etdo…"
click at [580, 398] on div "Custom Variables Create custom variables that will appear as global brand varia…" at bounding box center [742, 689] width 730 height 888
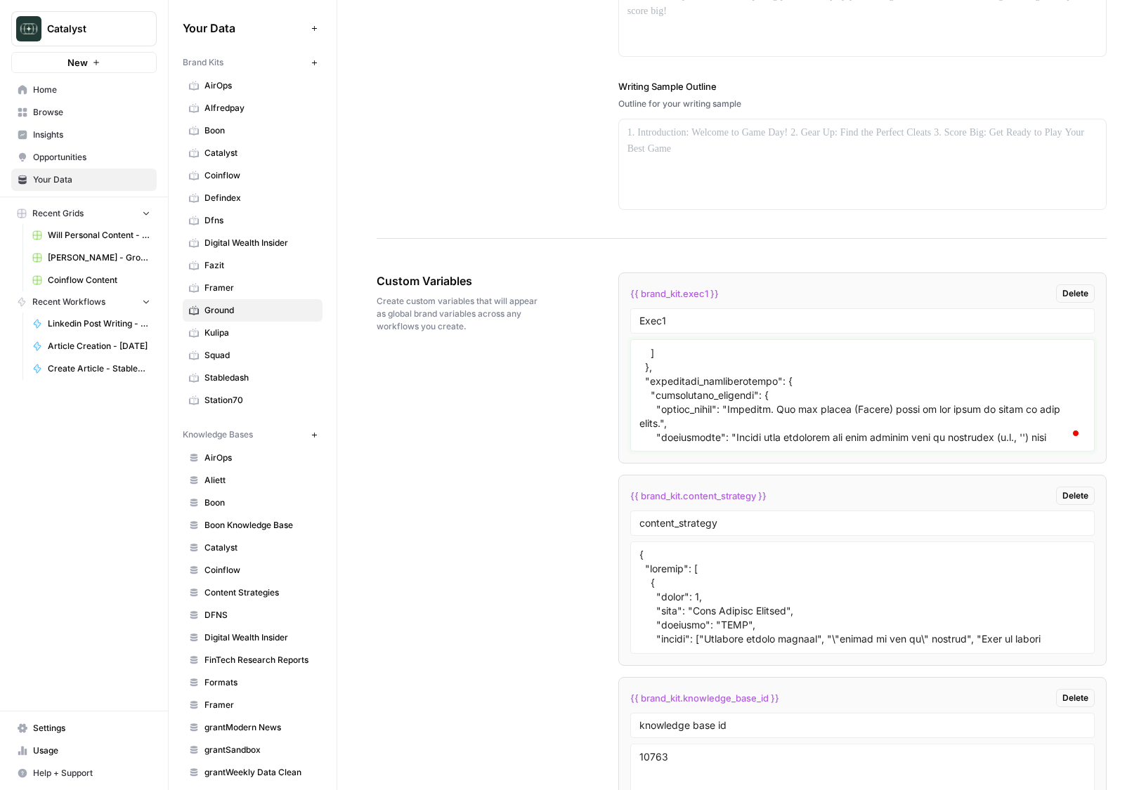
click at [706, 359] on textarea "To enrich screen reader interactions, please activate Accessibility in Grammarl…" at bounding box center [862, 396] width 446 height 100
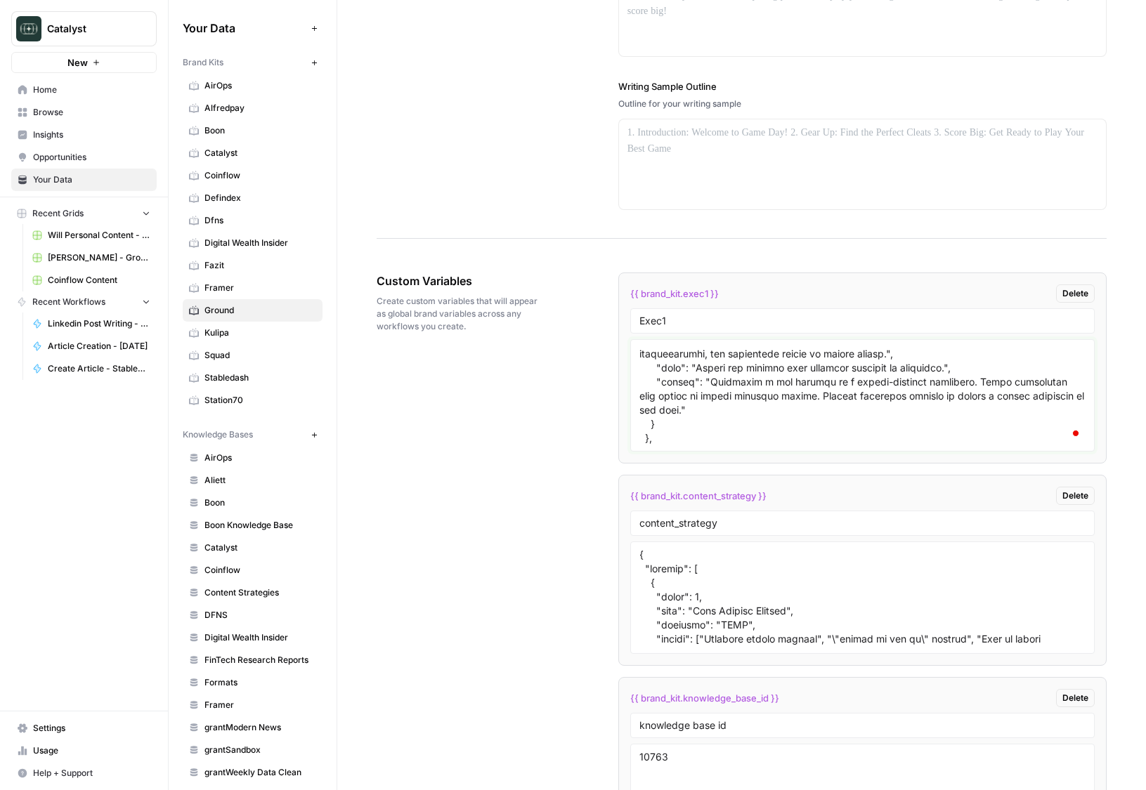
scroll to position [7315, 0]
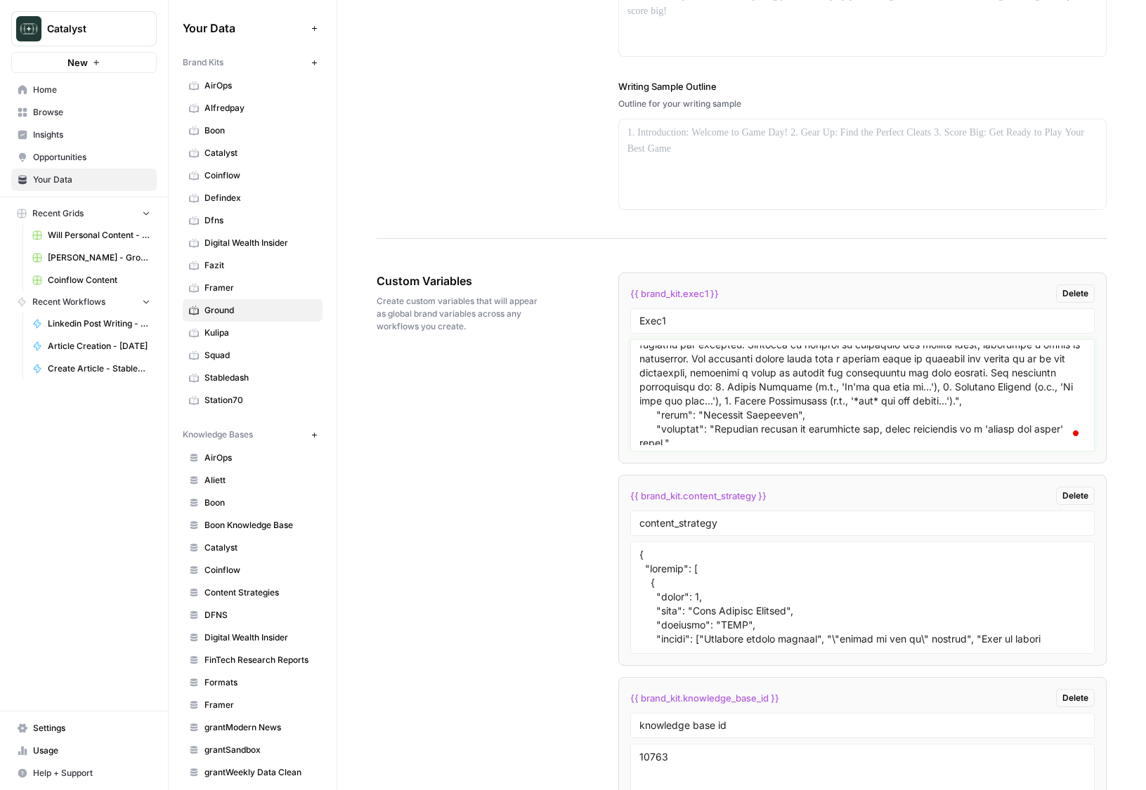
click at [727, 384] on textarea "To enrich screen reader interactions, please activate Accessibility in Grammarl…" at bounding box center [862, 396] width 446 height 100
click at [745, 627] on textarea at bounding box center [862, 598] width 446 height 100
type textarea "{ "pillars": [ { "order": 1, "name": "Hero Journey Stories", "priority": "HIGH"…"
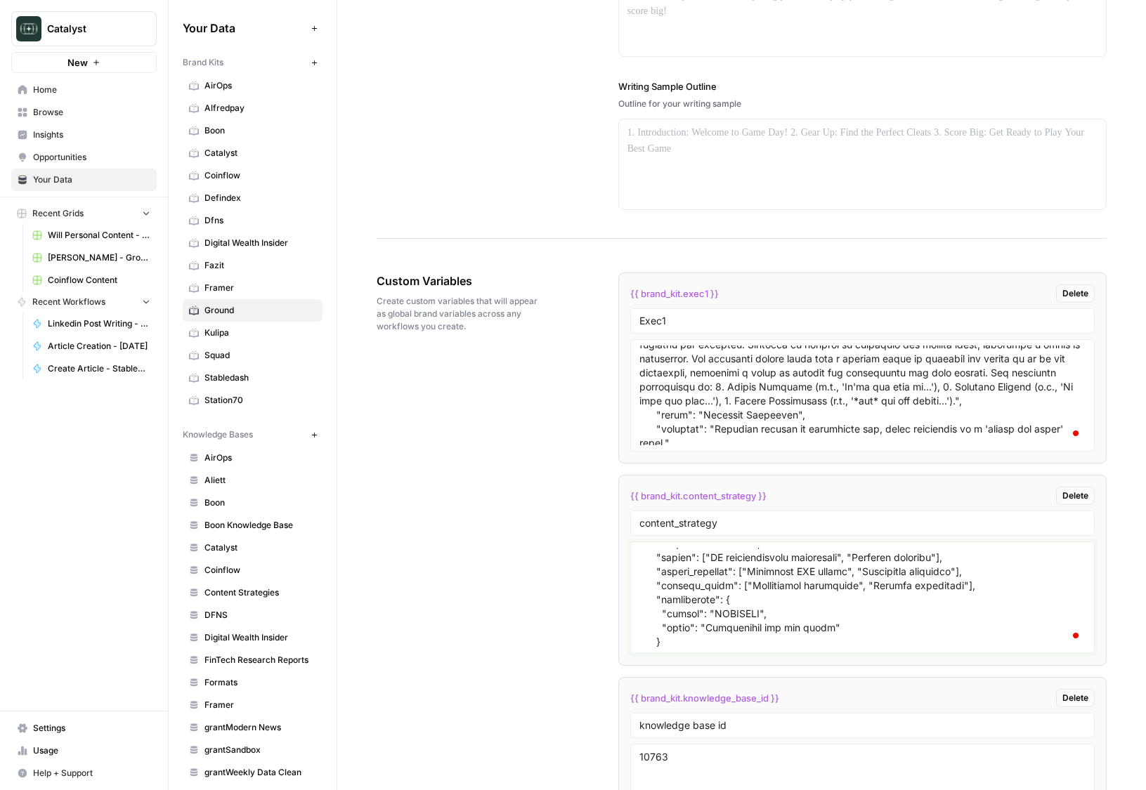
scroll to position [2316, 0]
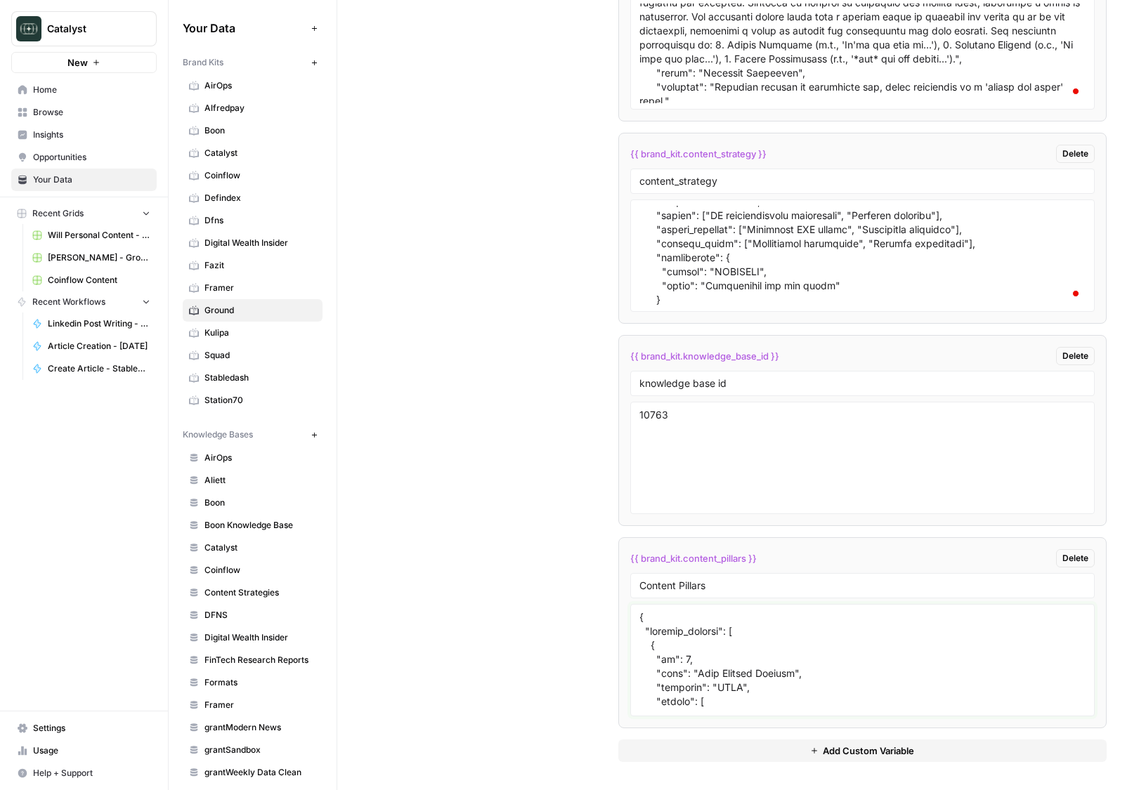
click at [724, 632] on textarea at bounding box center [862, 661] width 446 height 100
click at [766, 623] on textarea "To enrich screen reader interactions, please activate Accessibility in Grammarl…" at bounding box center [862, 661] width 446 height 100
click at [743, 752] on button "Add Custom Variable" at bounding box center [862, 751] width 488 height 22
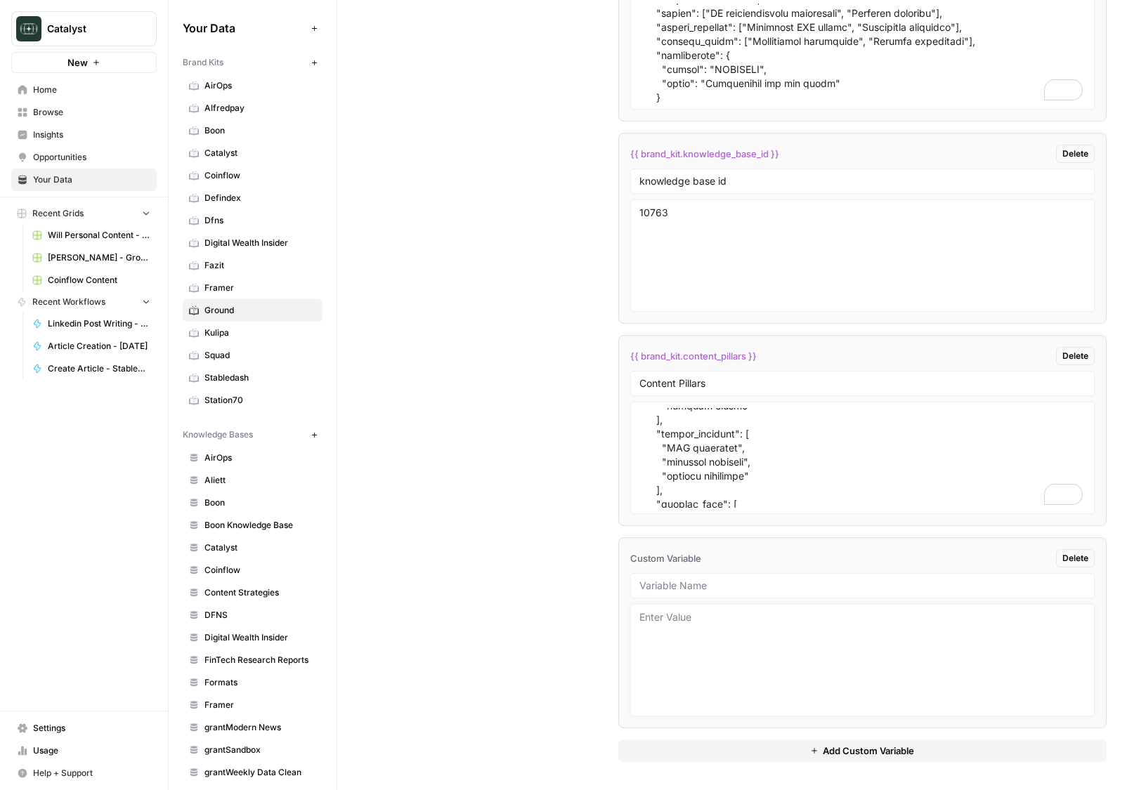
click at [763, 693] on textarea at bounding box center [862, 661] width 446 height 100
type textarea "asd"
click at [562, 458] on div "Custom Variables Create custom variables that will appear as global brand varia…" at bounding box center [742, 245] width 730 height 1091
click at [103, 256] on span "[PERSON_NAME] - Ground Content - [DATE]" at bounding box center [99, 258] width 103 height 13
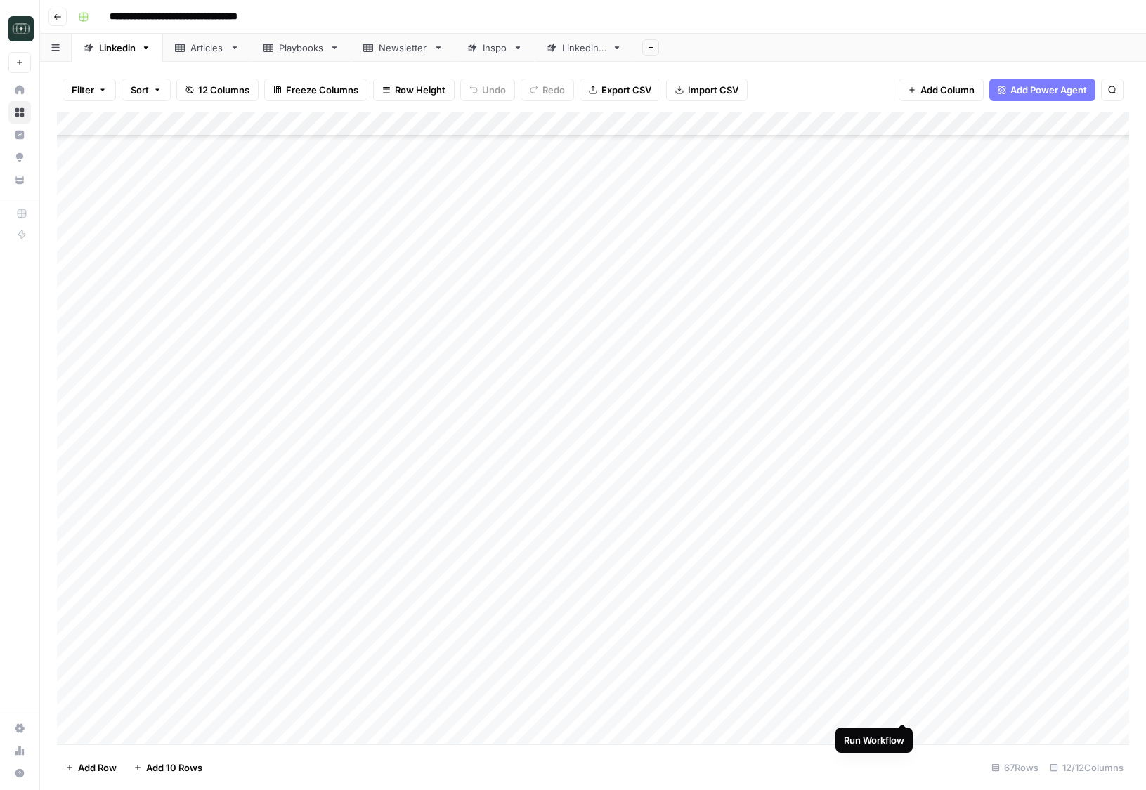
click at [903, 708] on div "Add Column" at bounding box center [593, 428] width 1072 height 632
click at [639, 689] on div "Add Column" at bounding box center [593, 428] width 1072 height 632
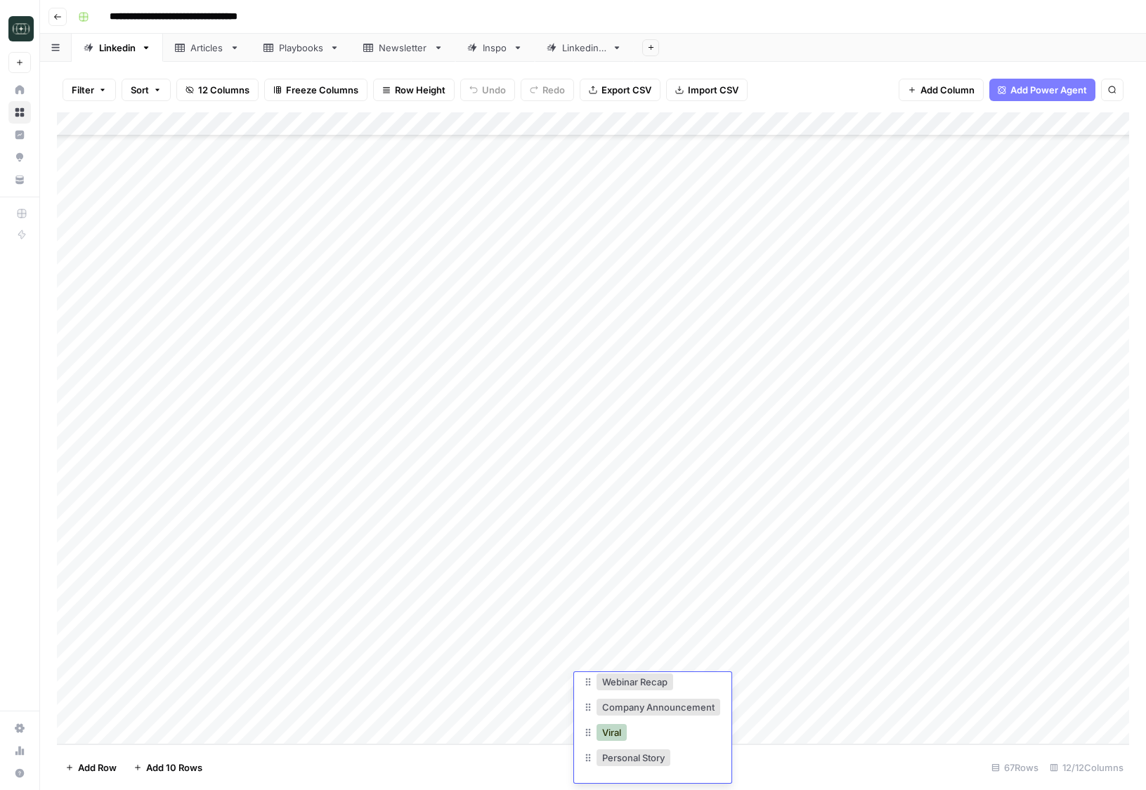
click at [623, 738] on button "Viral" at bounding box center [612, 732] width 30 height 17
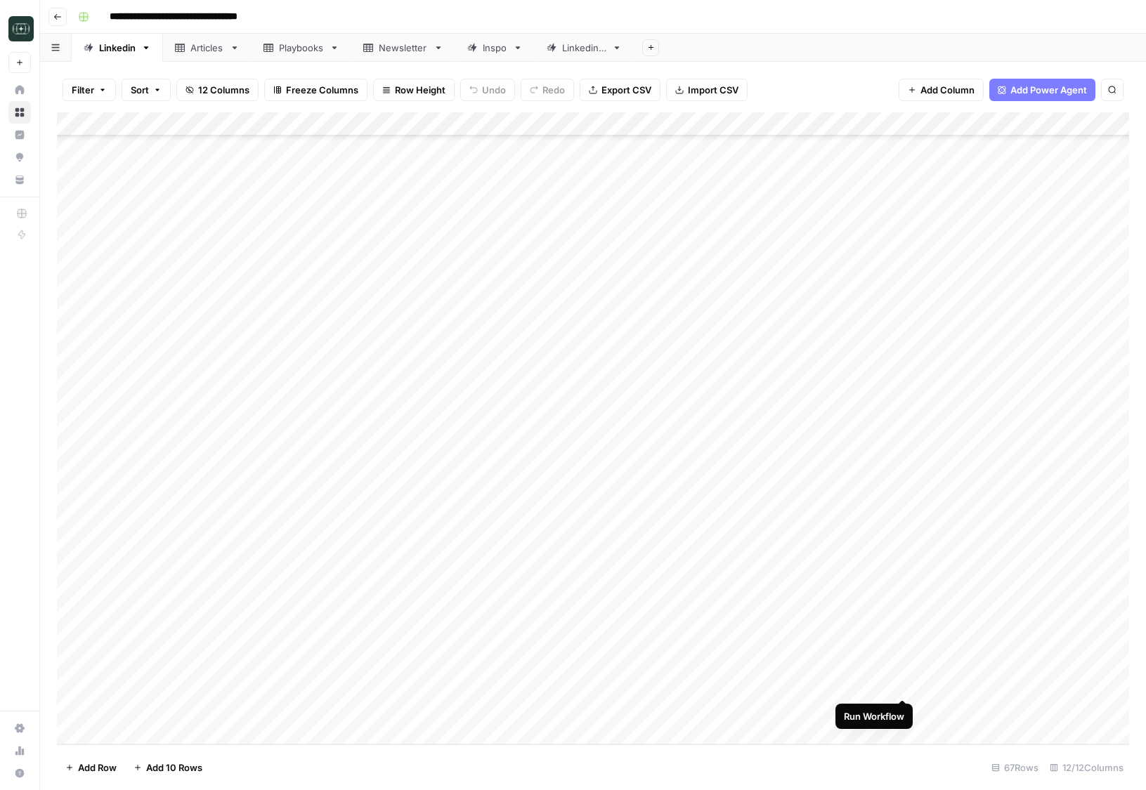
click at [904, 682] on div "Add Column" at bounding box center [593, 428] width 1072 height 632
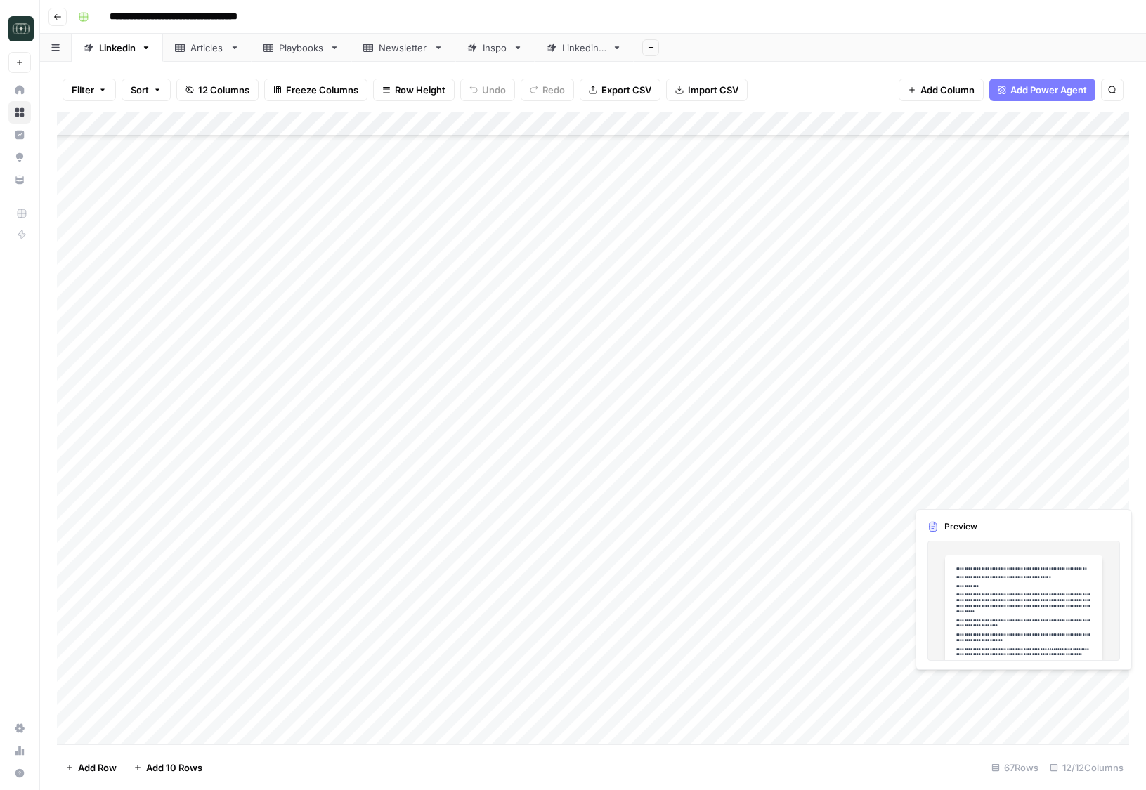
click at [963, 688] on div "Add Column" at bounding box center [593, 428] width 1072 height 632
click at [963, 708] on div "Add Column" at bounding box center [593, 428] width 1072 height 632
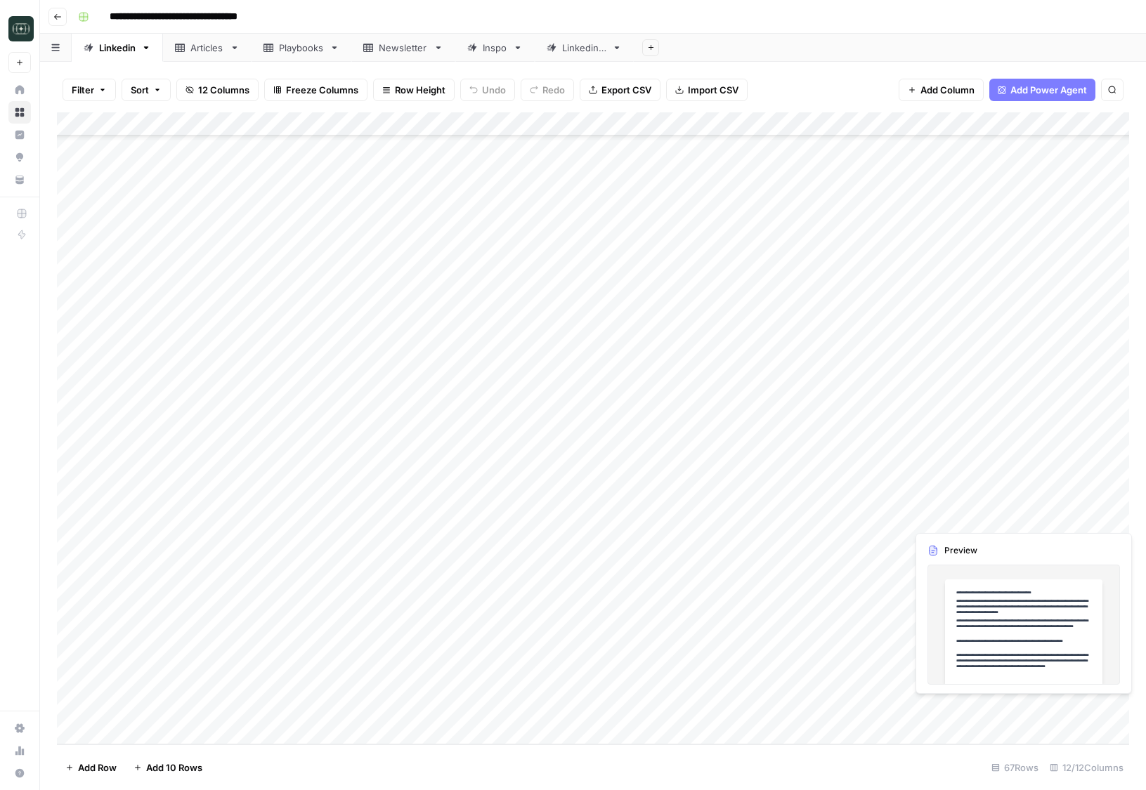
click at [963, 708] on div "Add Column" at bounding box center [593, 428] width 1072 height 632
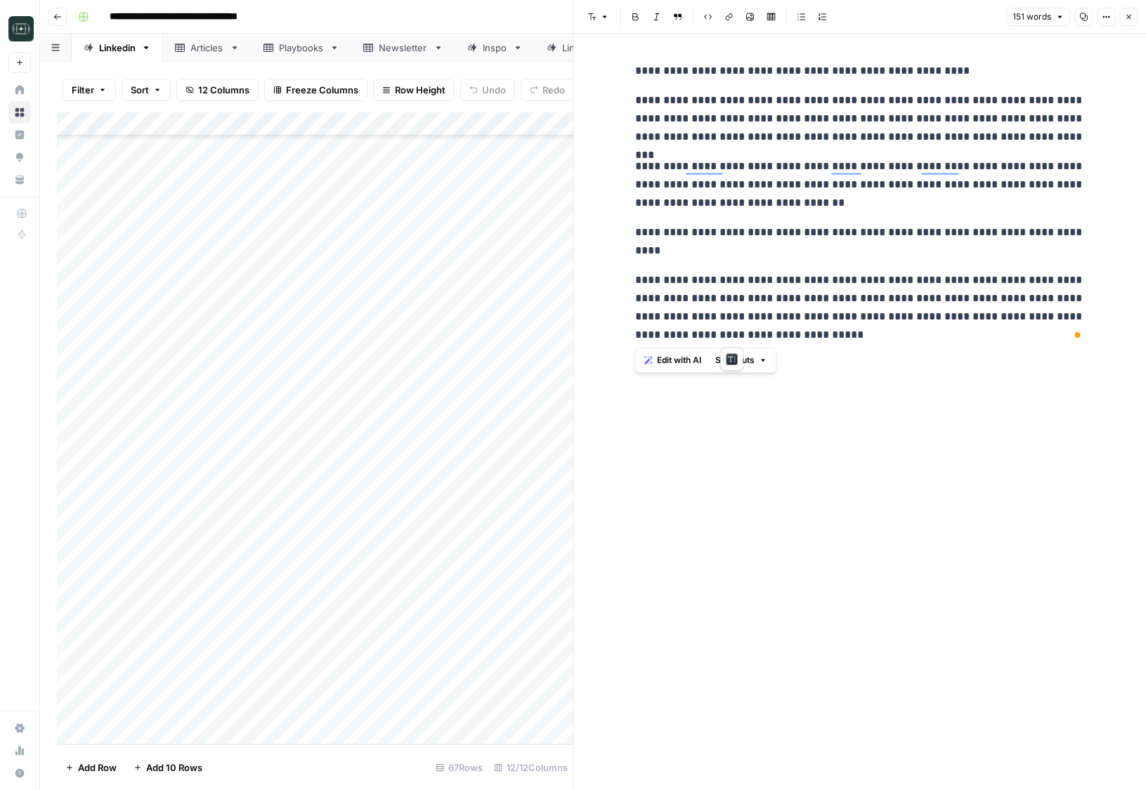
drag, startPoint x: 758, startPoint y: 347, endPoint x: 635, endPoint y: 74, distance: 299.7
click at [635, 74] on div "**********" at bounding box center [860, 203] width 467 height 294
